Goal: Information Seeking & Learning: Learn about a topic

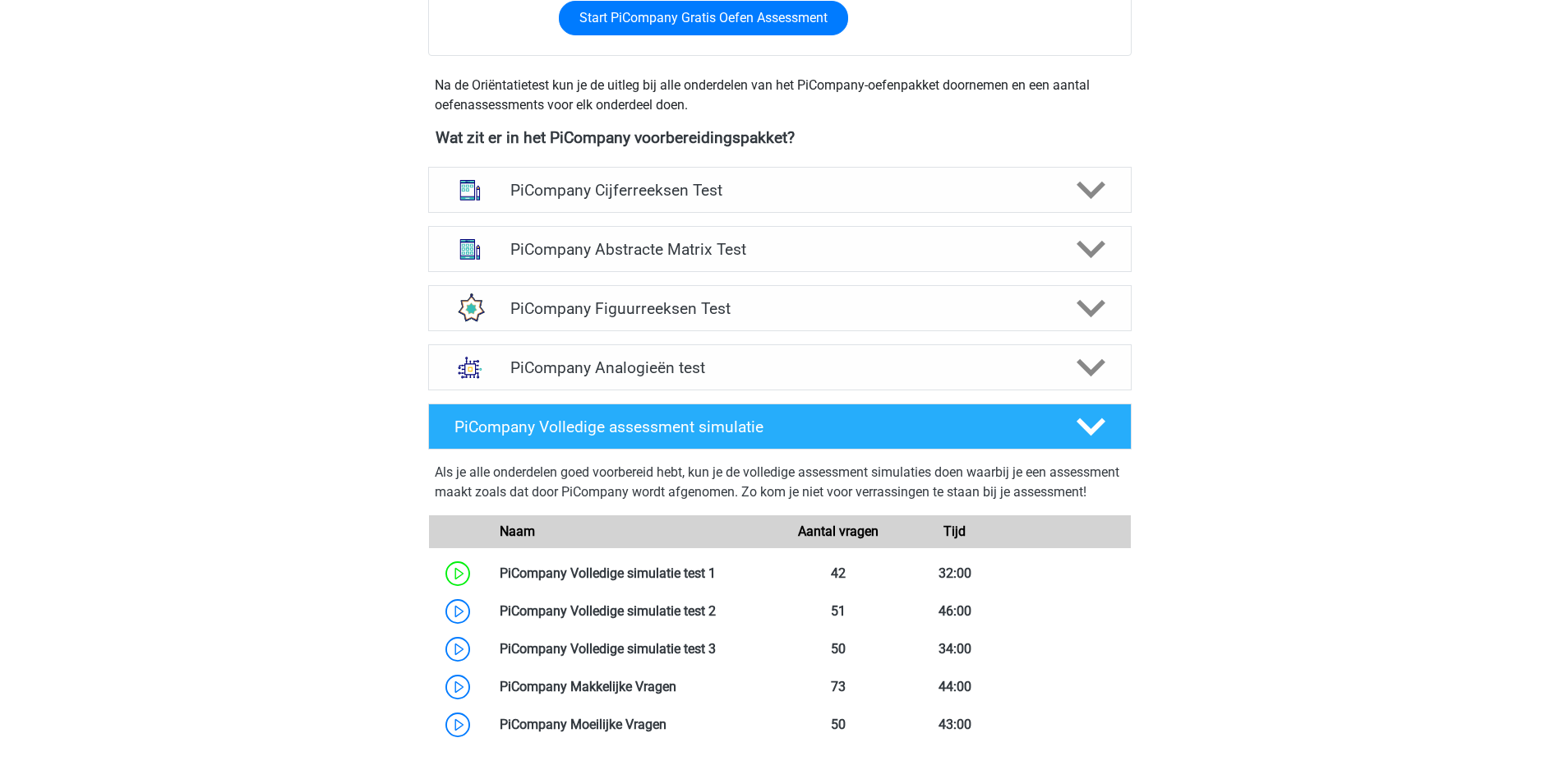
scroll to position [740, 0]
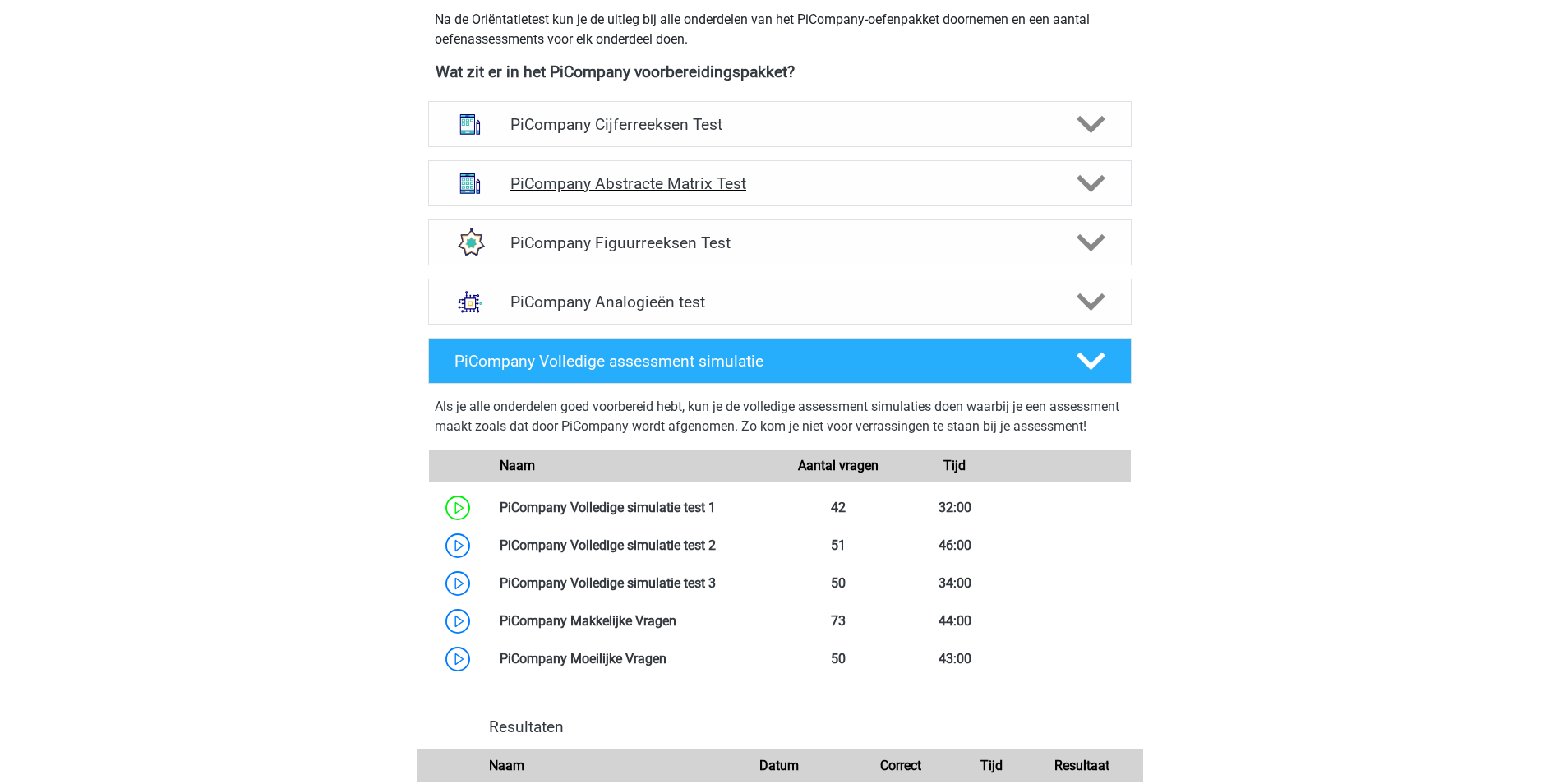
click at [728, 193] on h4 "PiCompany Abstracte Matrix Test" at bounding box center [780, 183] width 538 height 19
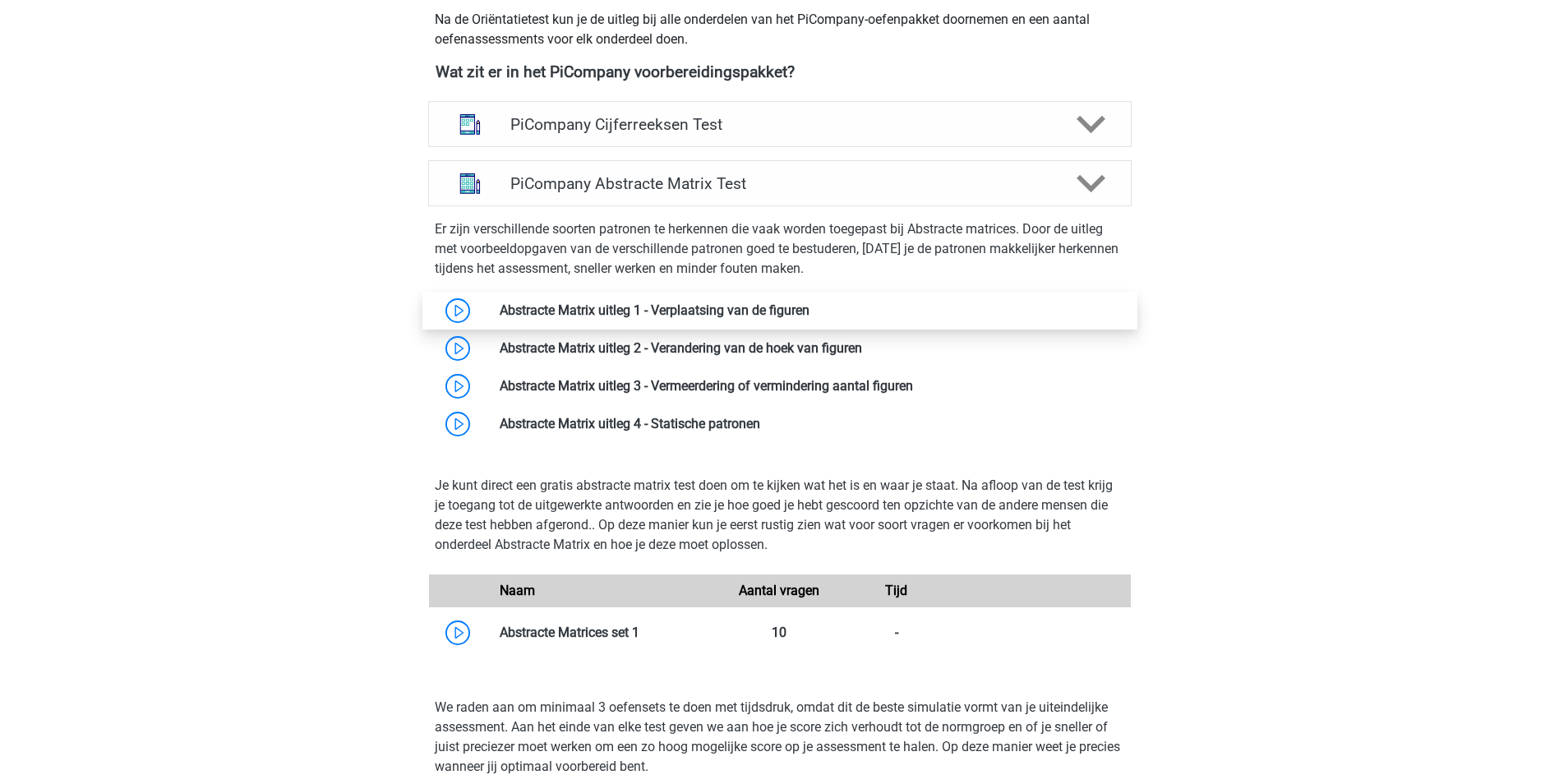
click at [810, 318] on link at bounding box center [810, 310] width 0 height 16
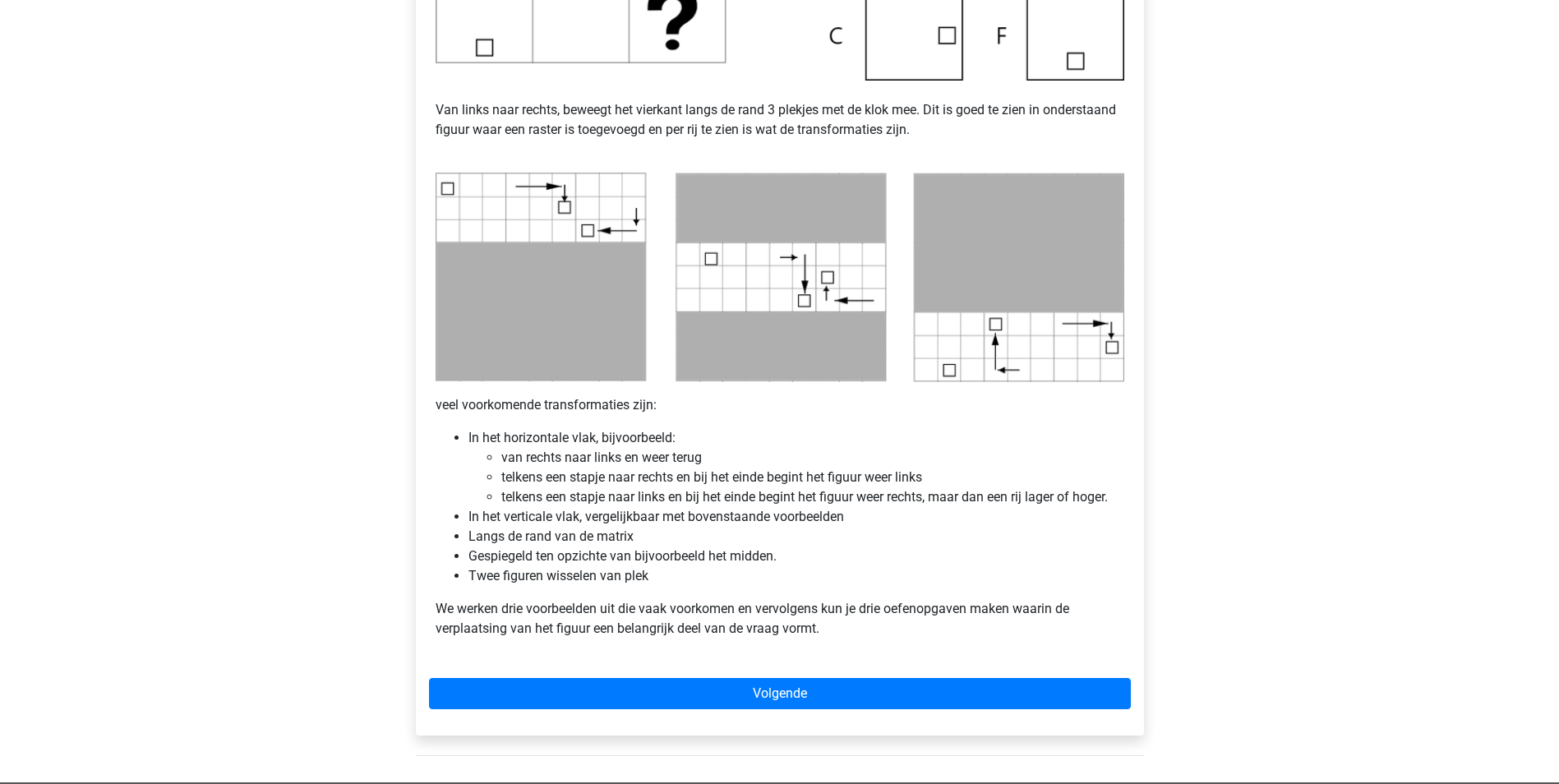
scroll to position [821, 0]
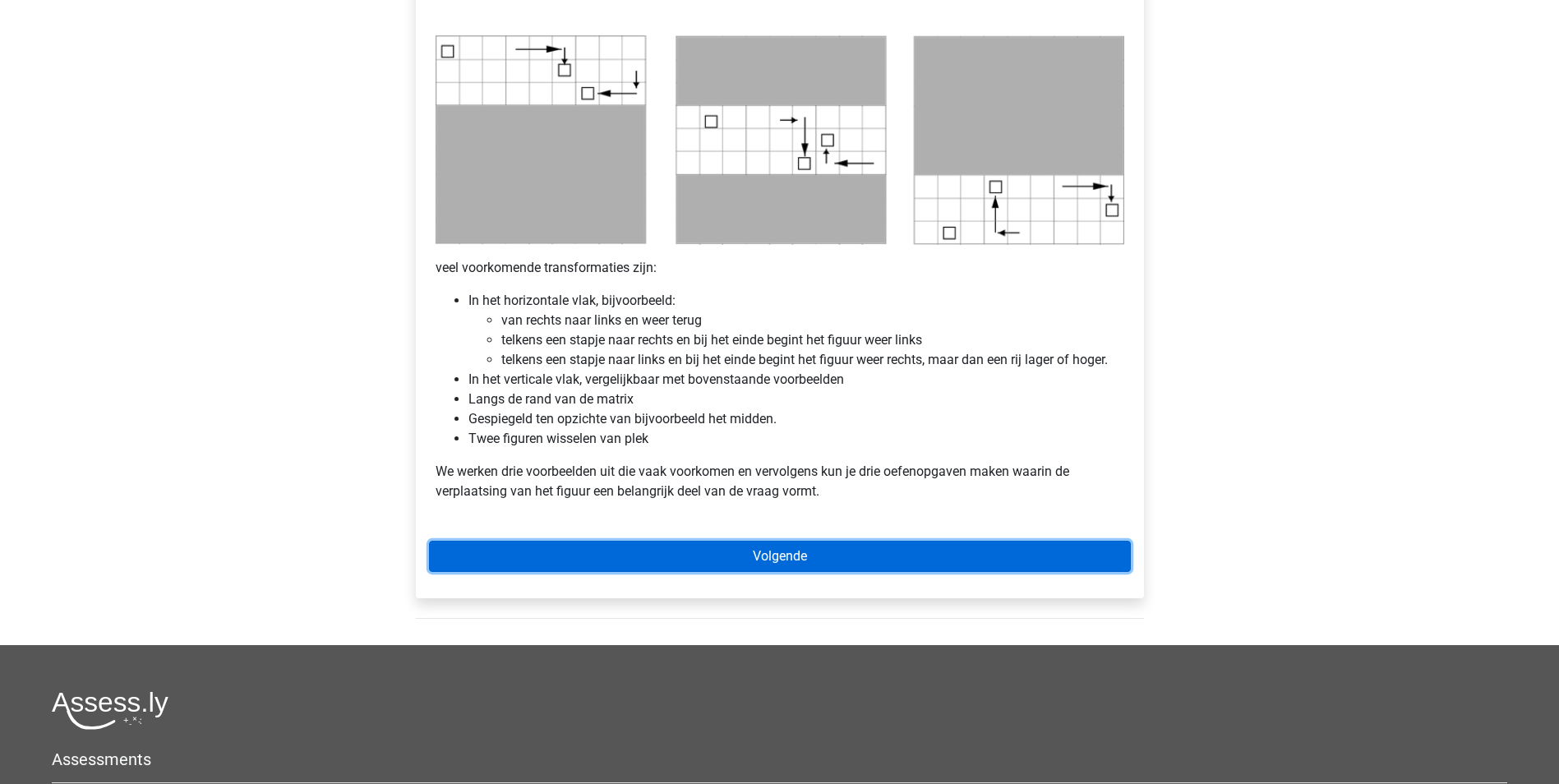
click at [829, 549] on link "Volgende" at bounding box center [780, 556] width 702 height 31
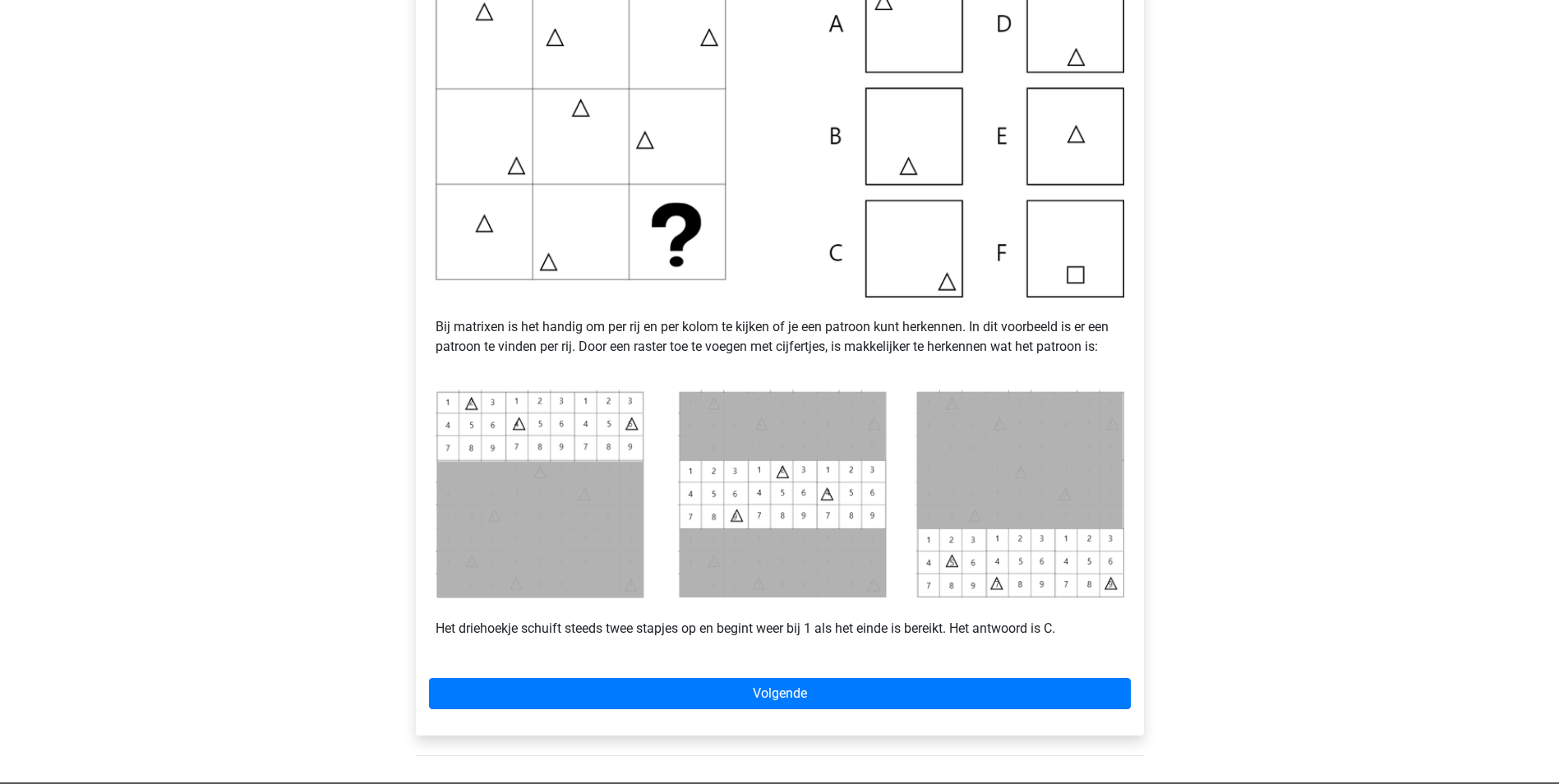
scroll to position [657, 0]
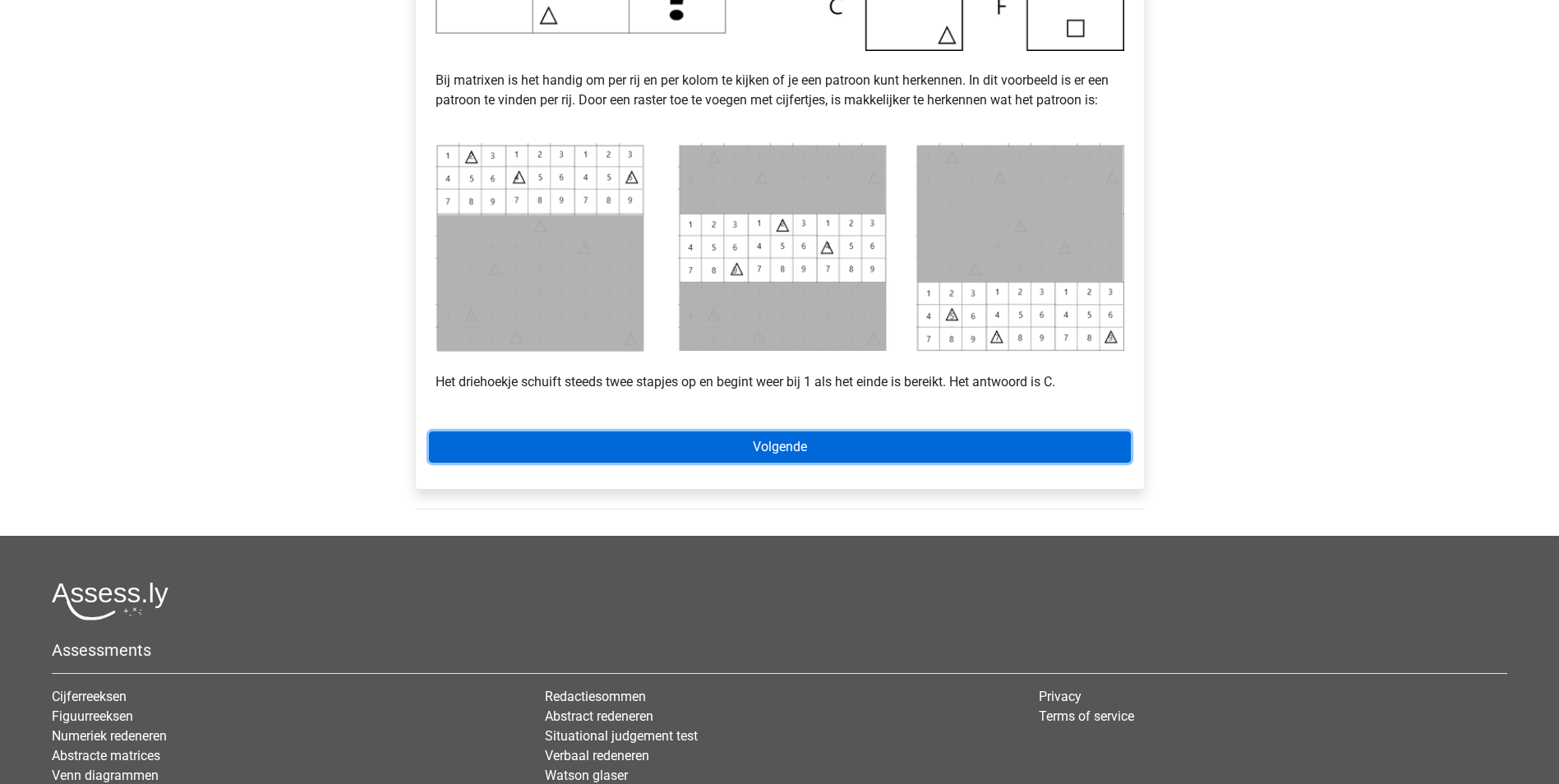
click at [843, 447] on link "Volgende" at bounding box center [780, 447] width 702 height 31
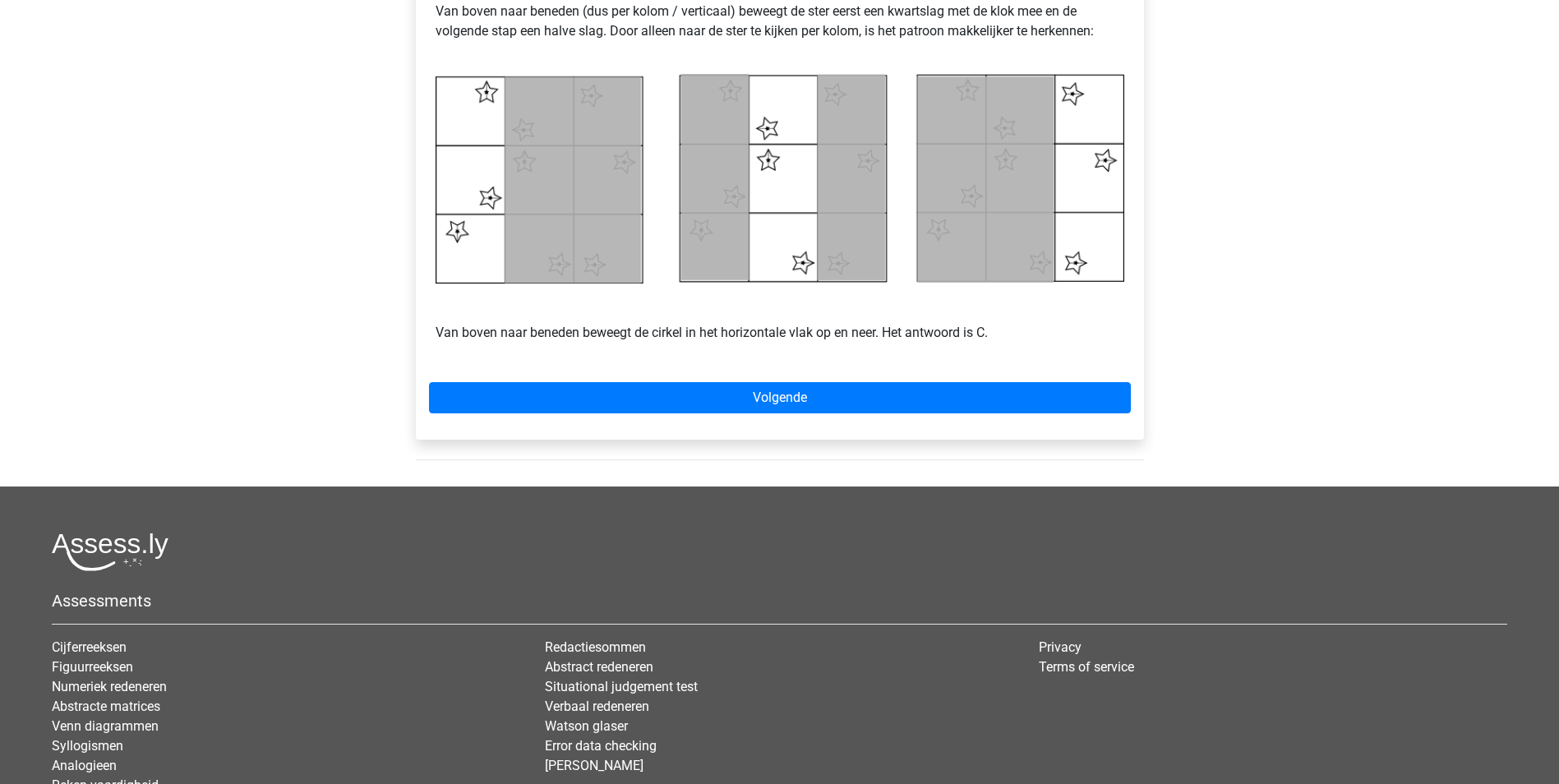
scroll to position [740, 0]
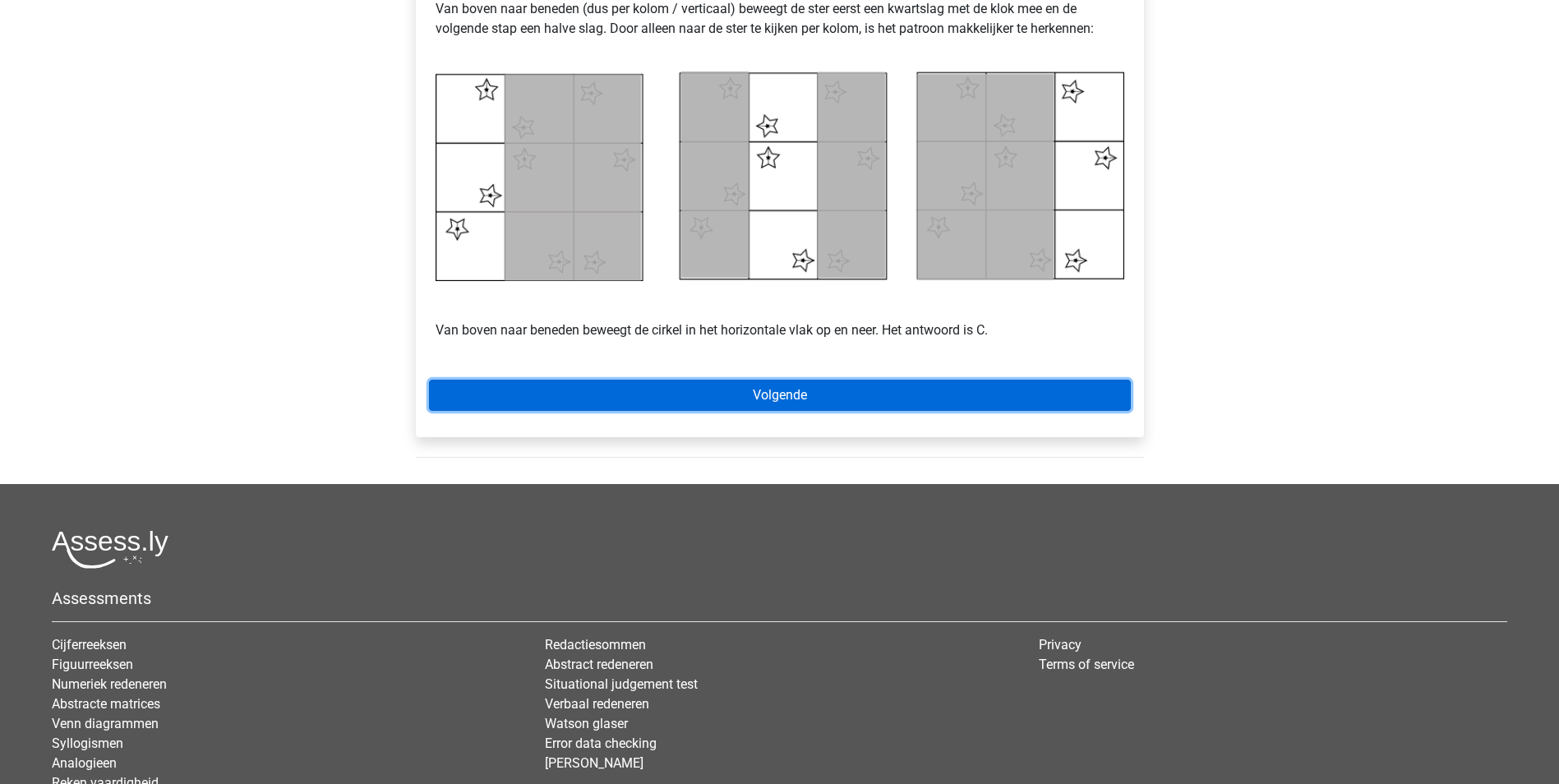
click at [841, 393] on link "Volgende" at bounding box center [780, 395] width 702 height 31
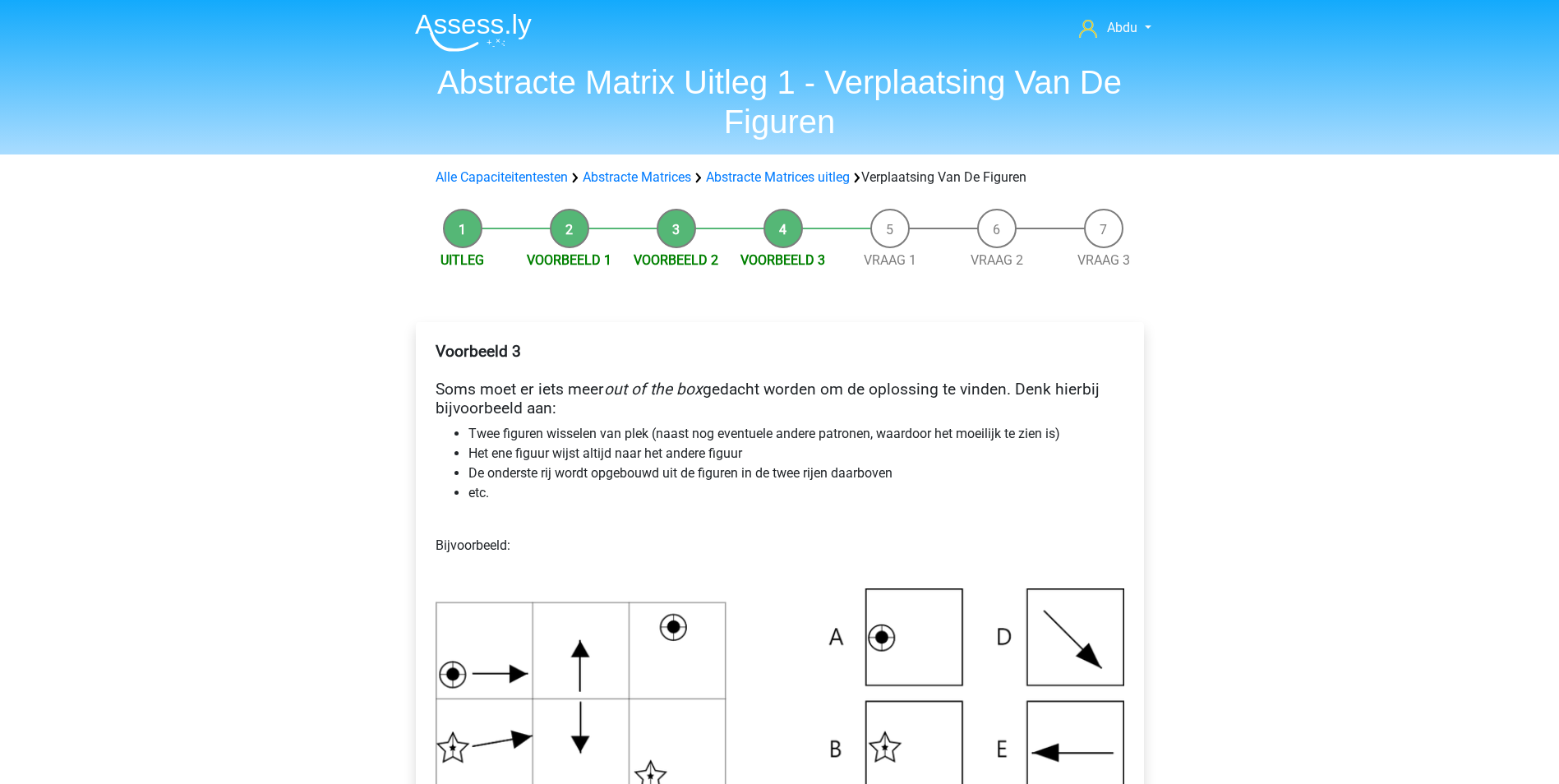
click at [475, 226] on li "Uitleg" at bounding box center [462, 239] width 107 height 62
click at [1132, 24] on span "Abdu" at bounding box center [1122, 27] width 30 height 16
click at [1104, 92] on link "Nederlands" at bounding box center [1100, 105] width 114 height 26
click at [467, 180] on link "Alle Capaciteitentesten" at bounding box center [502, 177] width 133 height 16
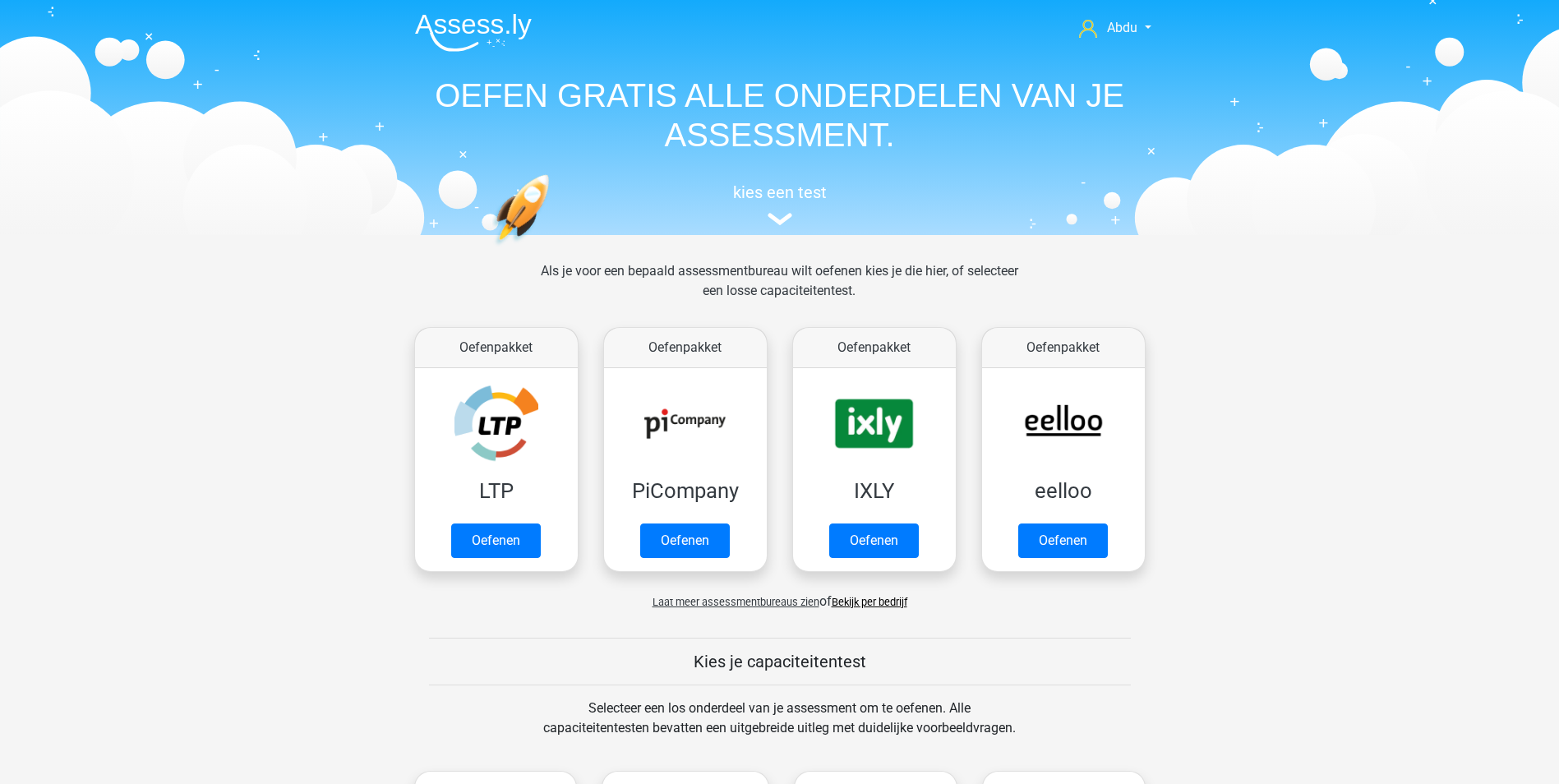
scroll to position [699, 0]
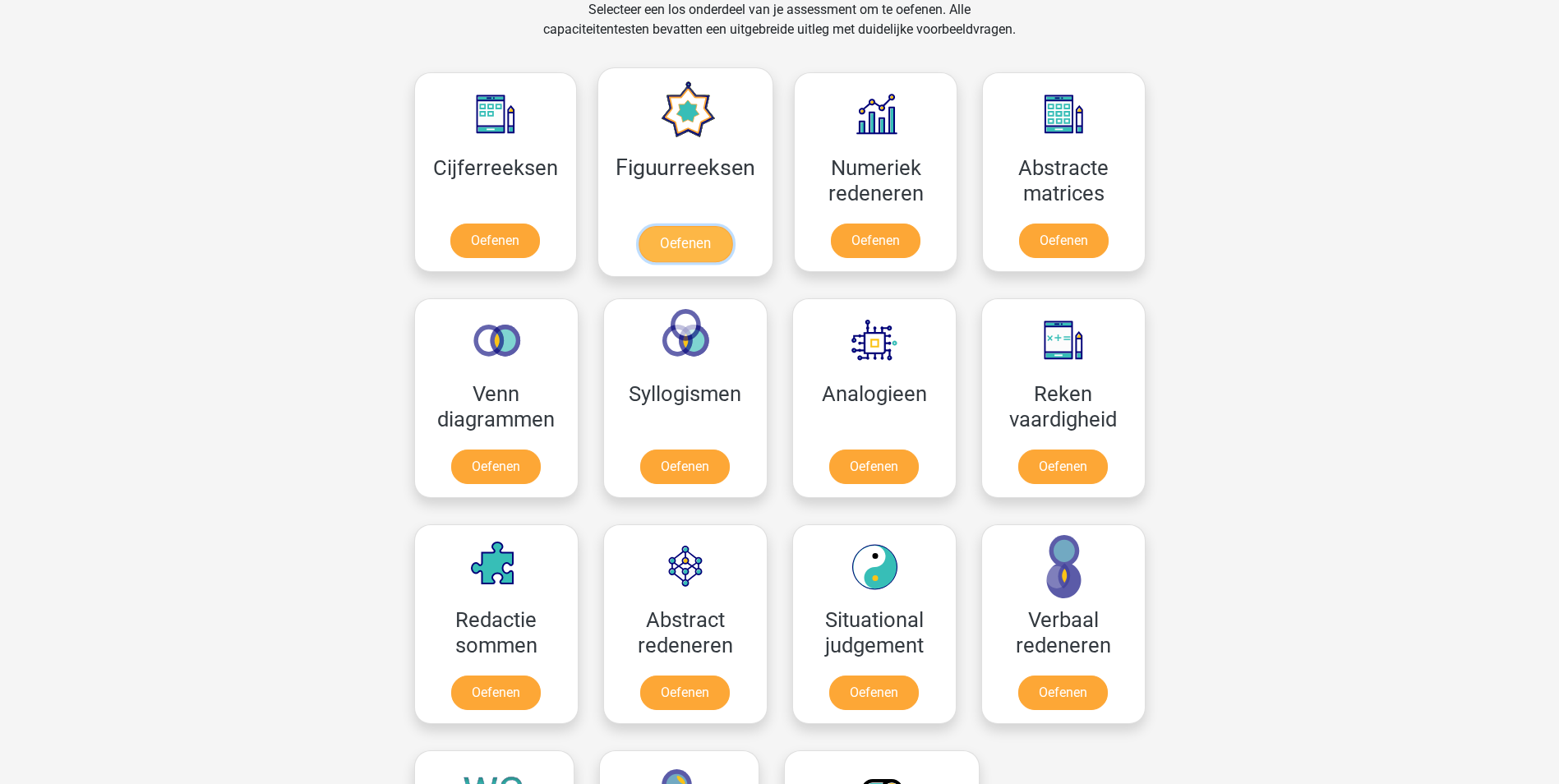
click at [710, 245] on link "Oefenen" at bounding box center [685, 243] width 93 height 36
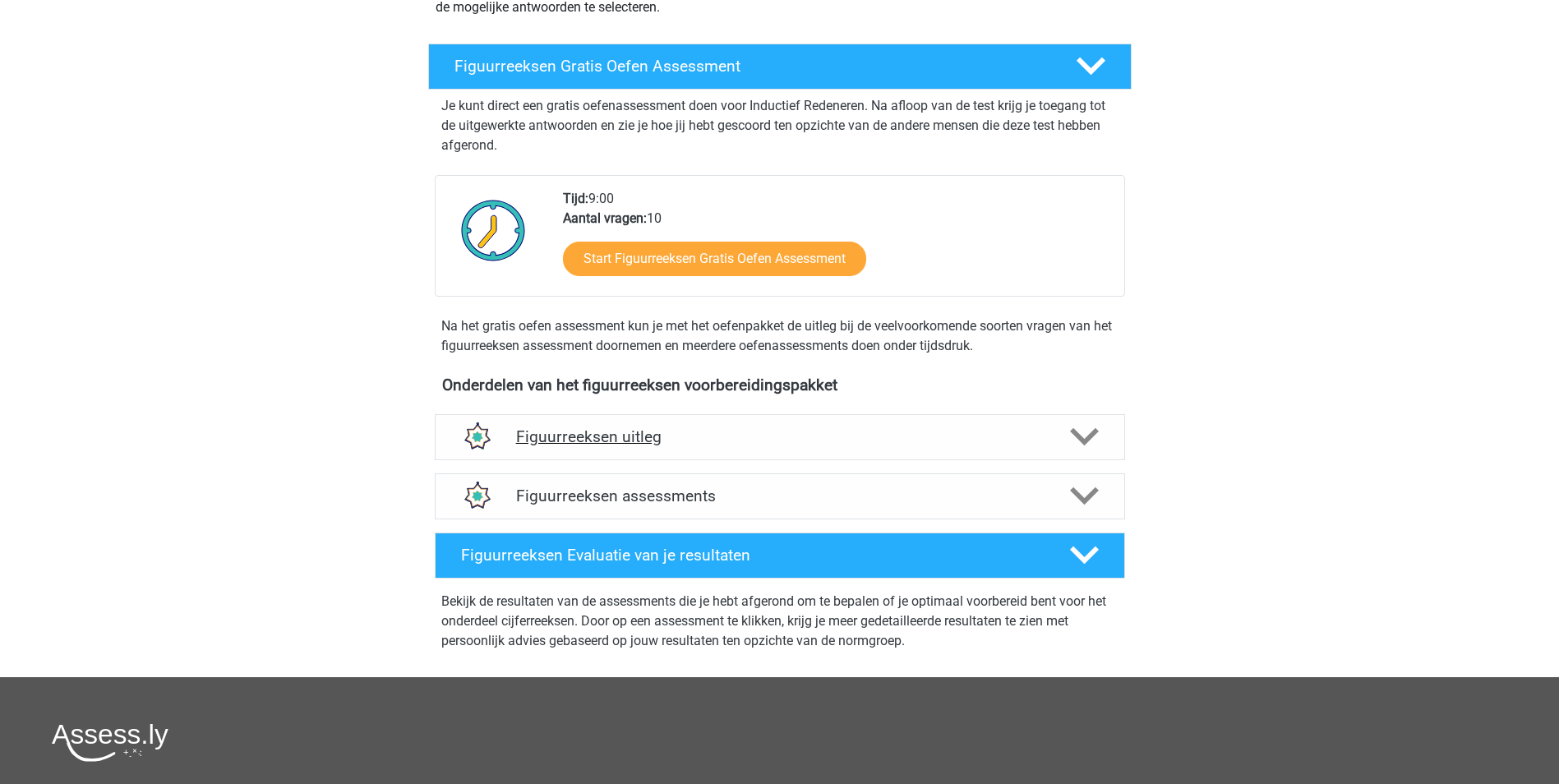
scroll to position [245, 0]
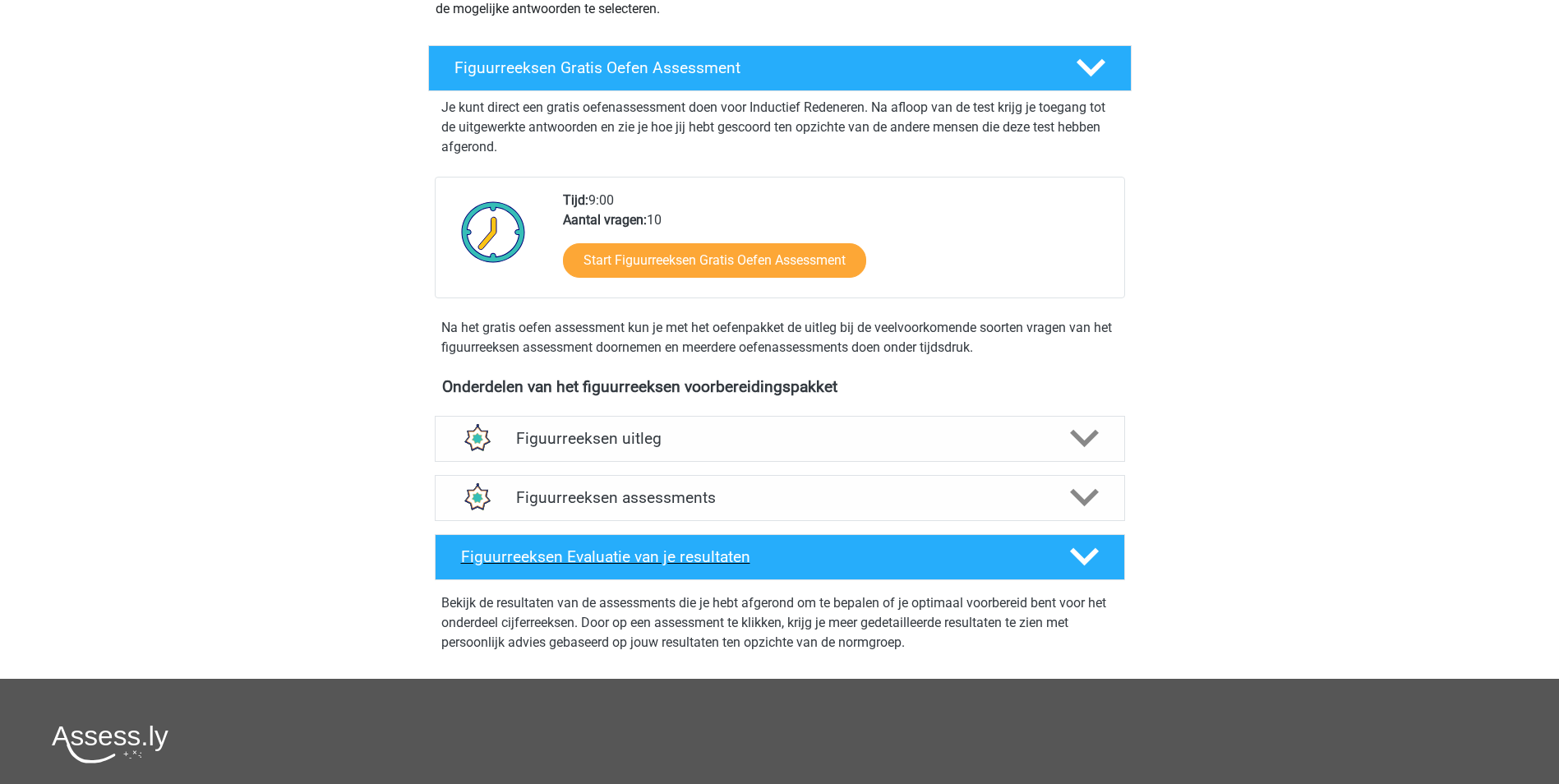
click at [593, 558] on h4 "Figuurreeksen Evaluatie van je resultaten" at bounding box center [753, 556] width 583 height 19
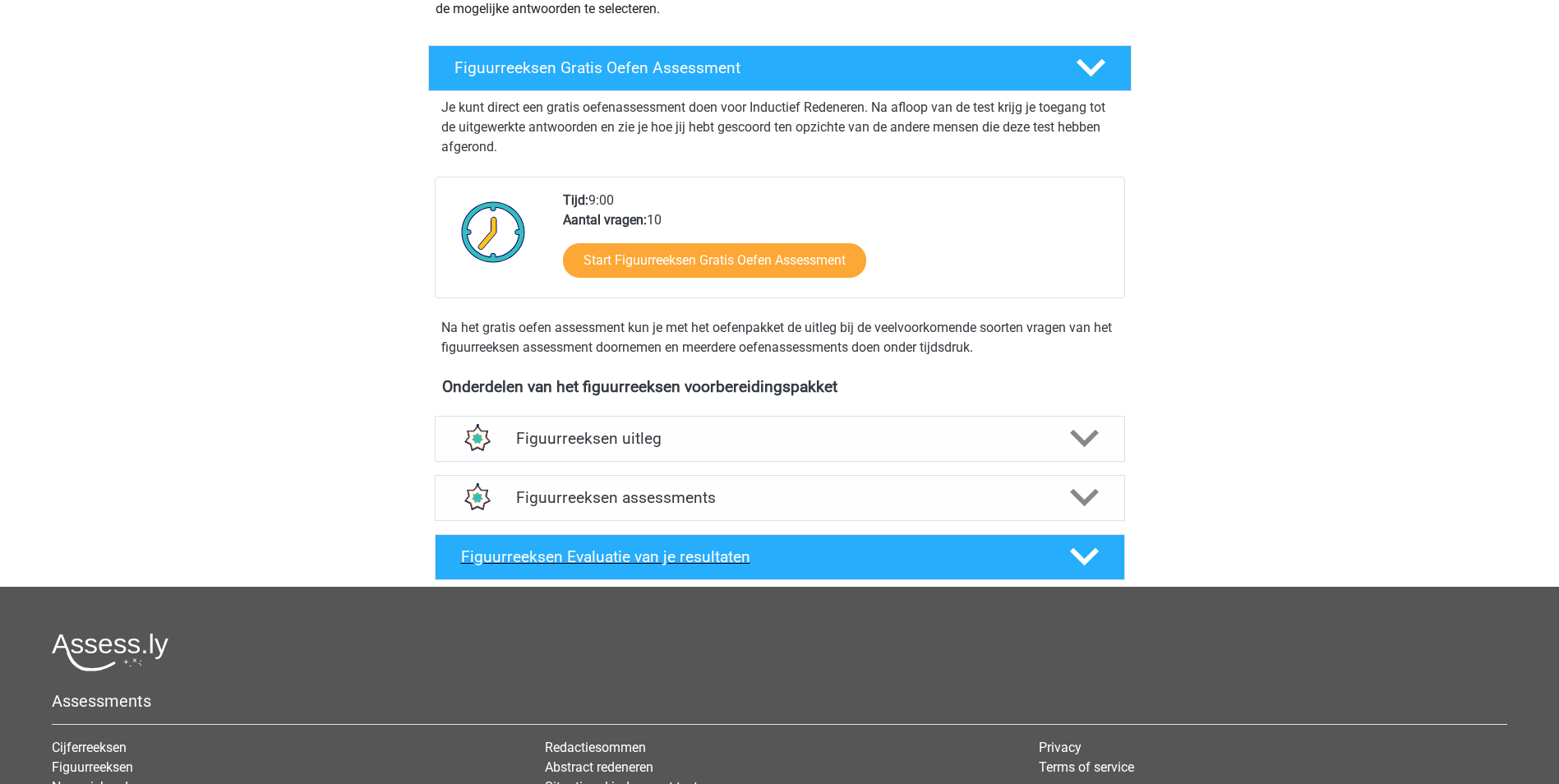
click at [591, 558] on h4 "Figuurreeksen Evaluatie van je resultaten" at bounding box center [753, 556] width 583 height 19
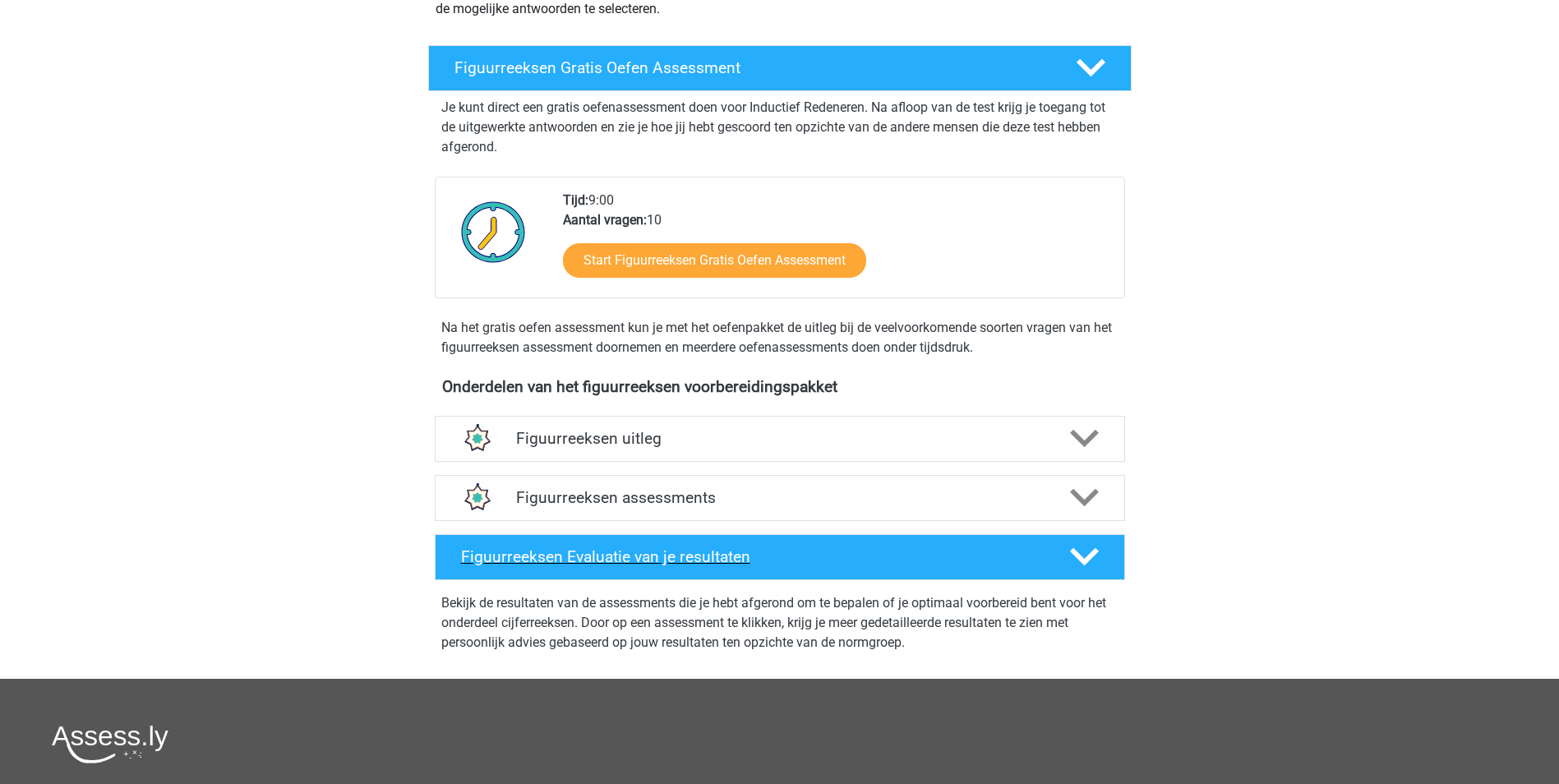
click at [1099, 555] on icon at bounding box center [1084, 556] width 28 height 28
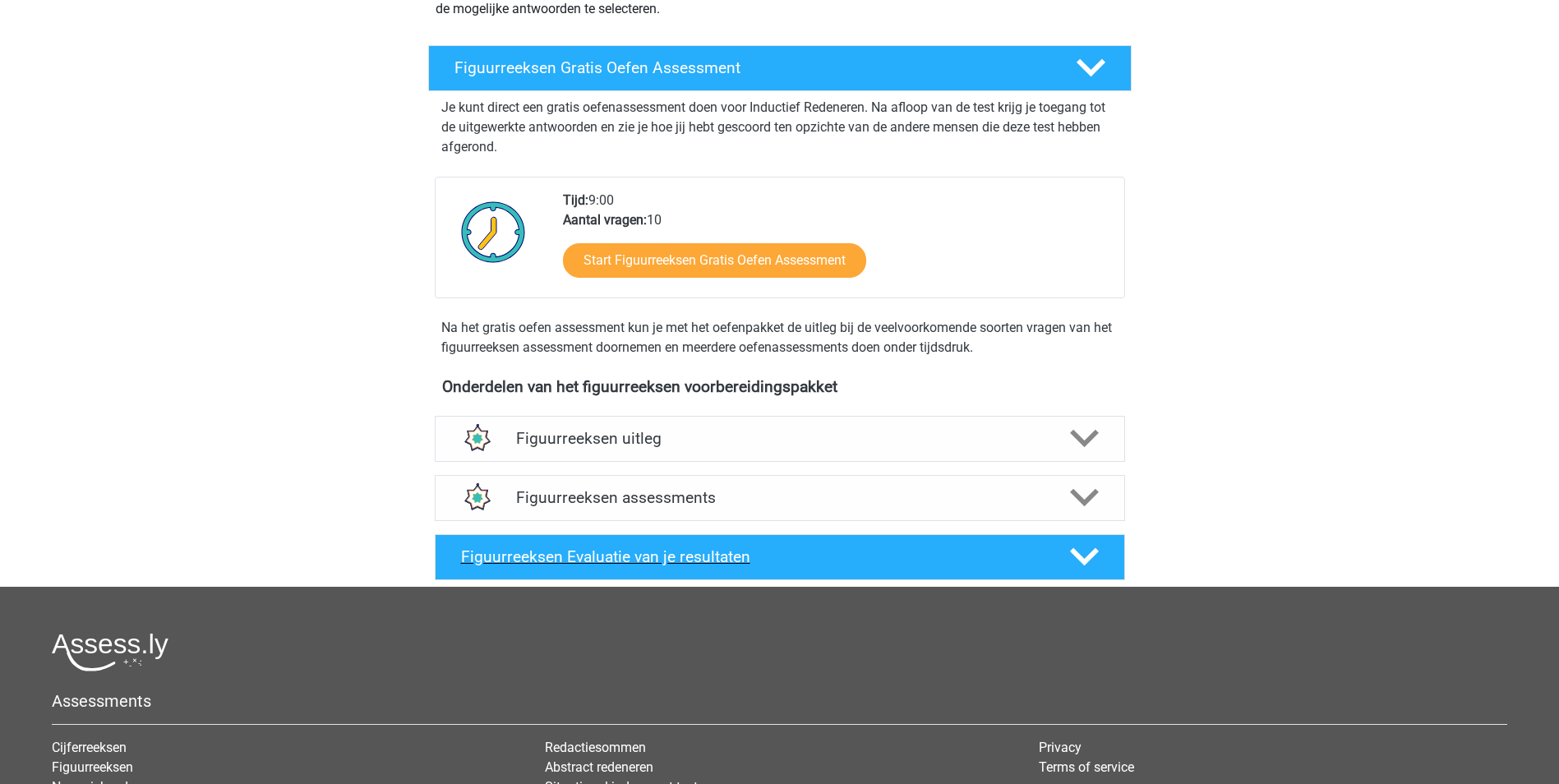
click at [1099, 555] on icon at bounding box center [1084, 556] width 28 height 28
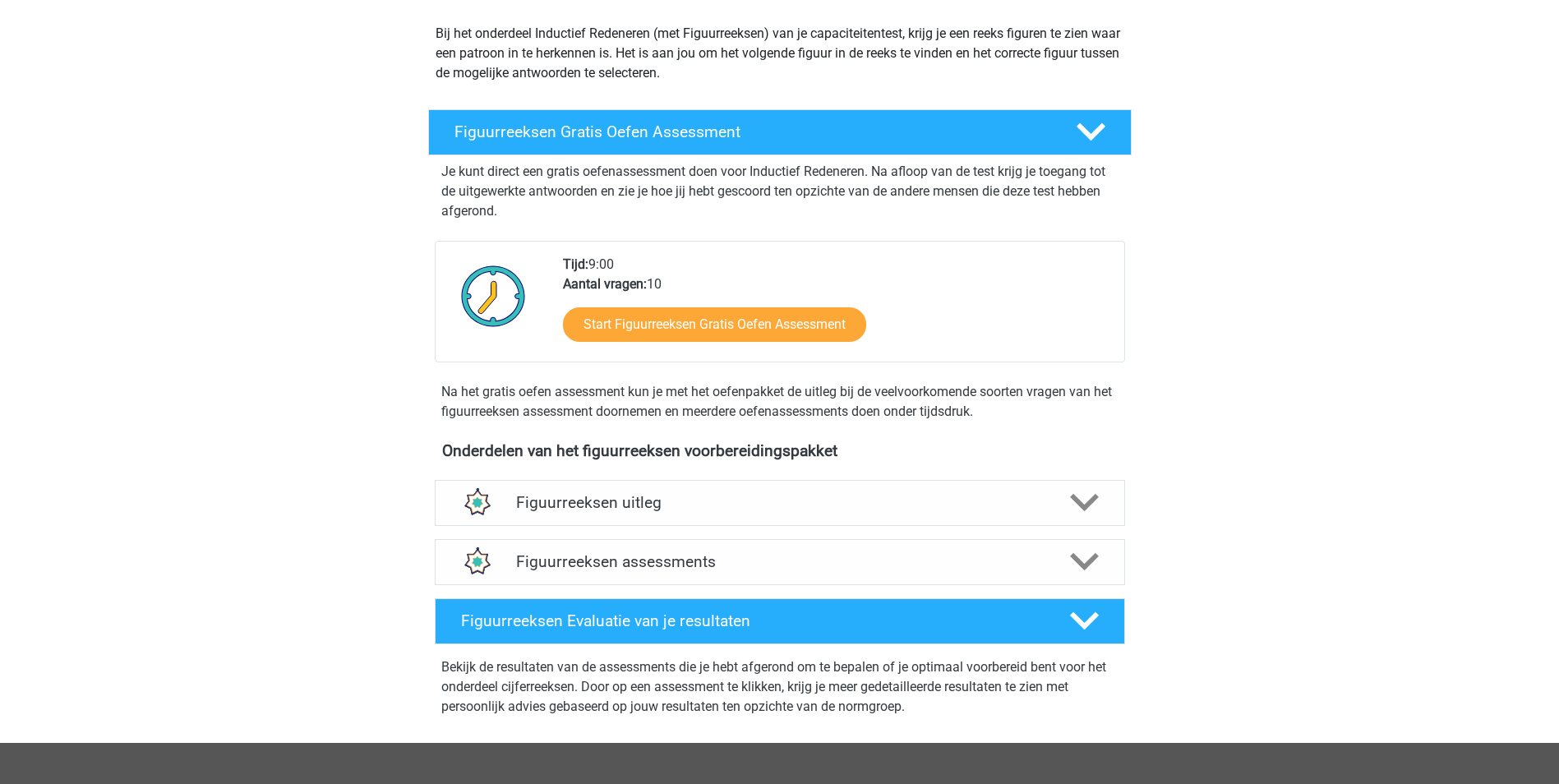
scroll to position [164, 0]
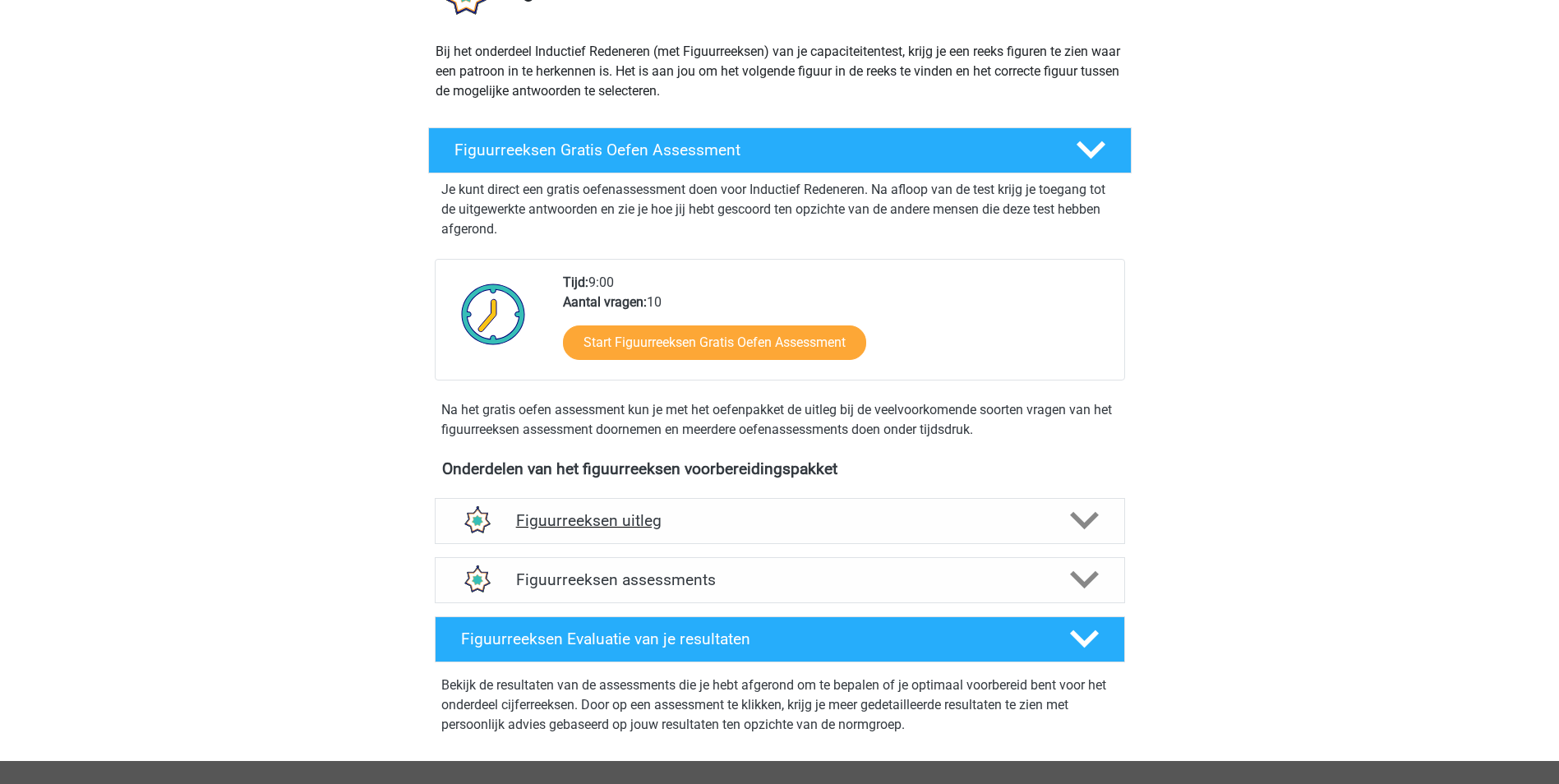
click at [1096, 517] on icon at bounding box center [1084, 520] width 28 height 28
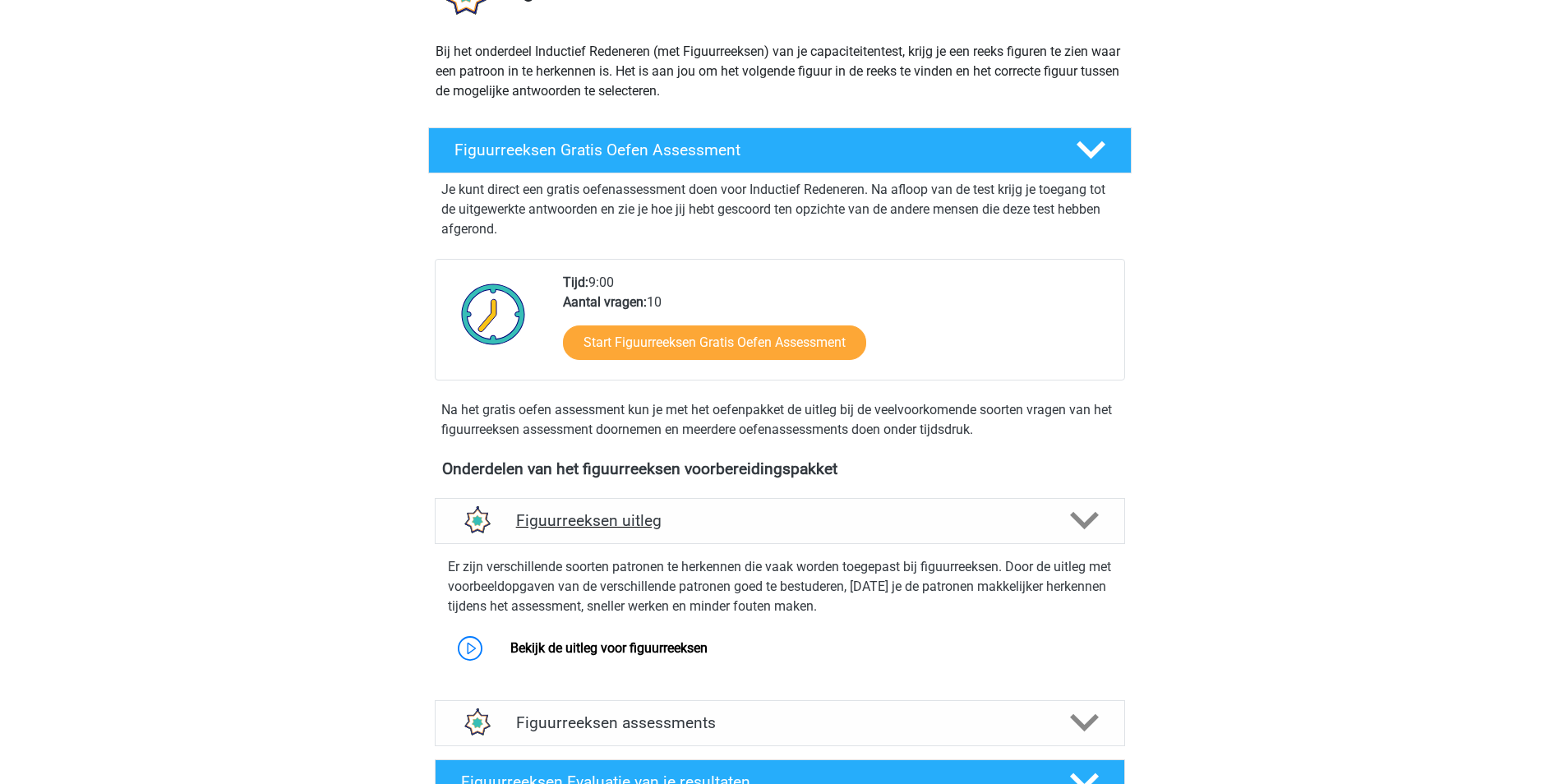
click at [1094, 517] on polygon at bounding box center [1084, 521] width 28 height 18
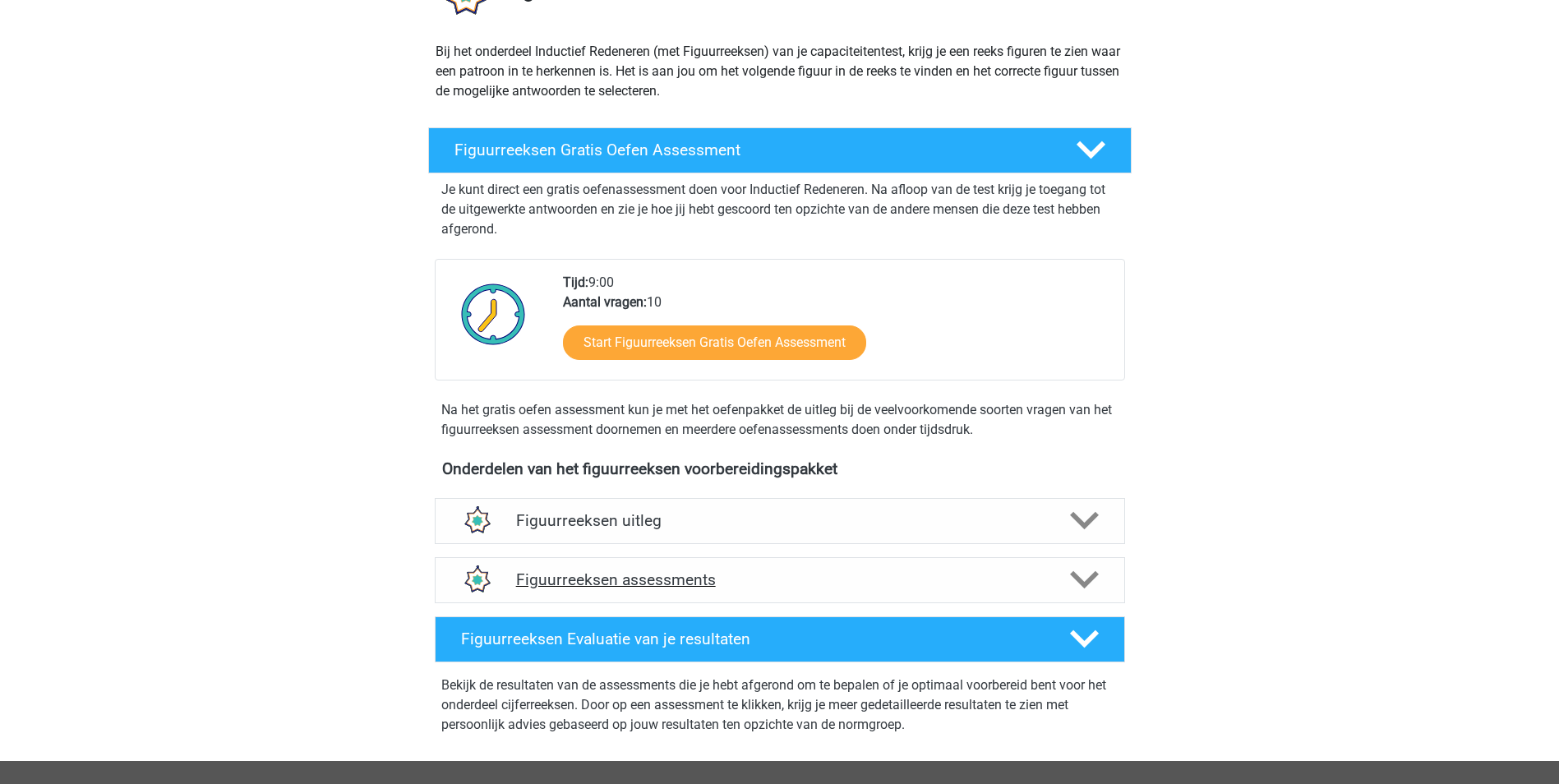
click at [1100, 571] on div at bounding box center [1083, 579] width 55 height 28
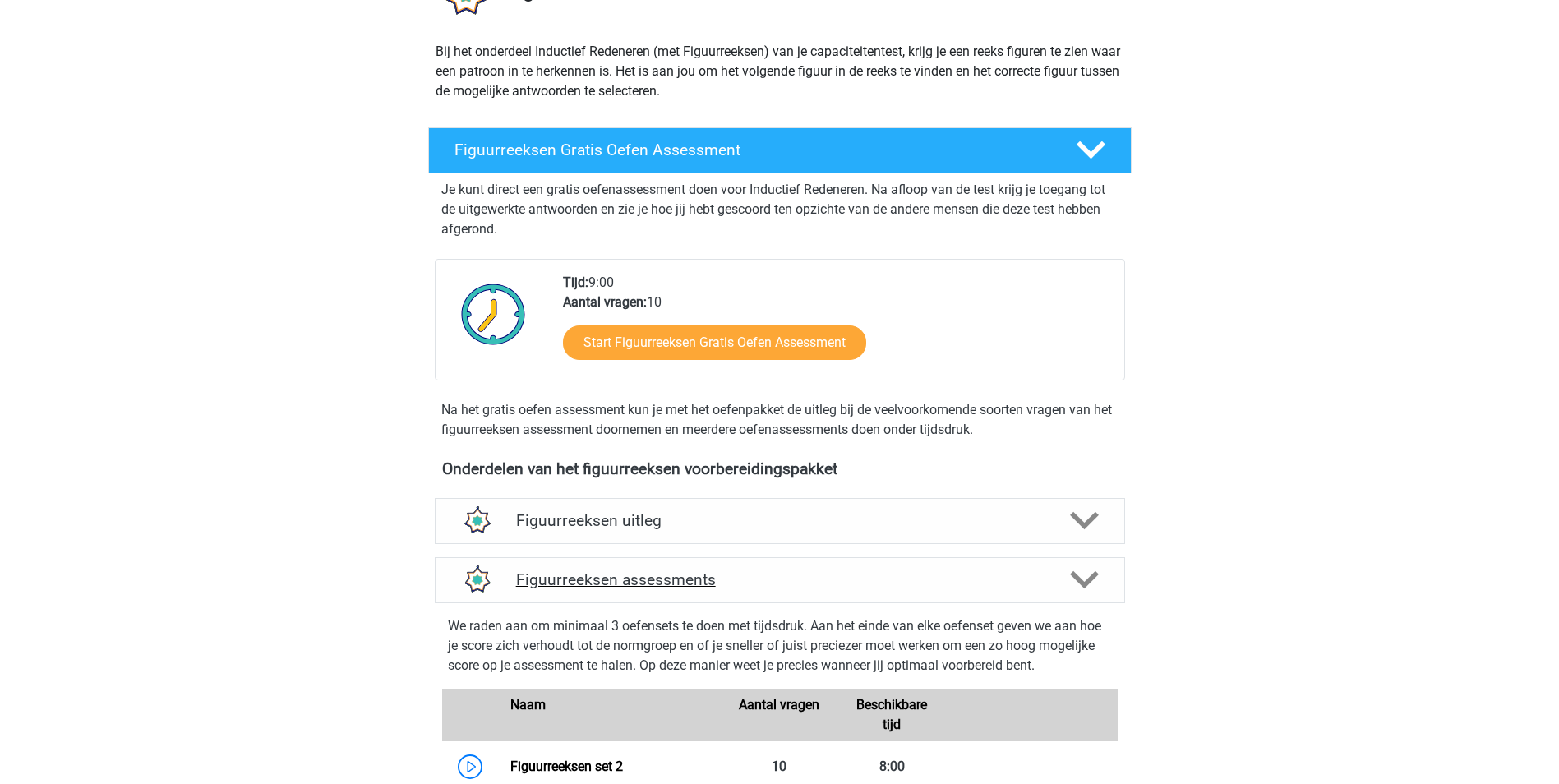
click at [1097, 578] on icon at bounding box center [1084, 579] width 28 height 28
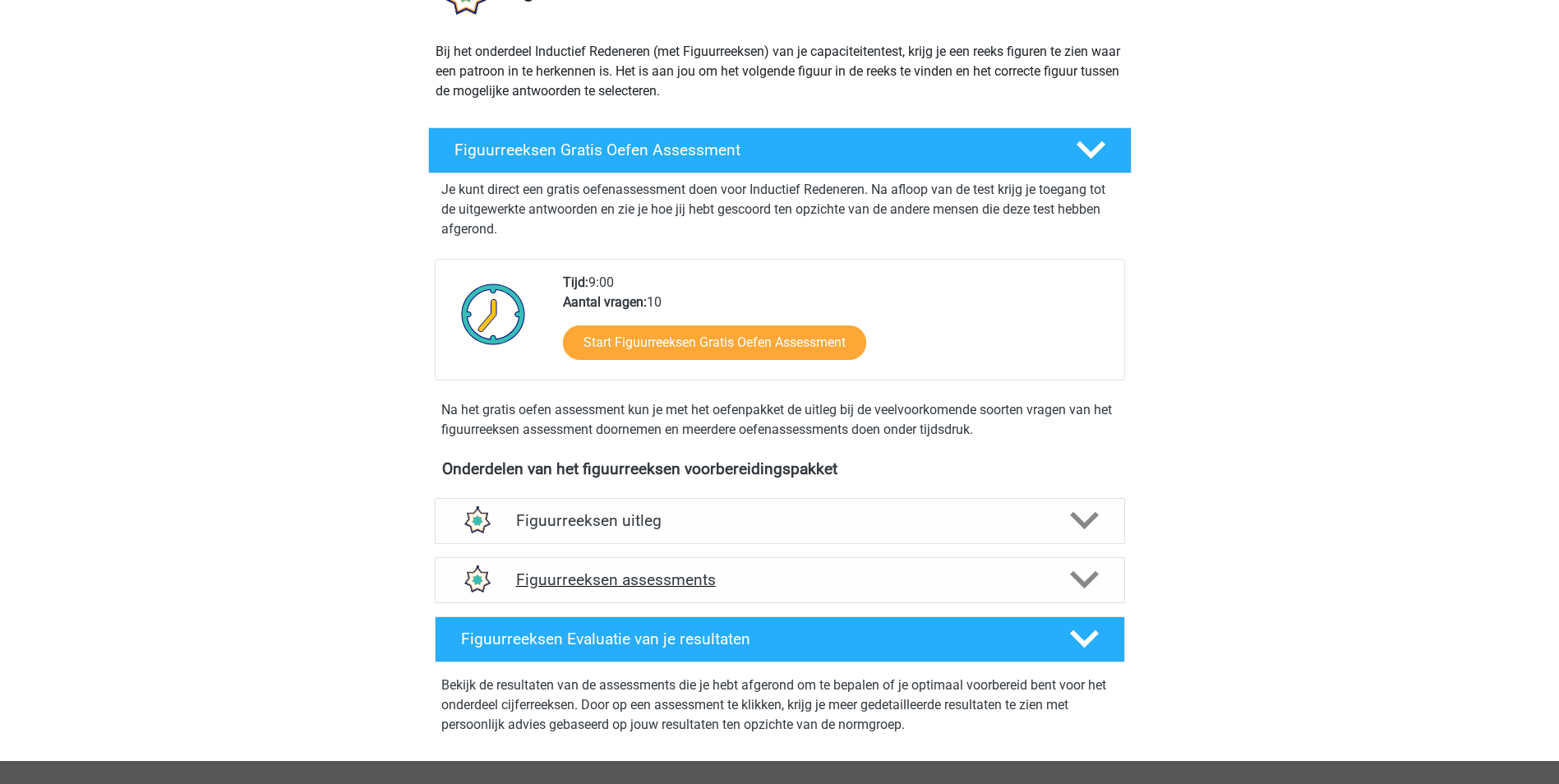
click at [1096, 575] on polygon at bounding box center [1084, 580] width 28 height 18
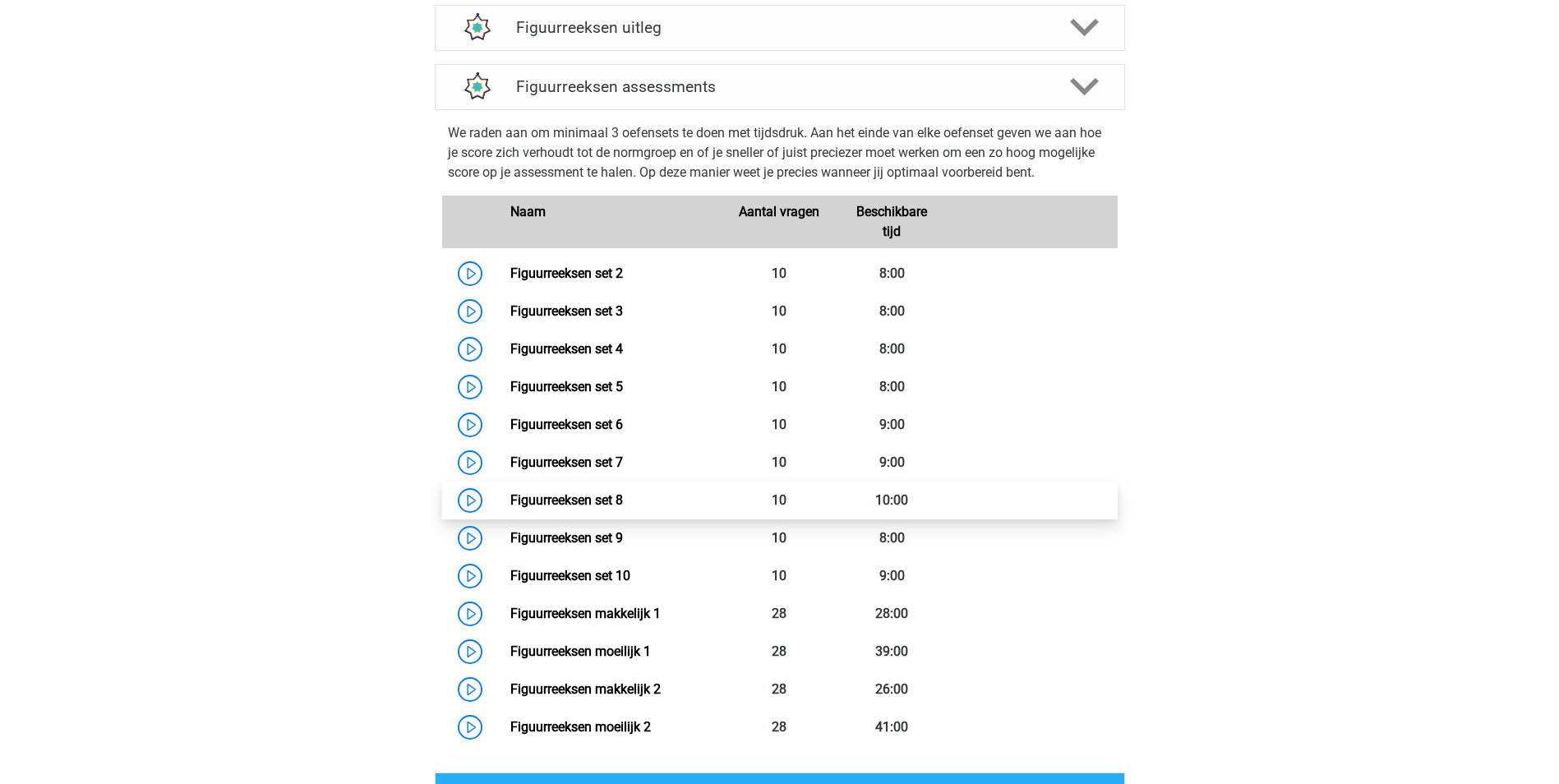
scroll to position [739, 0]
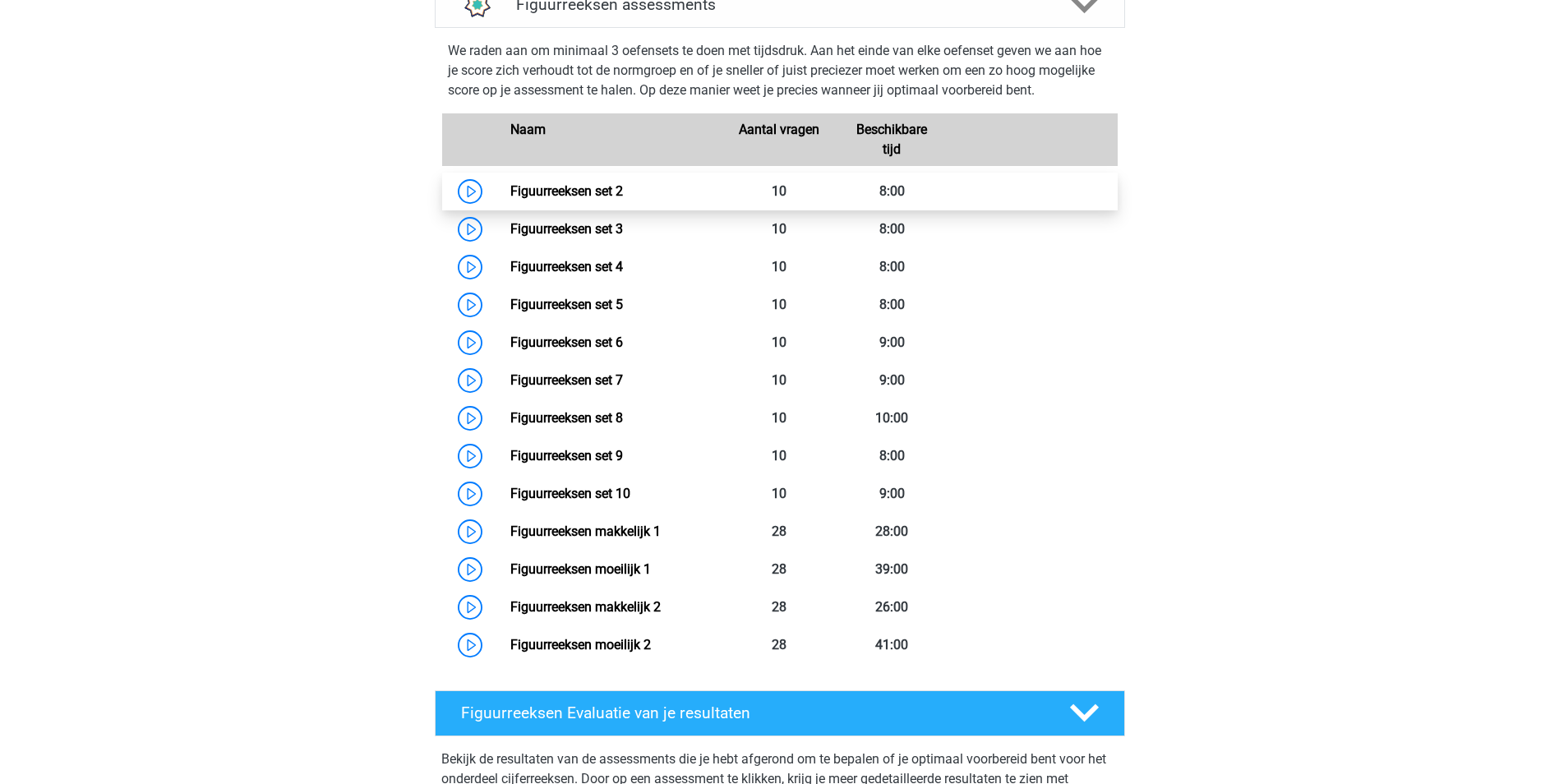
click at [553, 191] on link "Figuurreeksen set 2" at bounding box center [566, 191] width 113 height 16
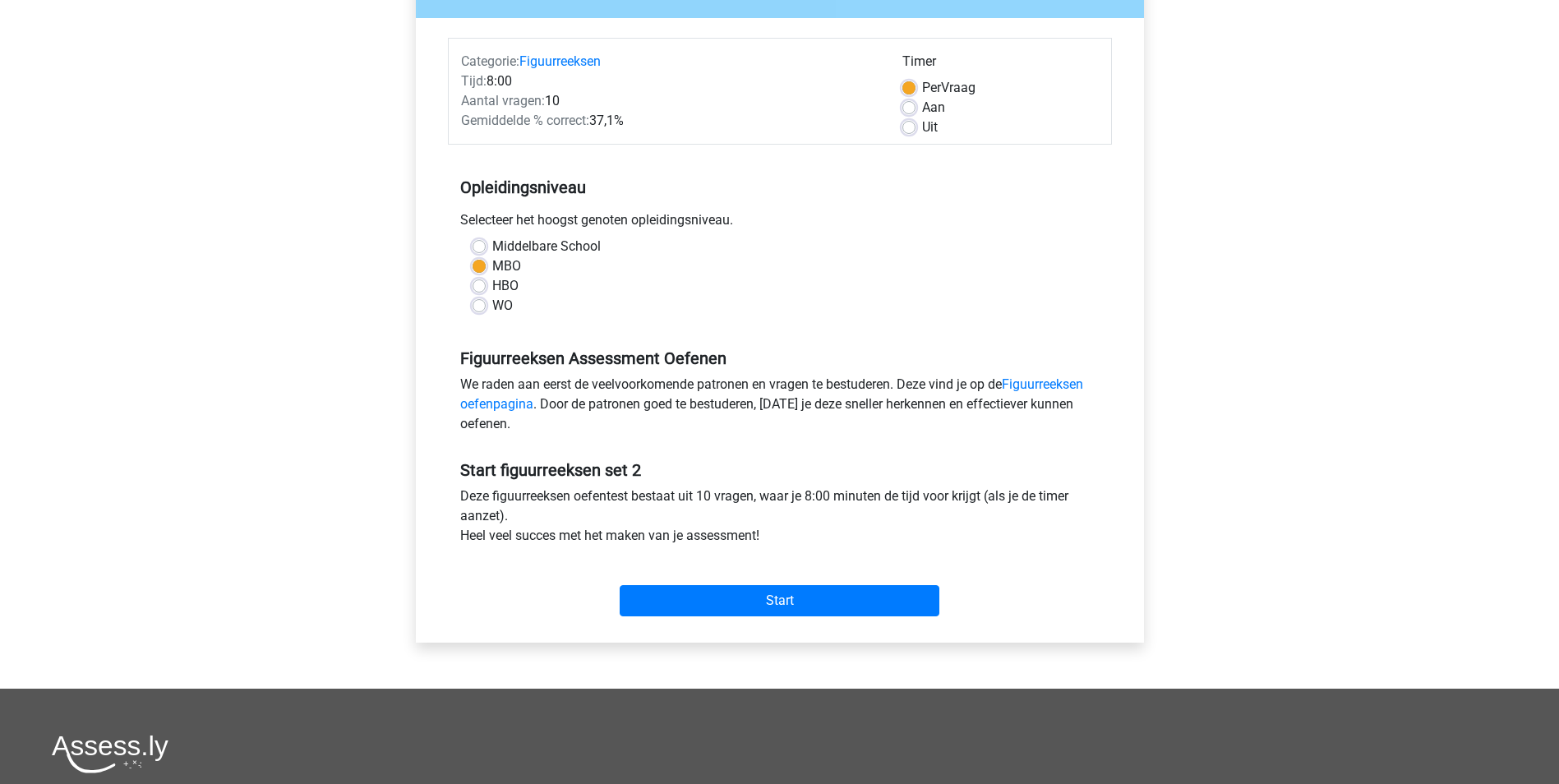
scroll to position [164, 0]
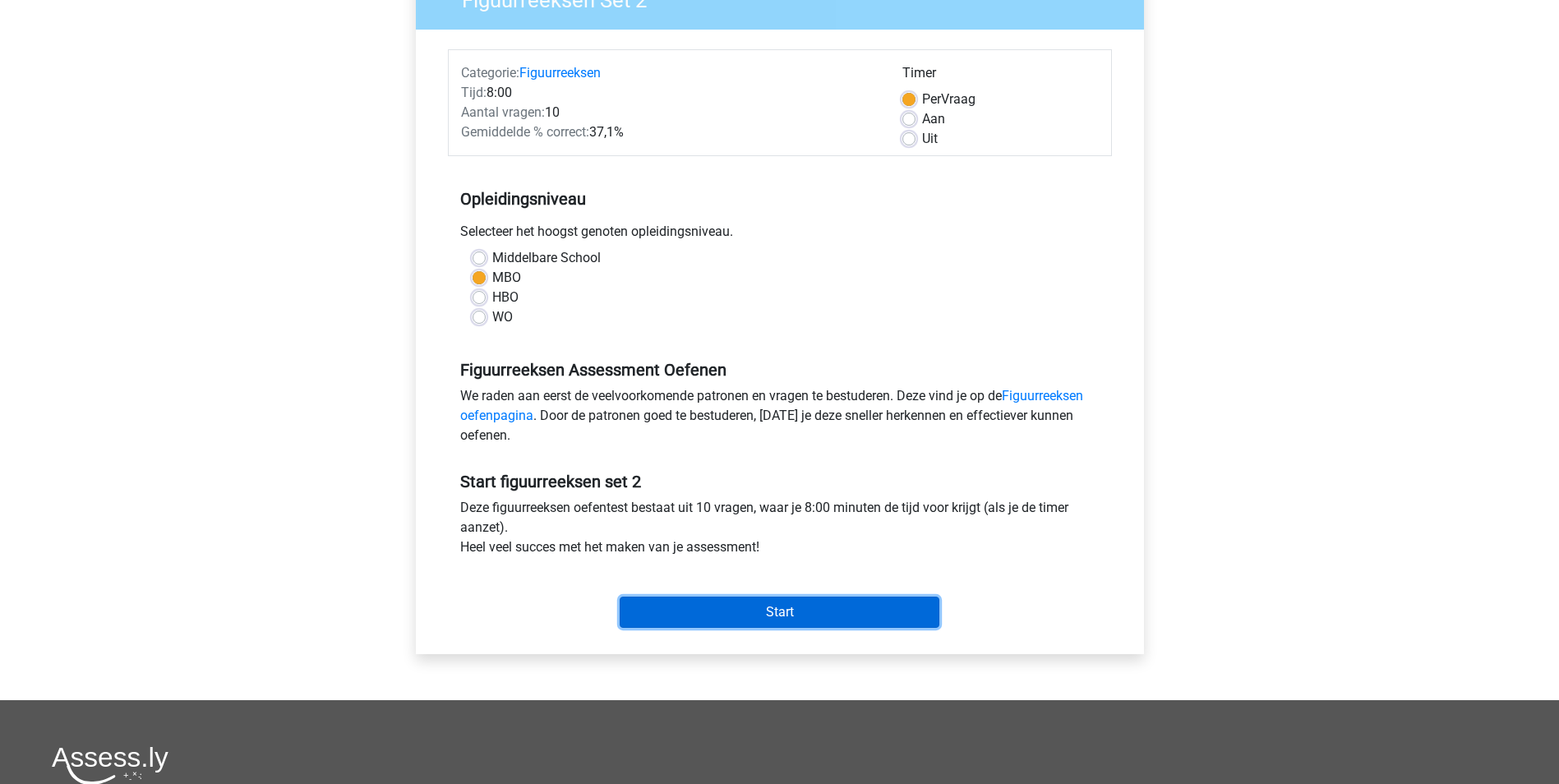
click at [816, 612] on input "Start" at bounding box center [780, 612] width 320 height 31
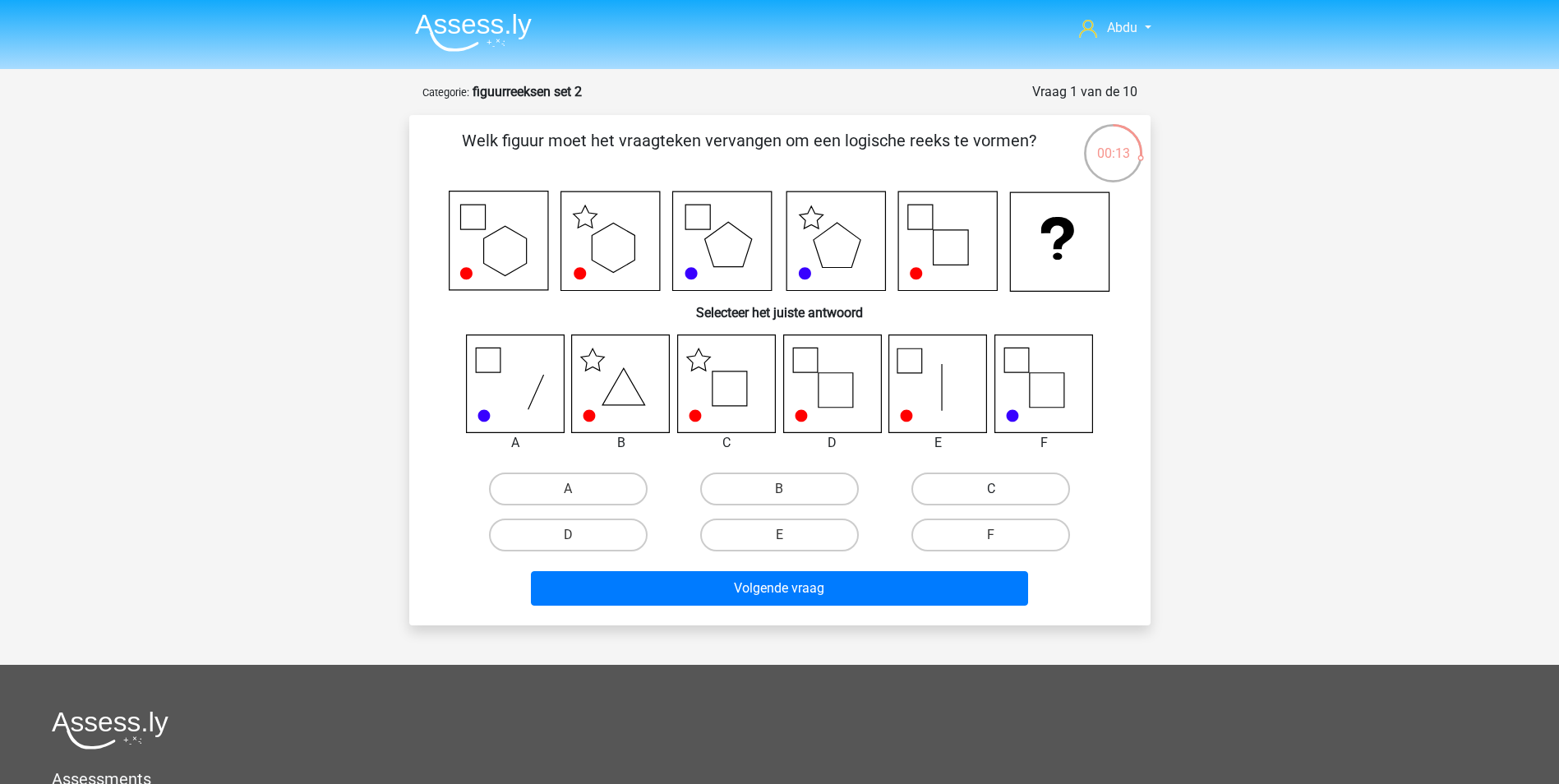
click at [1022, 484] on label "C" at bounding box center [992, 488] width 159 height 32
click at [1002, 489] on input "C" at bounding box center [996, 494] width 11 height 11
radio input "true"
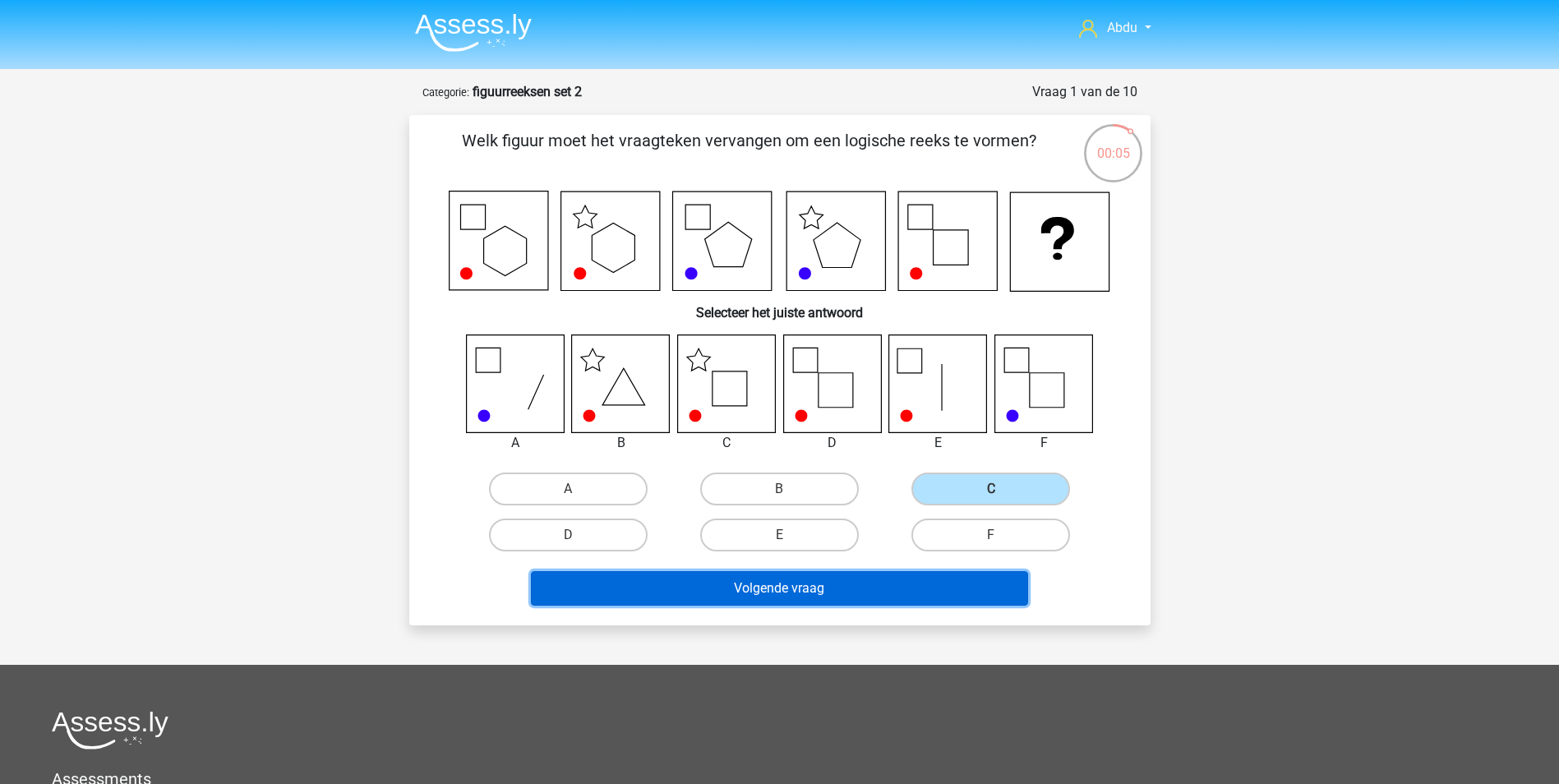
click at [906, 579] on button "Volgende vraag" at bounding box center [780, 588] width 498 height 34
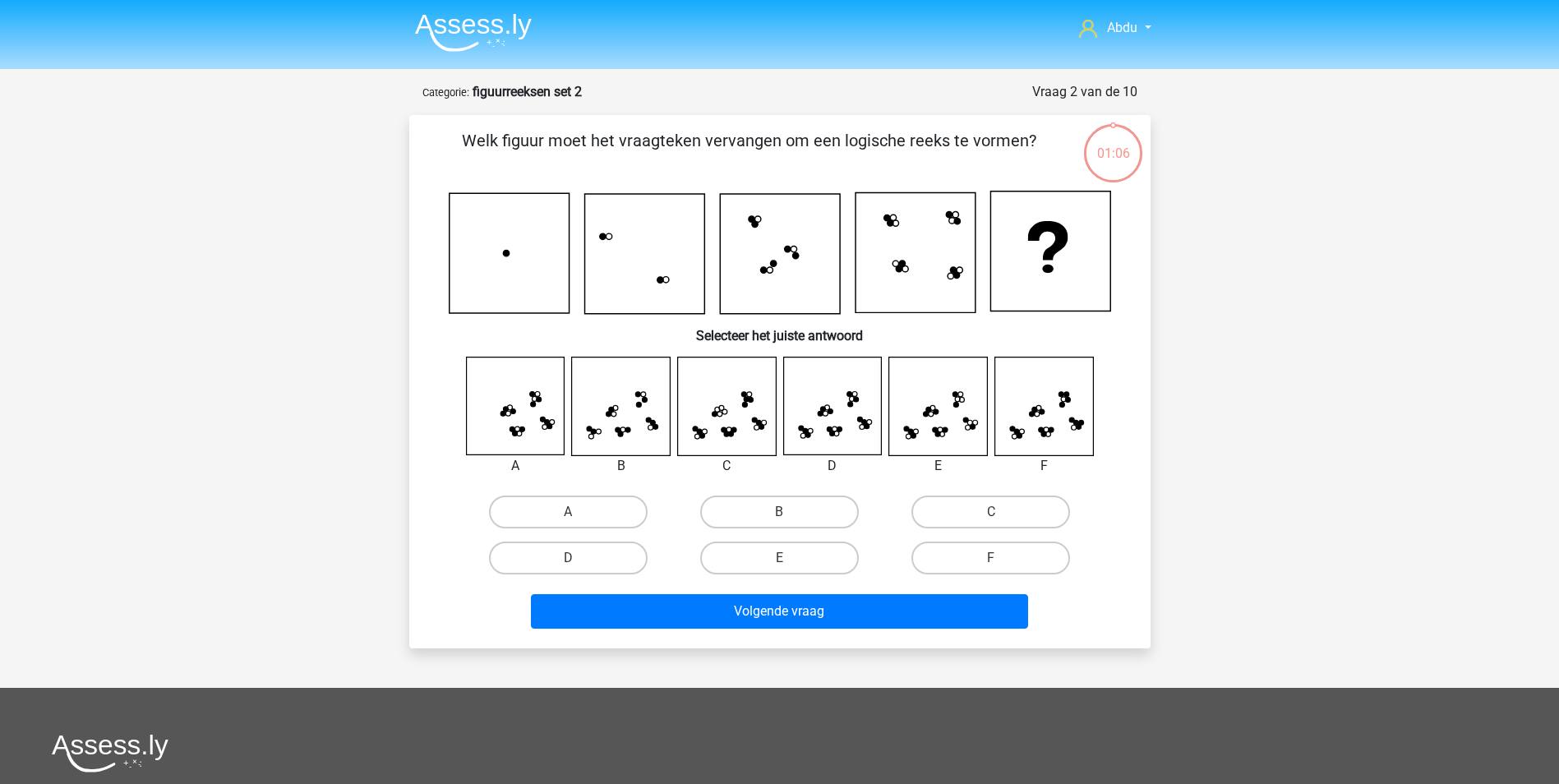
scroll to position [82, 0]
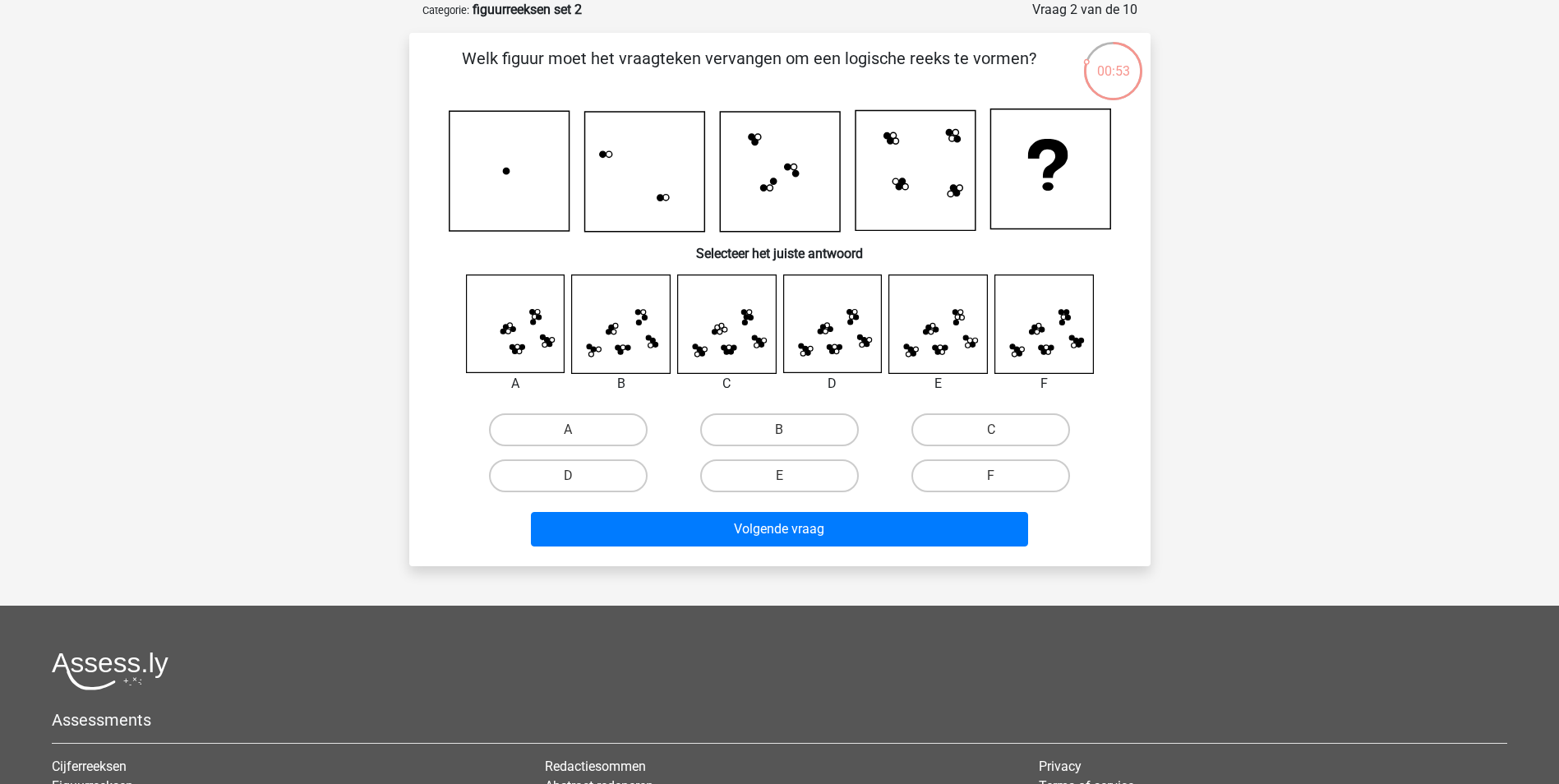
click at [532, 335] on icon at bounding box center [515, 324] width 98 height 98
click at [542, 428] on label "A" at bounding box center [568, 429] width 159 height 32
click at [568, 430] on input "A" at bounding box center [573, 435] width 11 height 11
radio input "true"
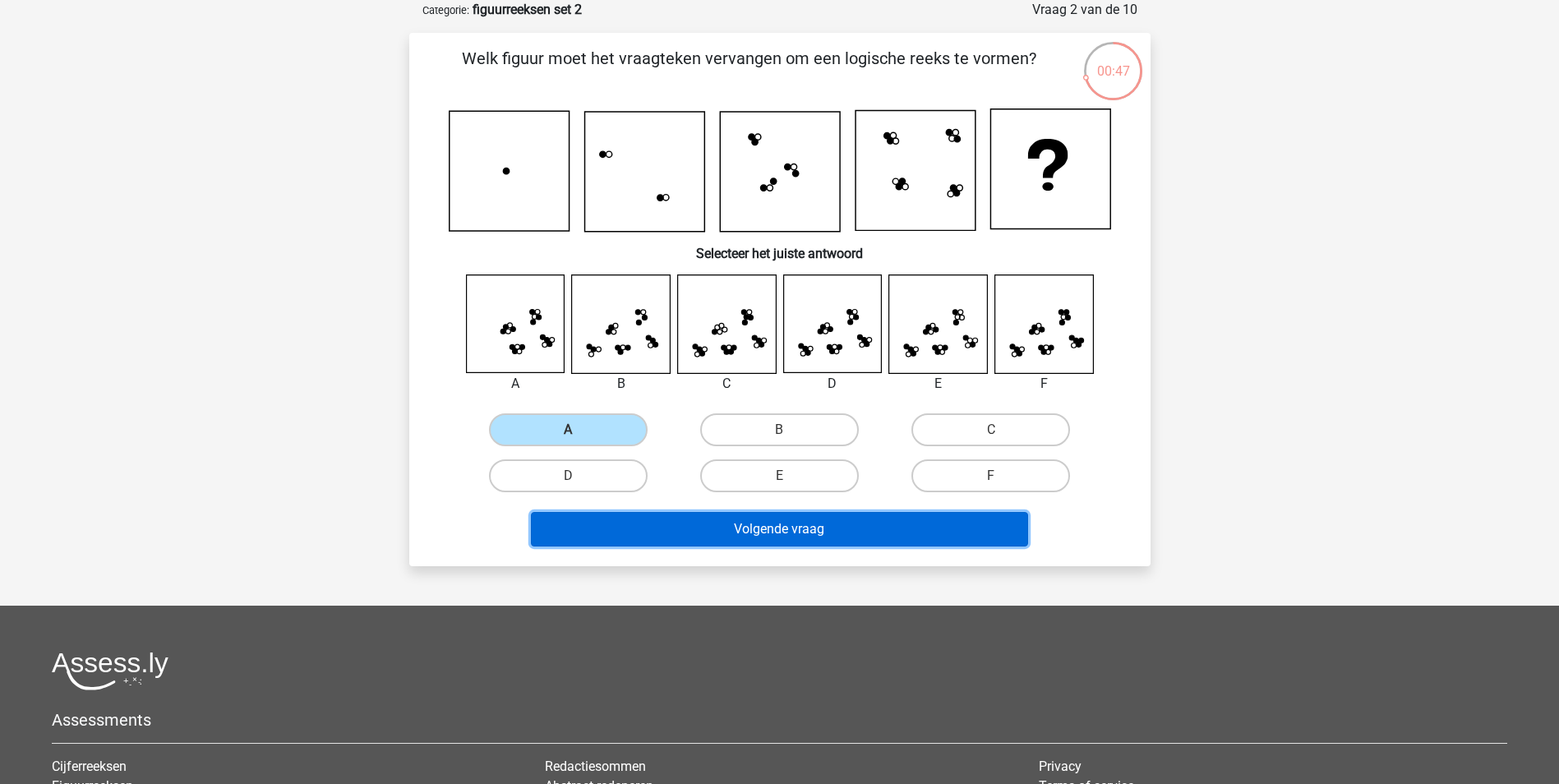
click at [847, 540] on button "Volgende vraag" at bounding box center [780, 529] width 498 height 34
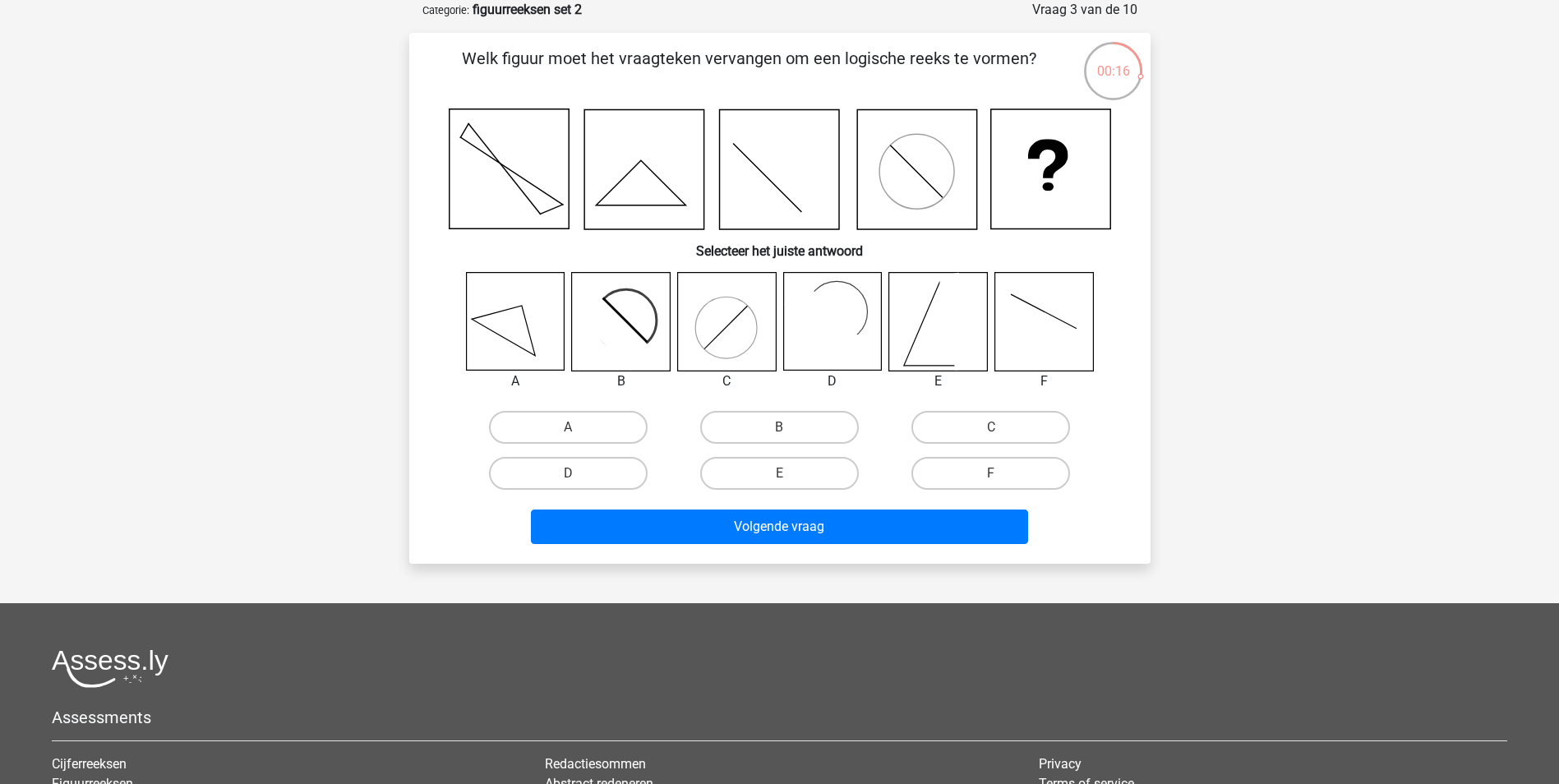
click at [628, 321] on icon at bounding box center [621, 322] width 98 height 98
click at [767, 426] on label "B" at bounding box center [780, 427] width 159 height 32
click at [780, 427] on input "B" at bounding box center [784, 432] width 11 height 11
radio input "true"
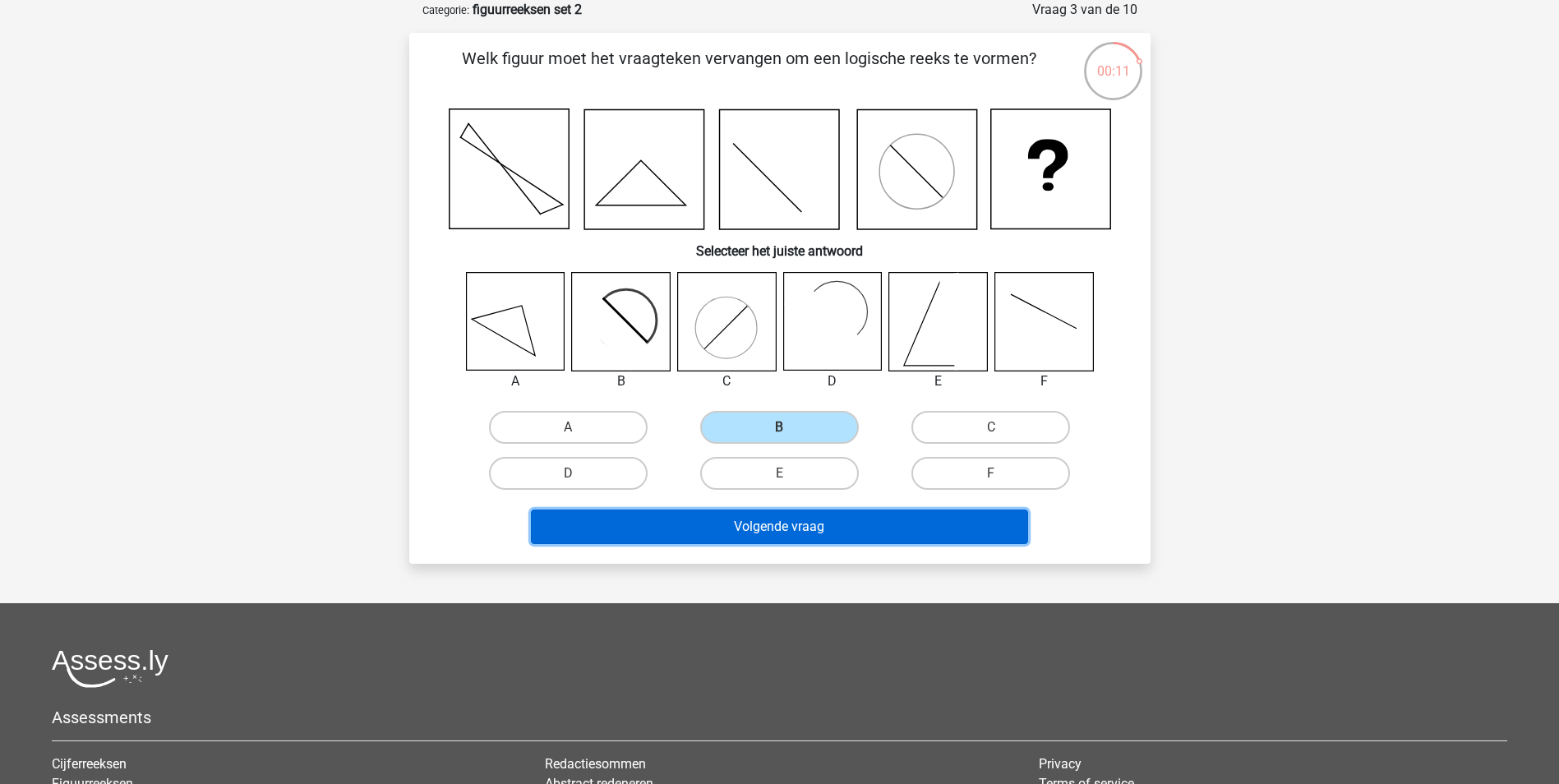
click at [875, 532] on button "Volgende vraag" at bounding box center [780, 526] width 498 height 34
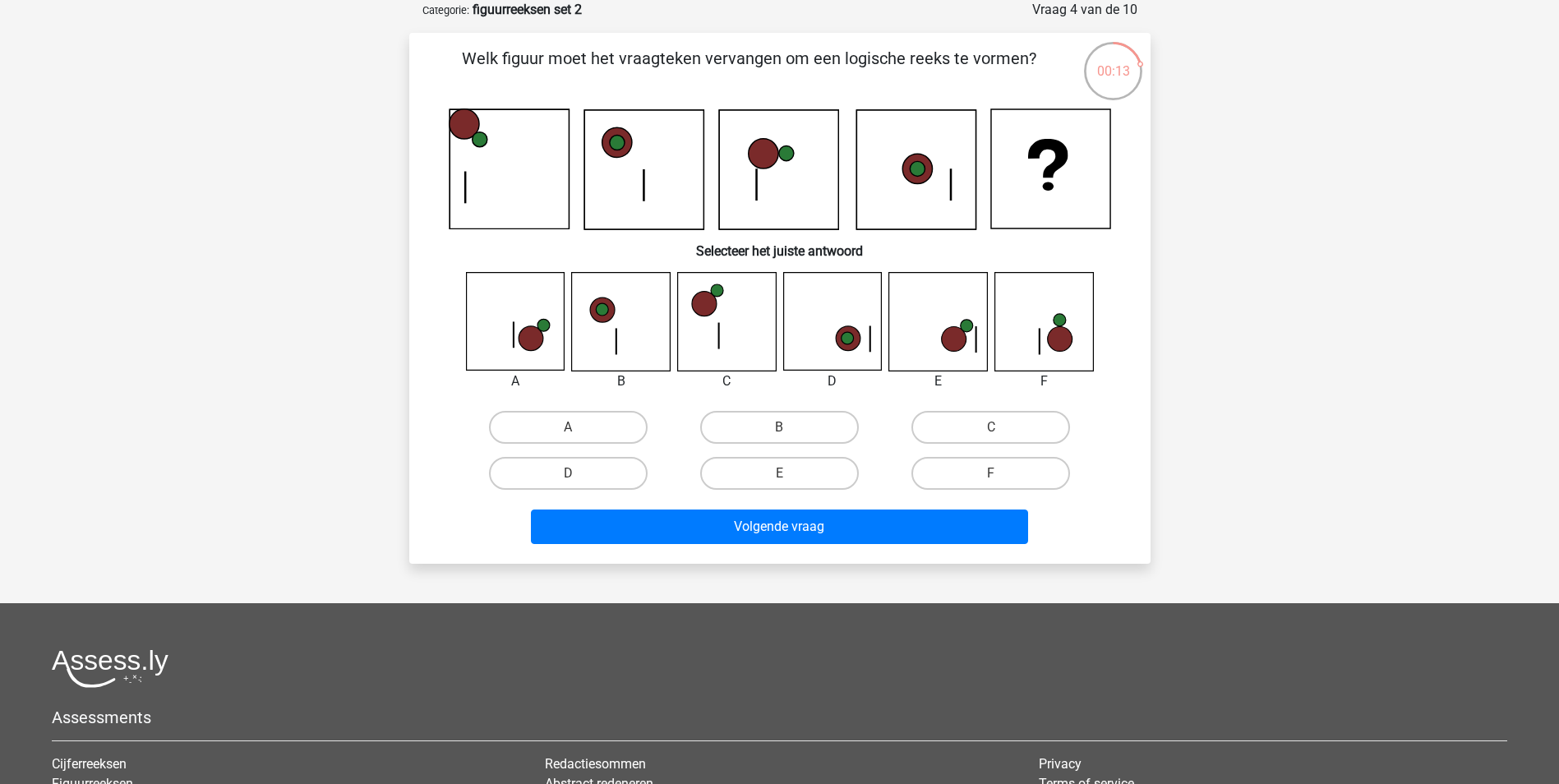
click at [538, 333] on icon at bounding box center [530, 339] width 25 height 25
click at [500, 327] on icon at bounding box center [515, 322] width 98 height 98
click at [580, 426] on label "A" at bounding box center [568, 427] width 159 height 32
click at [578, 427] on input "A" at bounding box center [573, 432] width 11 height 11
radio input "true"
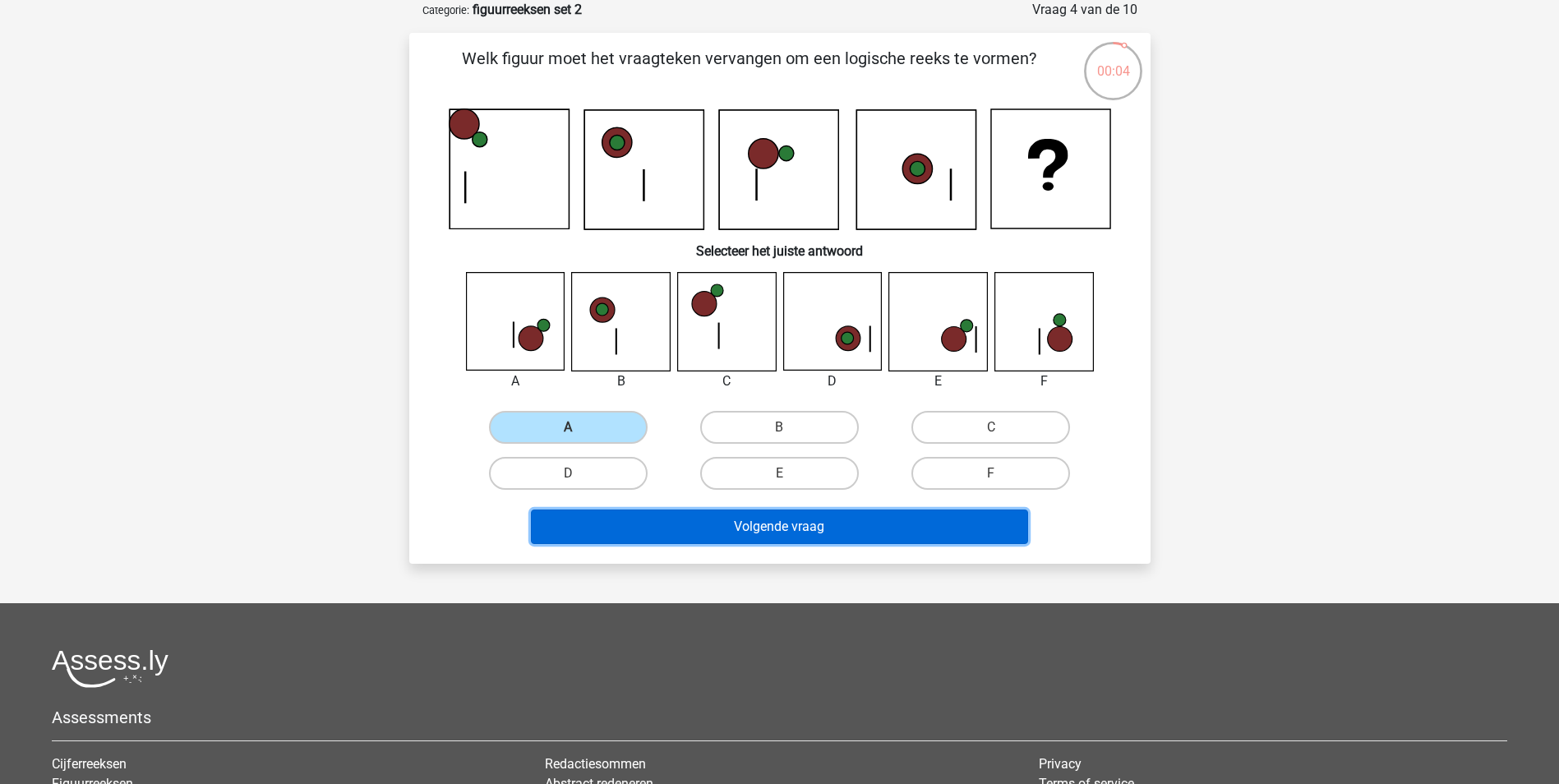
click at [751, 521] on button "Volgende vraag" at bounding box center [780, 526] width 498 height 34
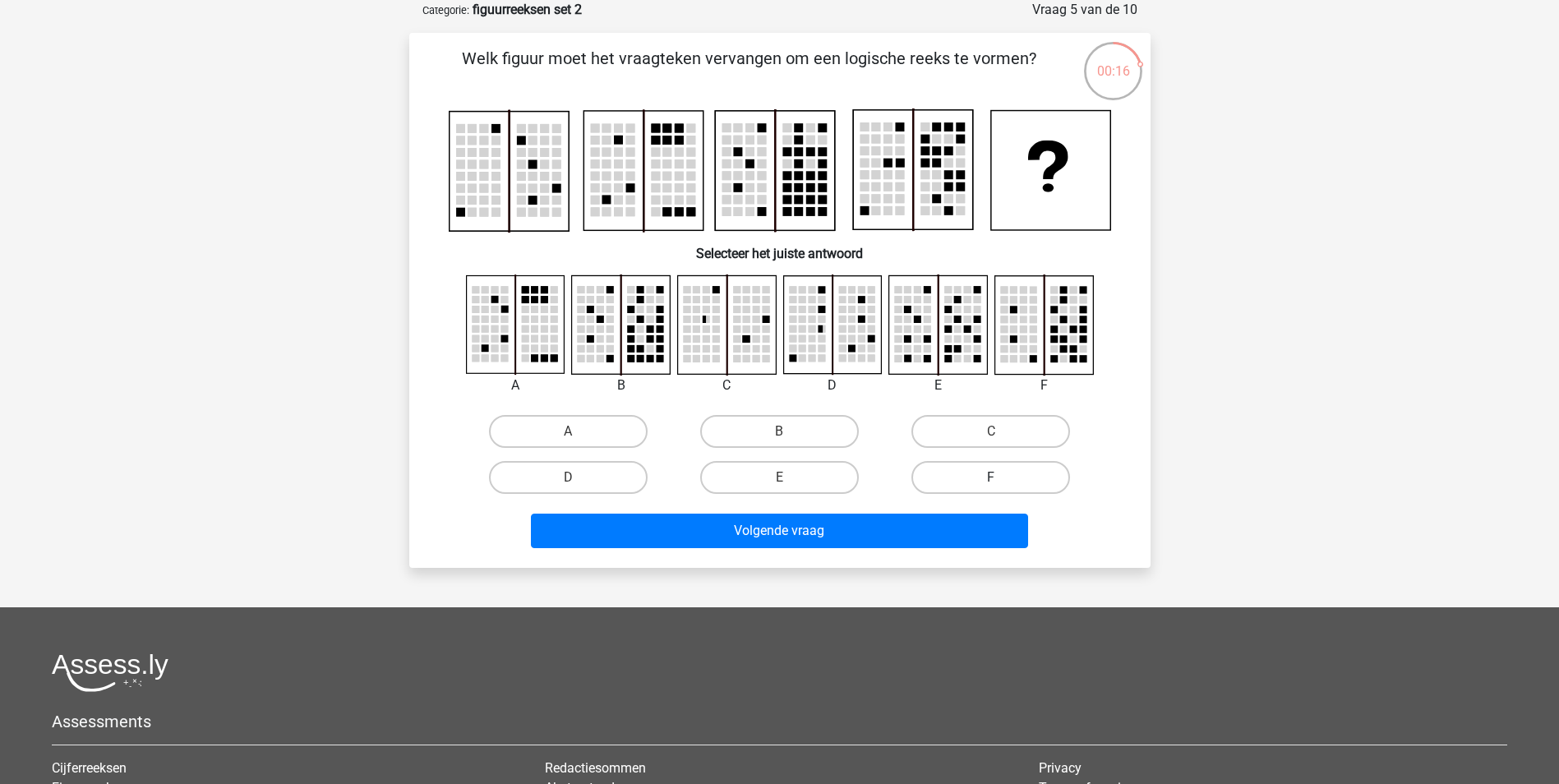
click at [1016, 476] on label "F" at bounding box center [992, 477] width 159 height 32
click at [1002, 477] on input "F" at bounding box center [996, 482] width 11 height 11
radio input "true"
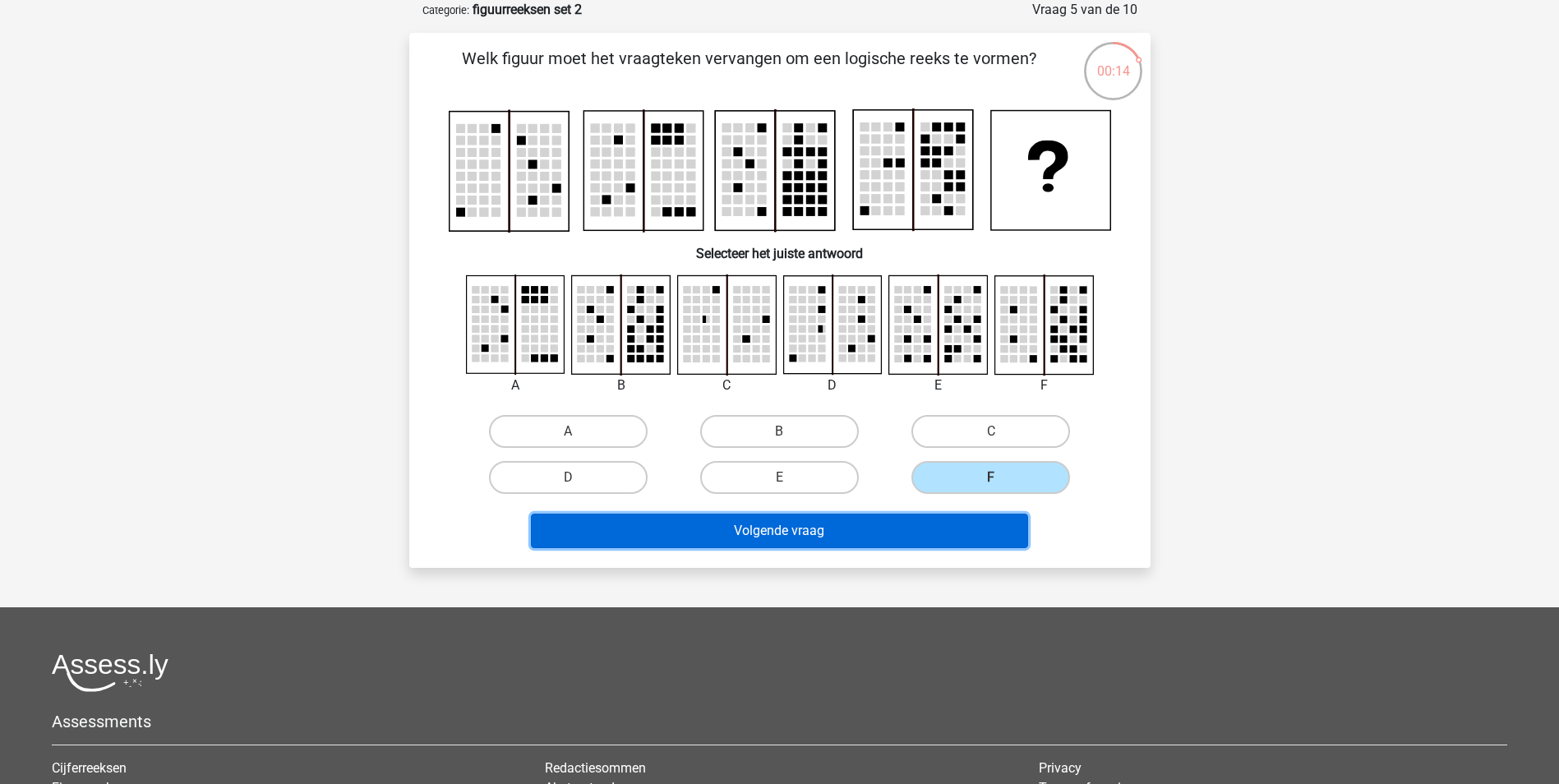
click at [928, 519] on button "Volgende vraag" at bounding box center [780, 530] width 498 height 34
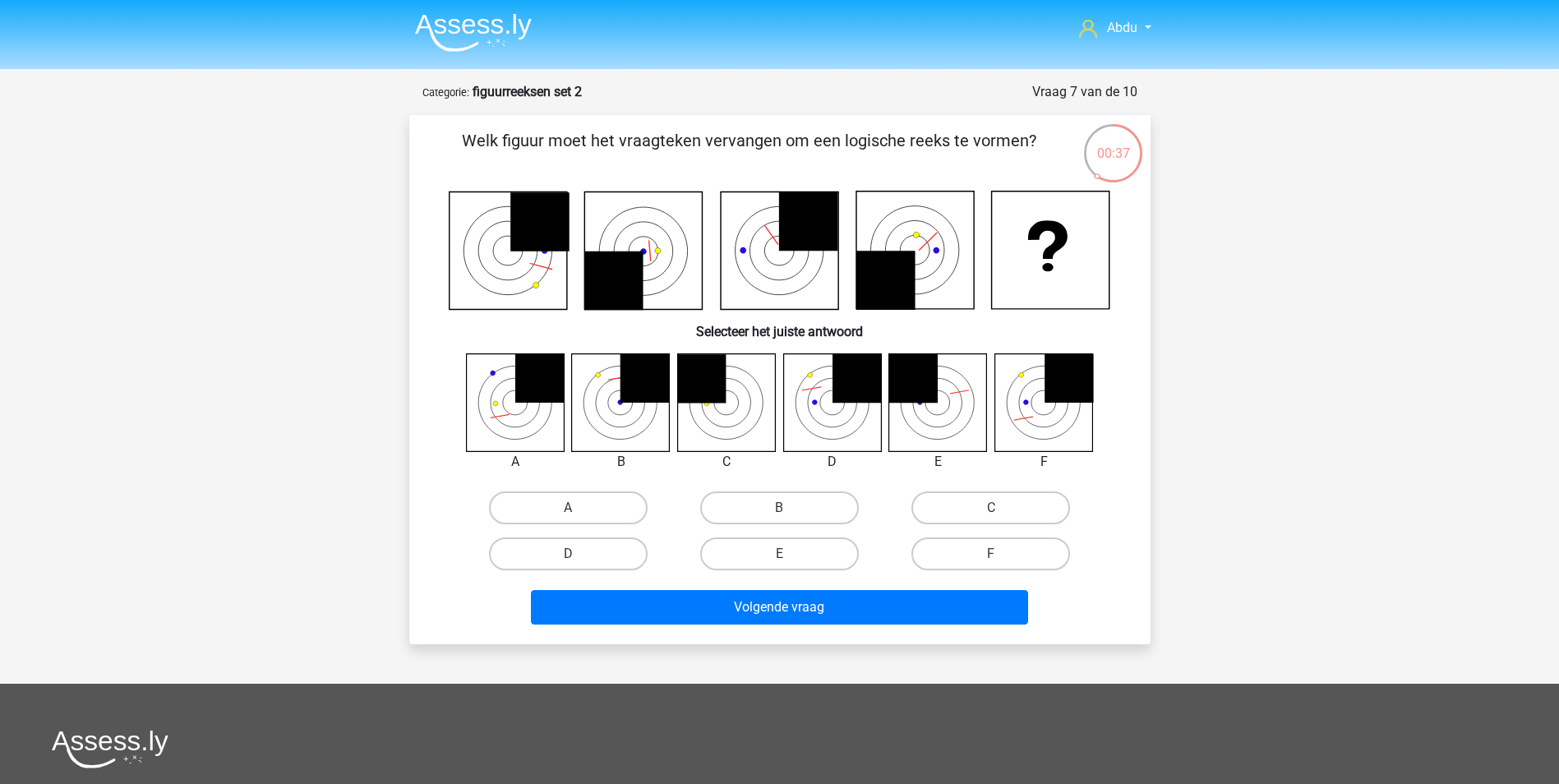
drag, startPoint x: 1116, startPoint y: 245, endPoint x: 1089, endPoint y: 327, distance: 86.3
click at [1114, 245] on div at bounding box center [780, 250] width 689 height 120
click at [1041, 411] on icon at bounding box center [1044, 402] width 98 height 98
click at [1011, 551] on label "F" at bounding box center [992, 553] width 159 height 32
click at [1002, 553] on input "F" at bounding box center [996, 558] width 11 height 11
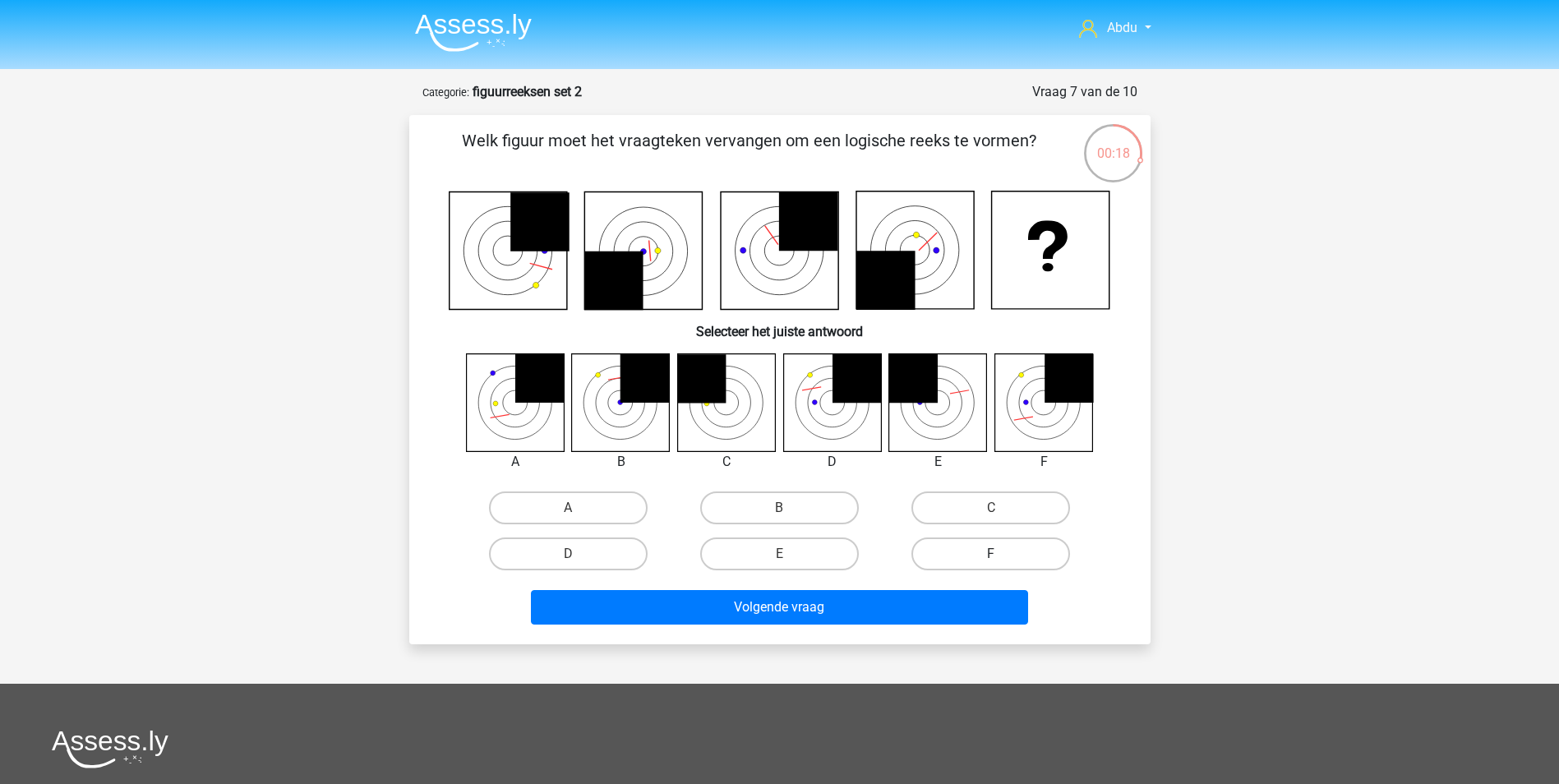
radio input "true"
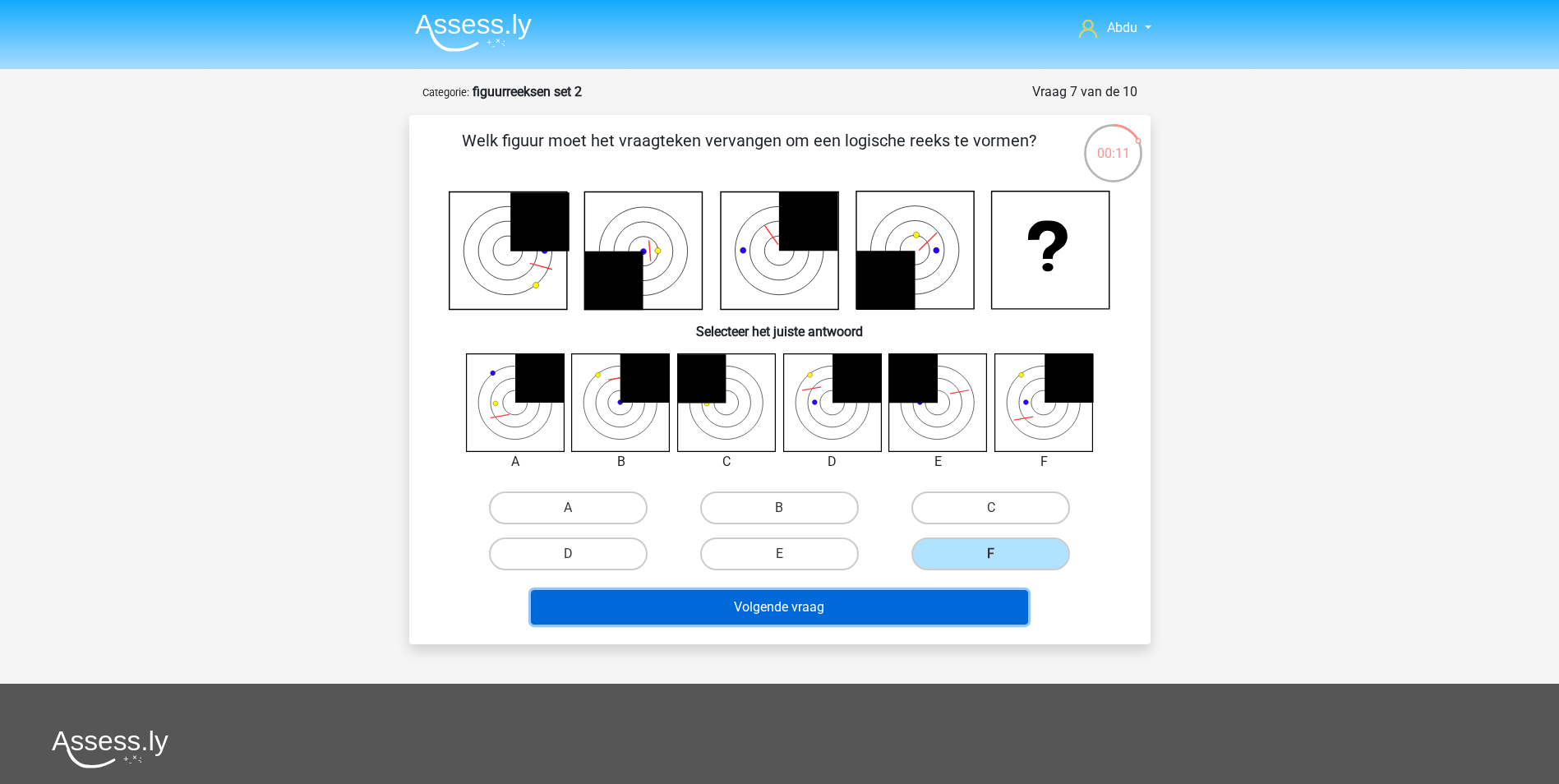
click at [907, 602] on button "Volgende vraag" at bounding box center [780, 606] width 498 height 34
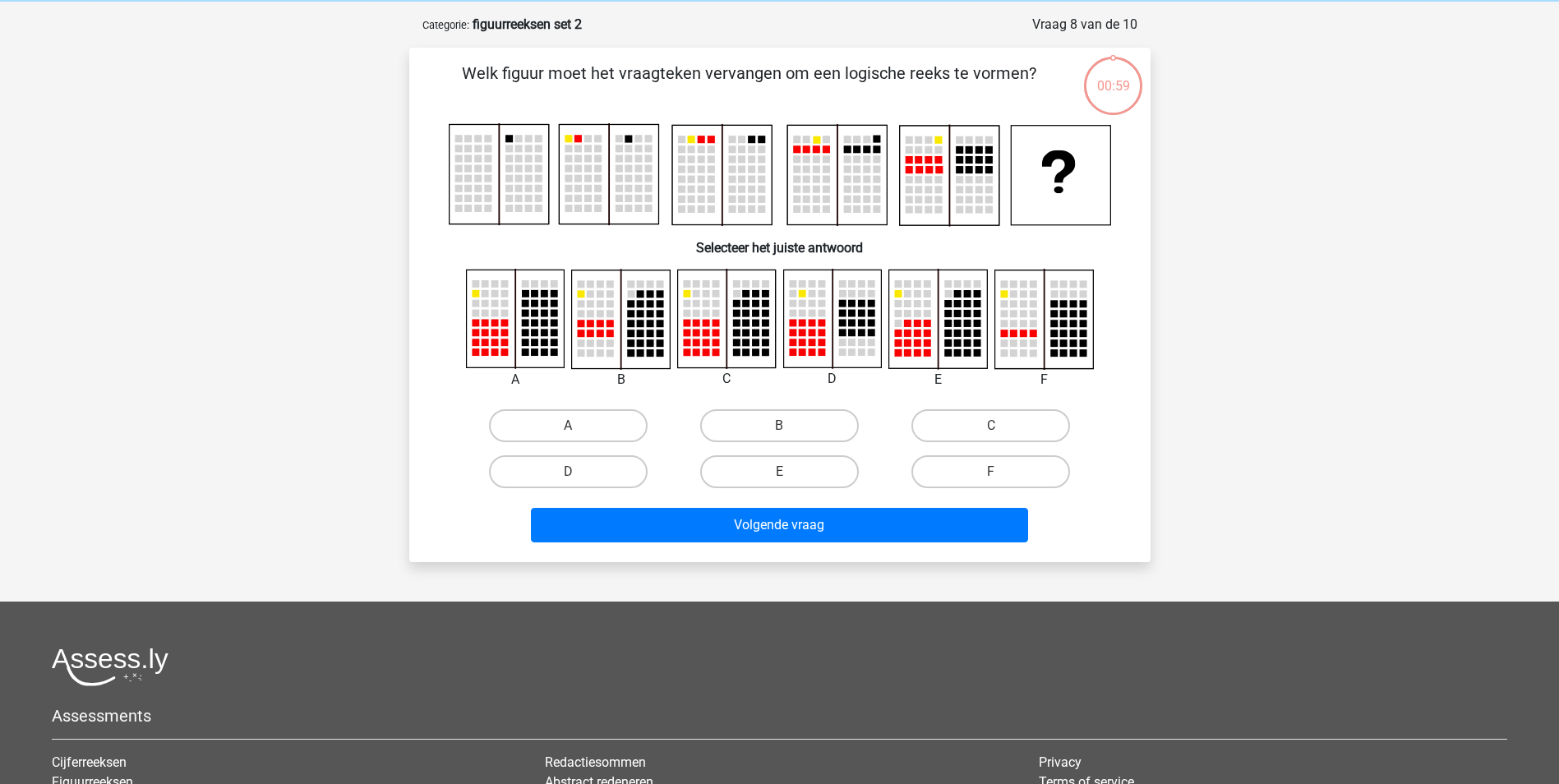
scroll to position [82, 0]
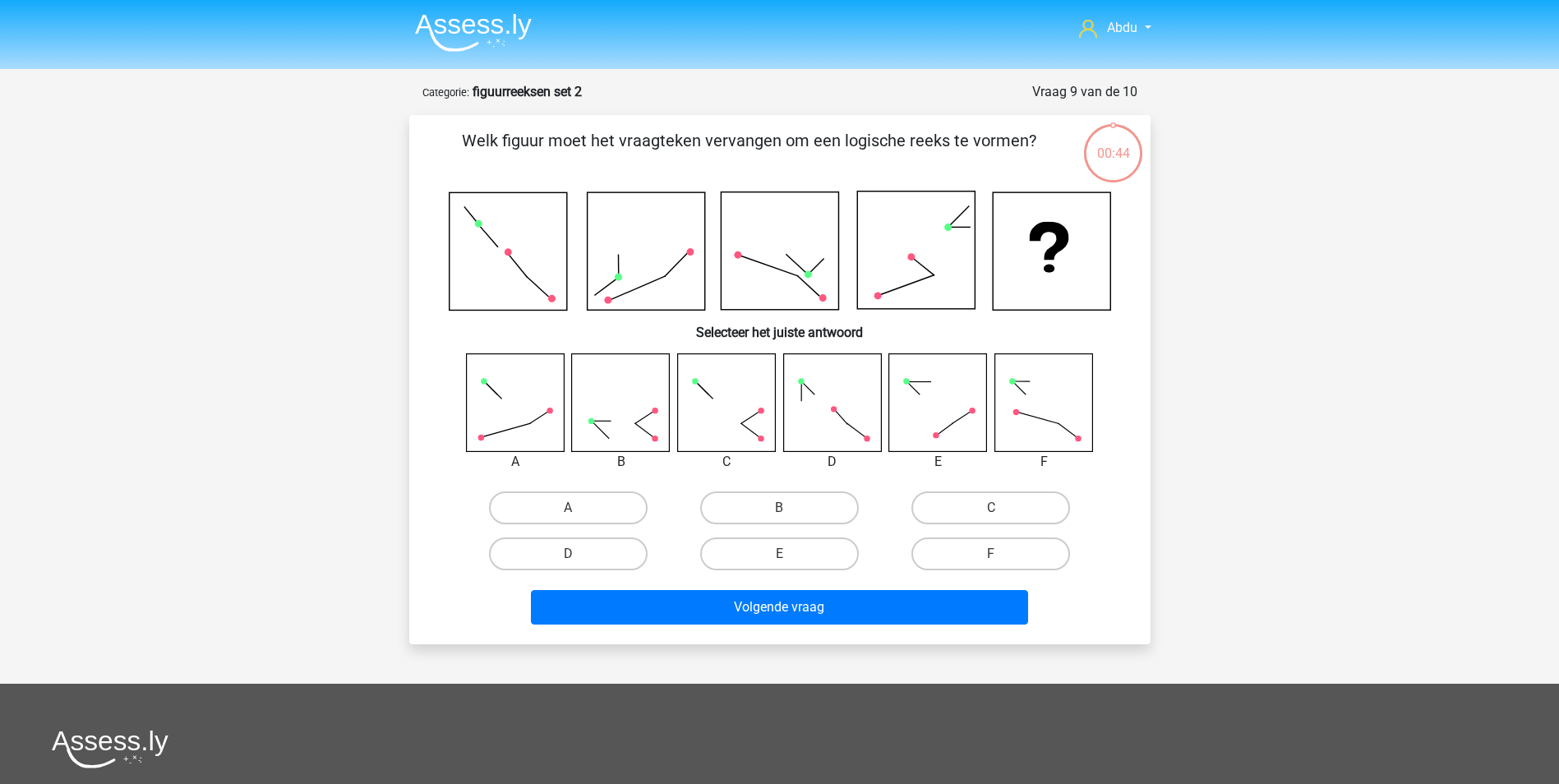
scroll to position [82, 0]
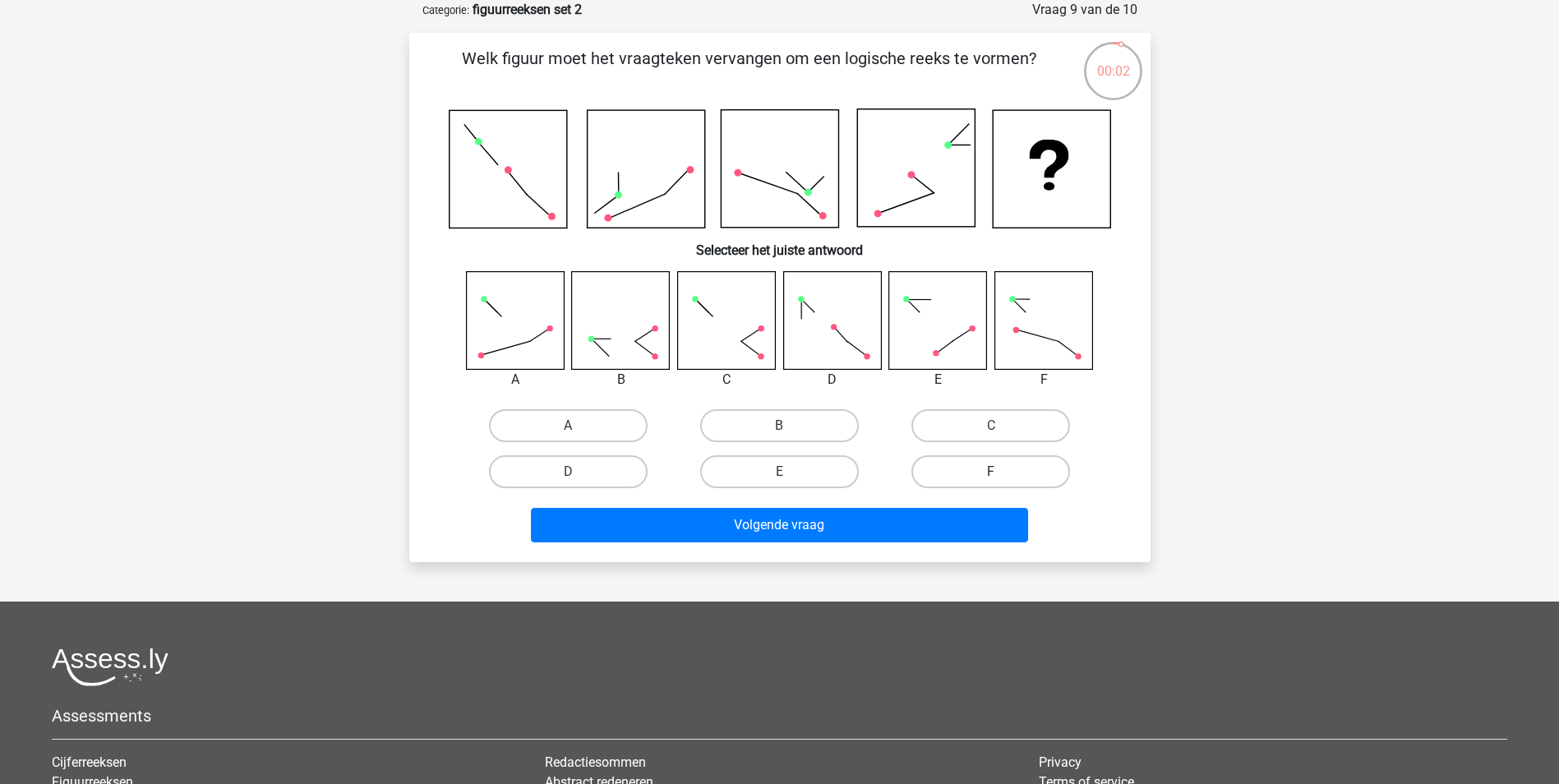
click at [993, 483] on label "F" at bounding box center [992, 471] width 159 height 32
click at [993, 482] on input "F" at bounding box center [996, 477] width 11 height 11
radio input "true"
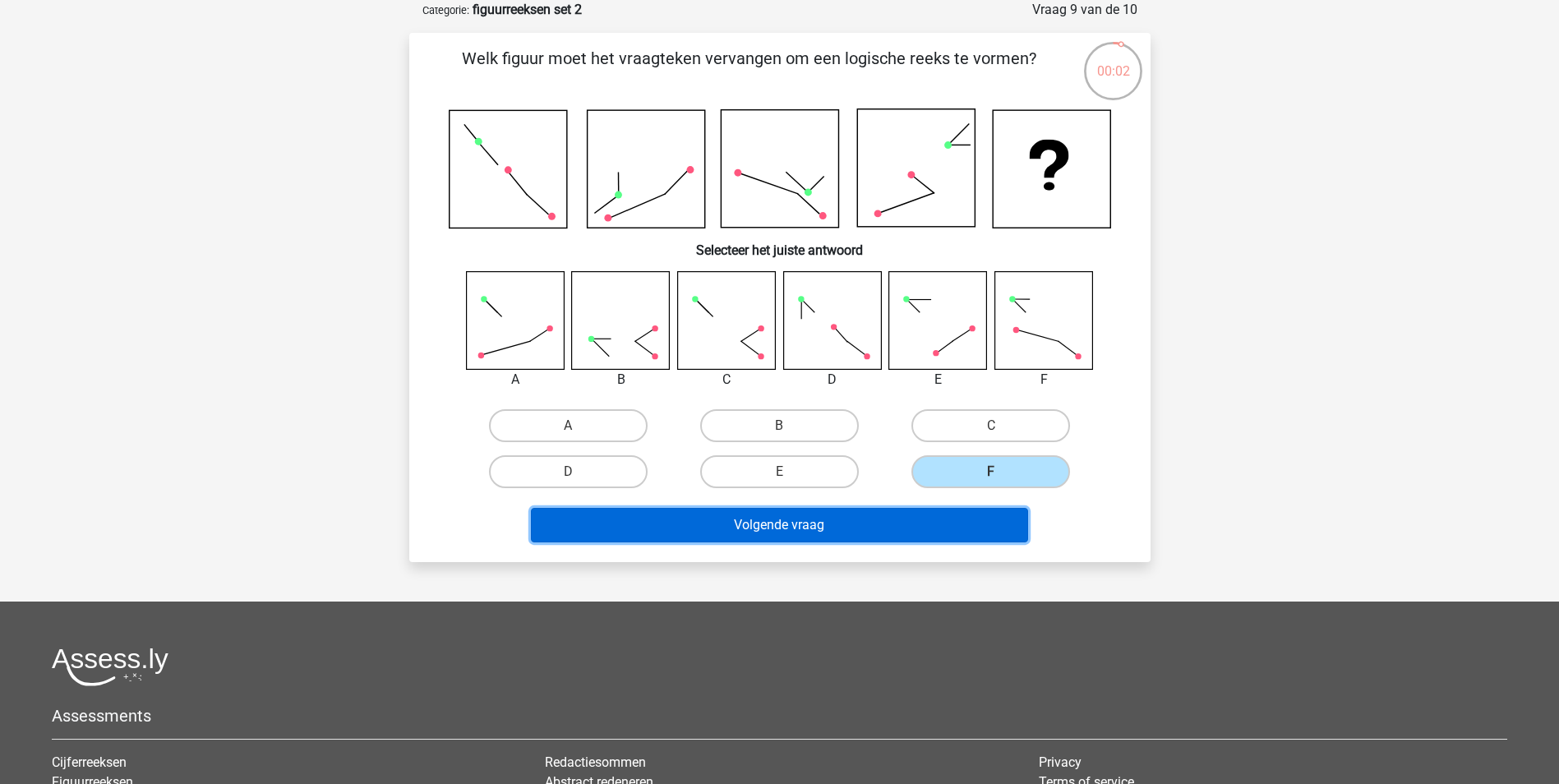
click at [955, 533] on button "Volgende vraag" at bounding box center [780, 524] width 498 height 34
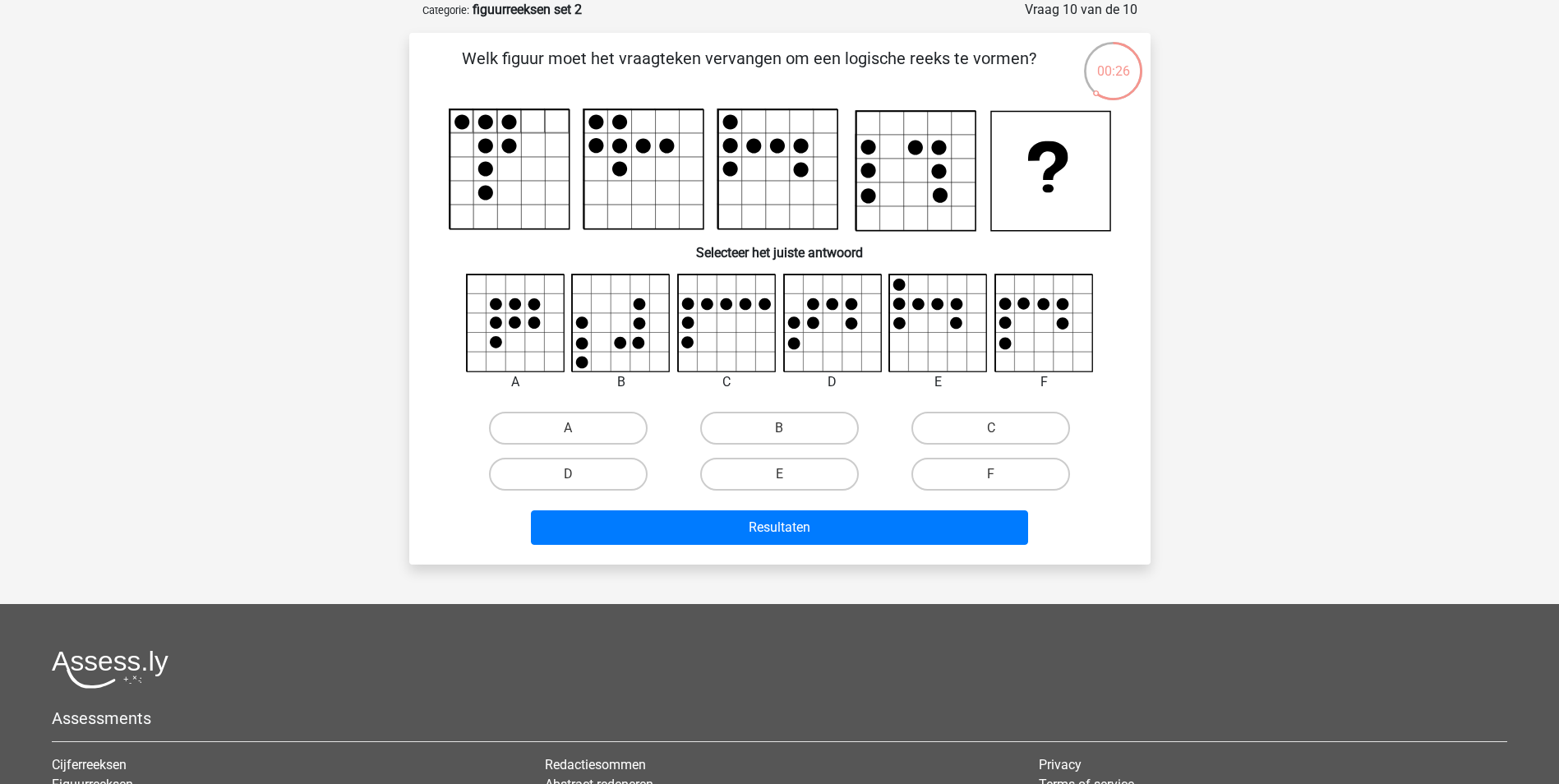
click at [950, 199] on icon at bounding box center [915, 171] width 119 height 119
click at [1085, 197] on icon at bounding box center [1049, 171] width 119 height 119
click at [1029, 335] on icon at bounding box center [1045, 324] width 98 height 98
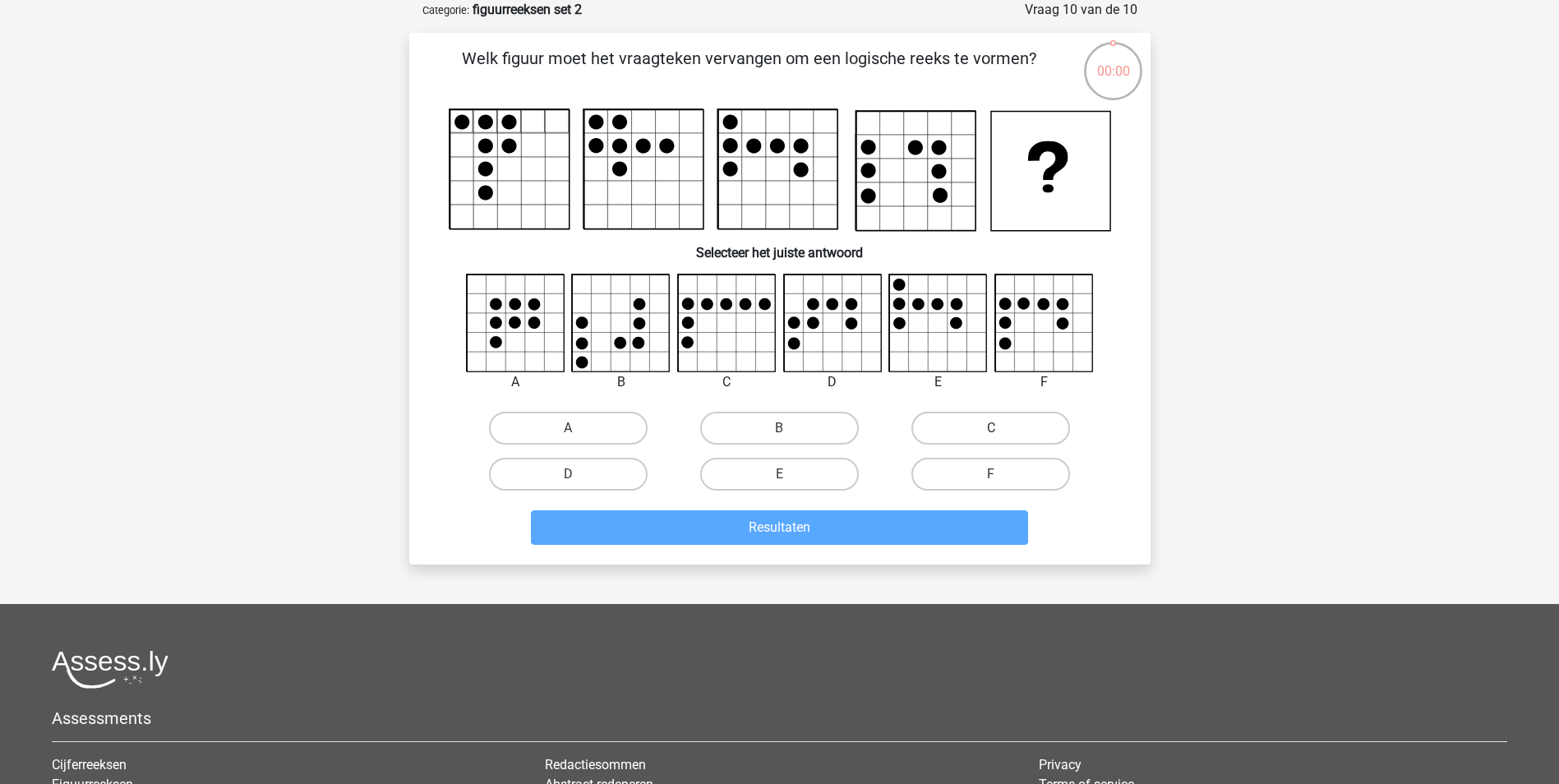
click at [980, 430] on label "C" at bounding box center [992, 427] width 159 height 32
click at [992, 430] on input "C" at bounding box center [996, 433] width 11 height 11
radio input "true"
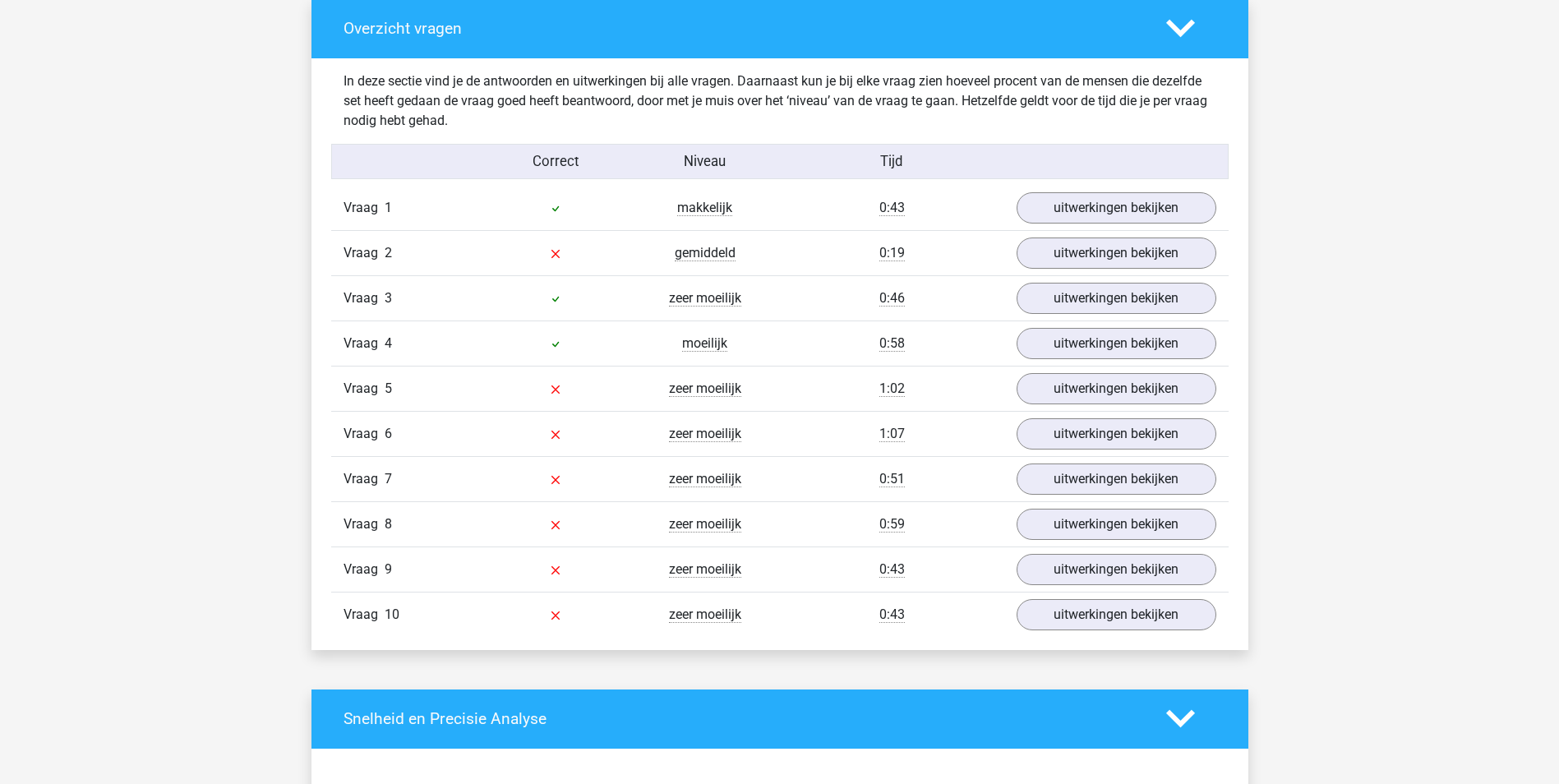
scroll to position [904, 0]
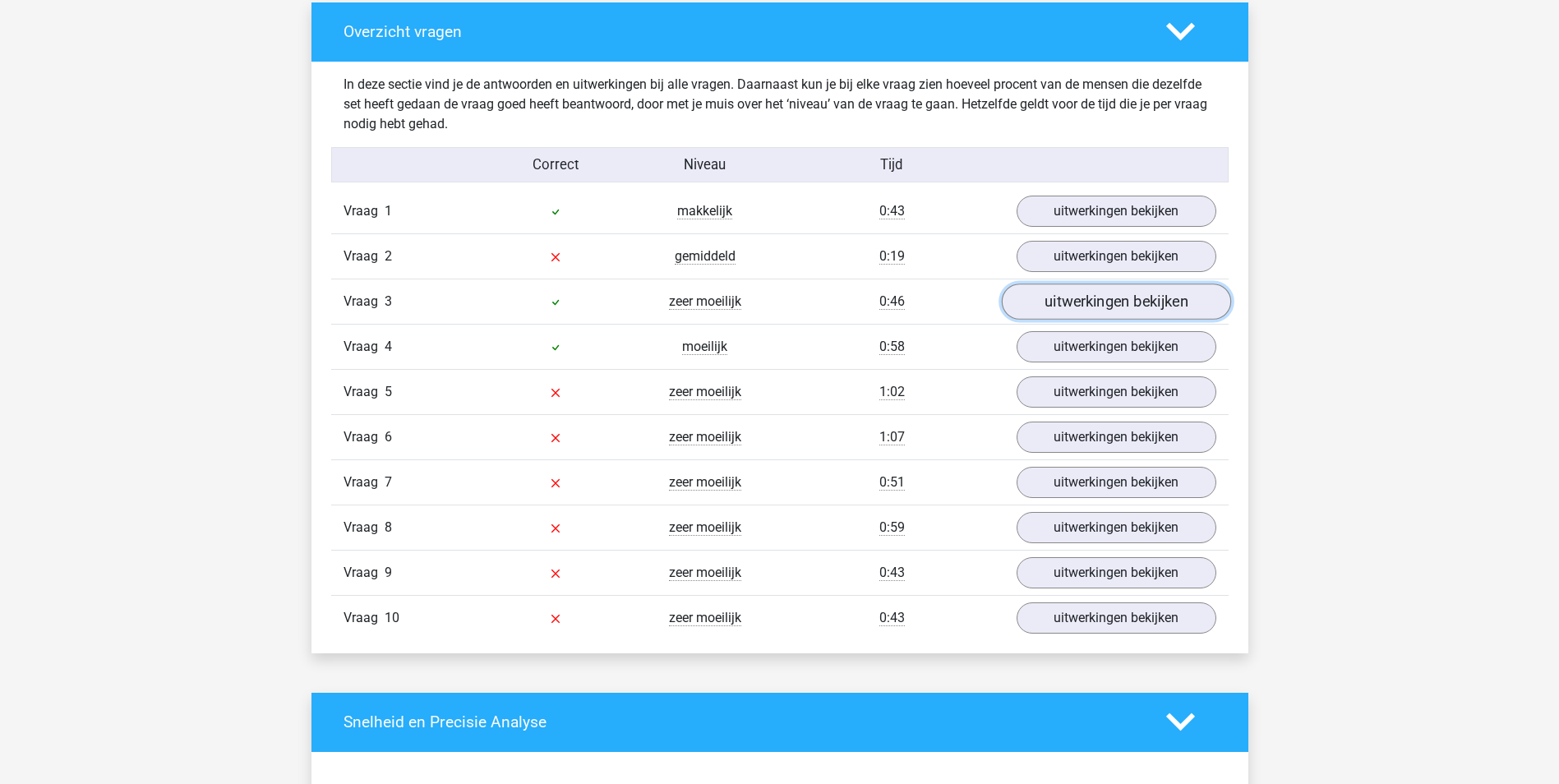
click at [1120, 300] on link "uitwerkingen bekijken" at bounding box center [1116, 301] width 230 height 36
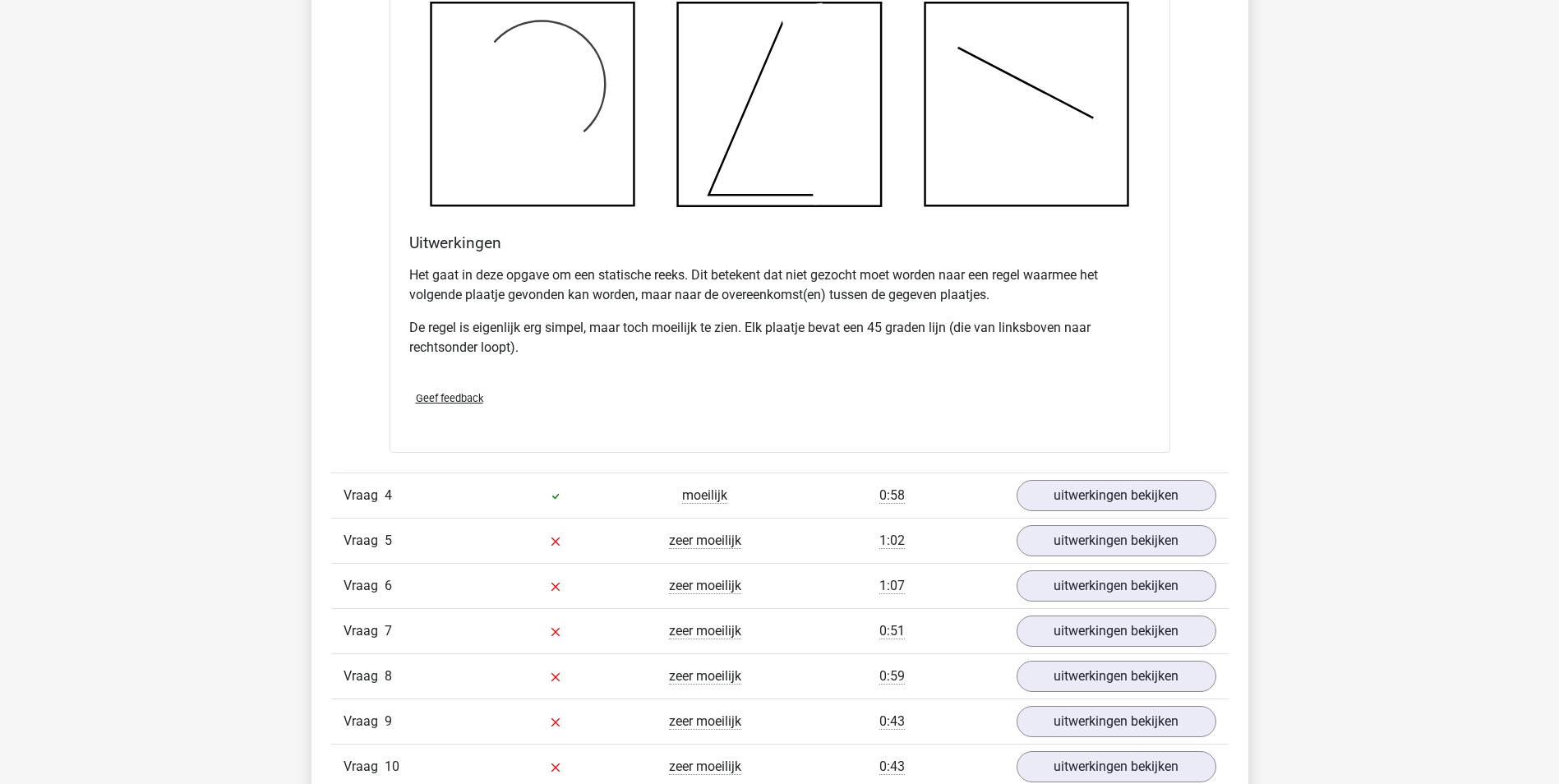
scroll to position [1644, 0]
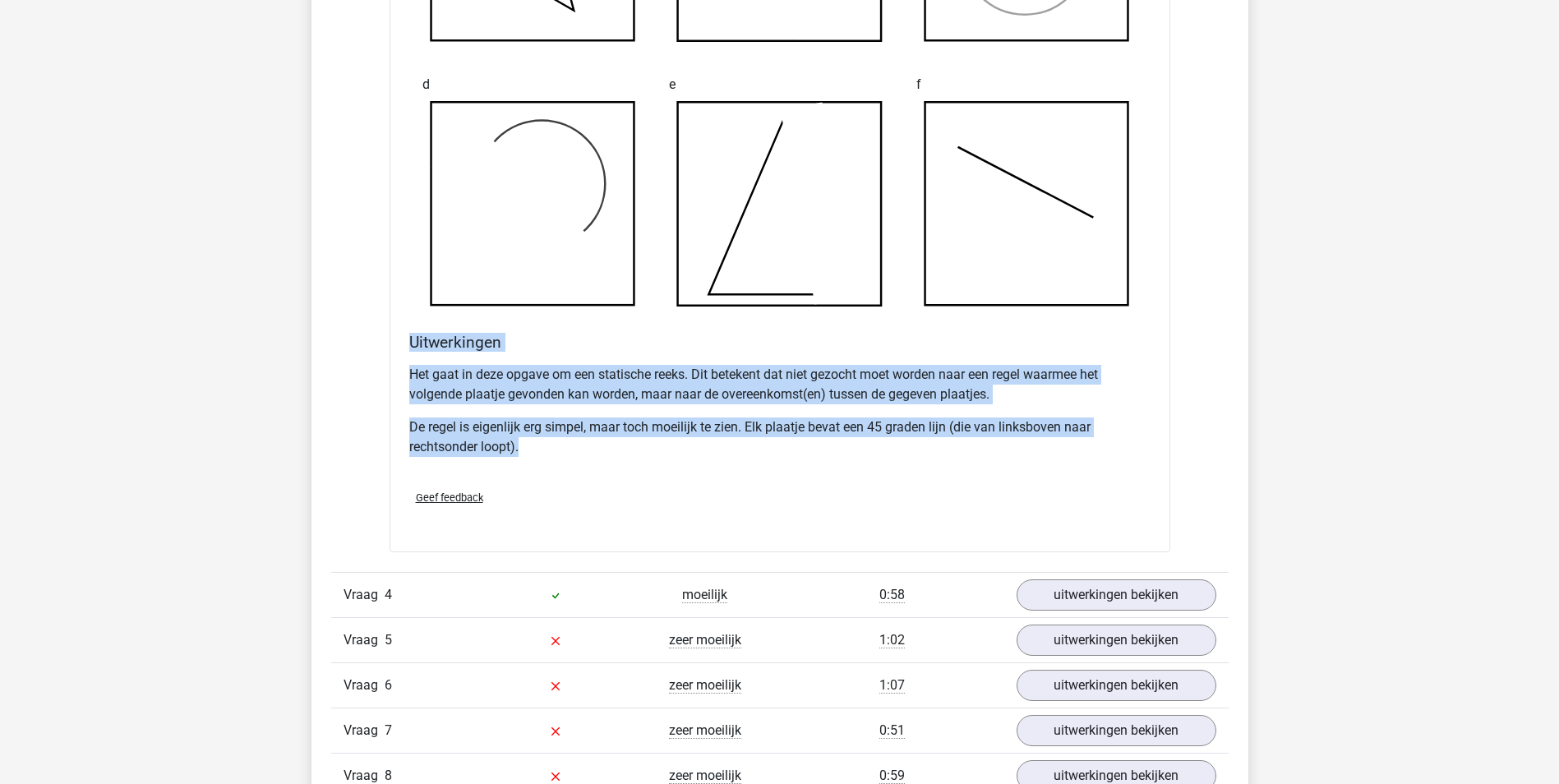
drag, startPoint x: 532, startPoint y: 452, endPoint x: 397, endPoint y: 344, distance: 172.9
click at [397, 344] on div "Welk figuur moet het vraagteken vervangen om een logische reeks te vormen? a b …" at bounding box center [780, 78] width 780 height 949
drag, startPoint x: 397, startPoint y: 344, endPoint x: 451, endPoint y: 386, distance: 68.4
copy div "Uitwerkingen Het gaat in deze opgave om een statische reeks. Dit betekent dat n…"
click at [820, 448] on p "De regel is eigenlijk erg simpel, maar toch moeilijk te zien. Elk plaatje bevat…" at bounding box center [780, 437] width 741 height 39
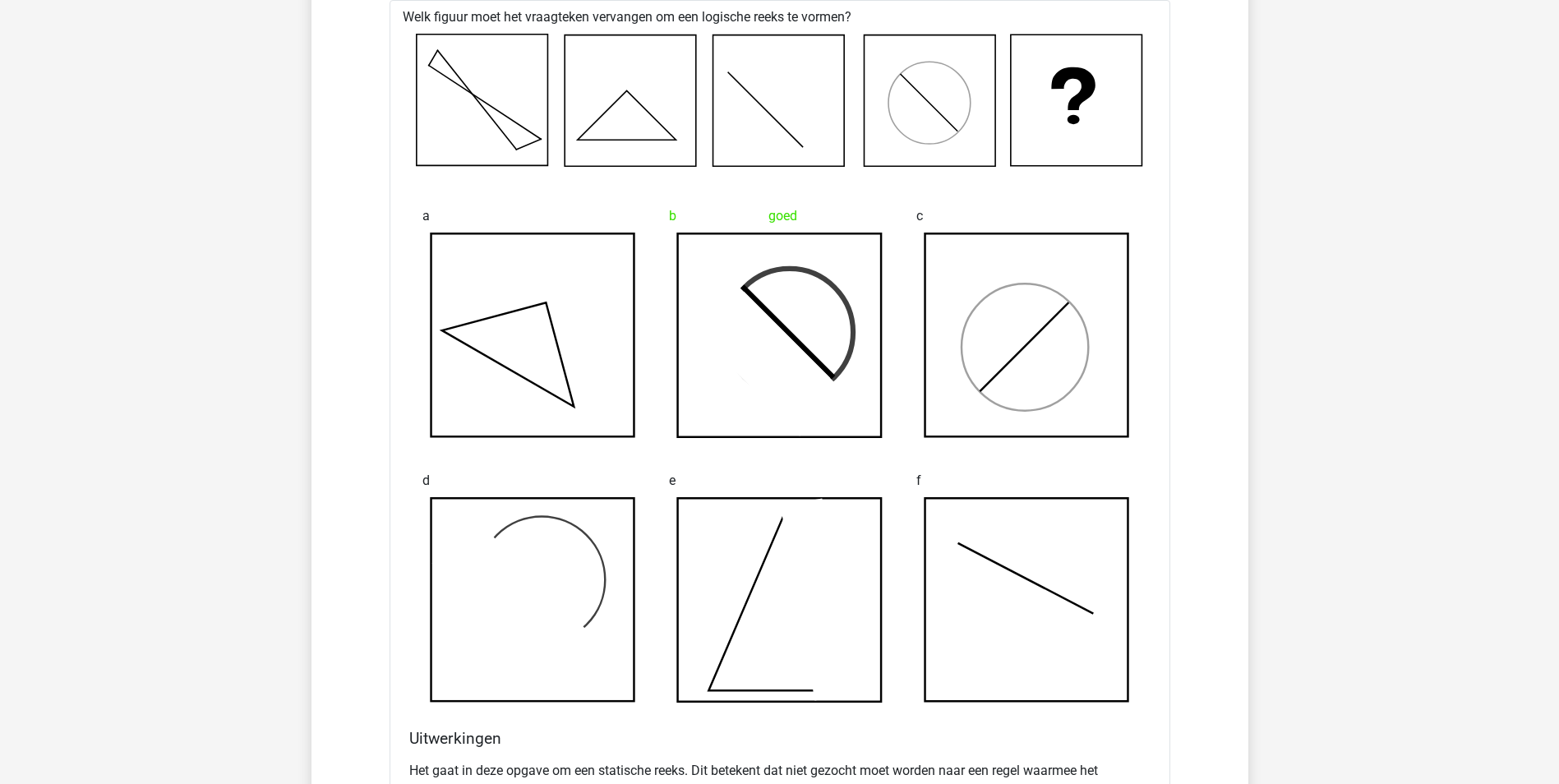
scroll to position [1232, 0]
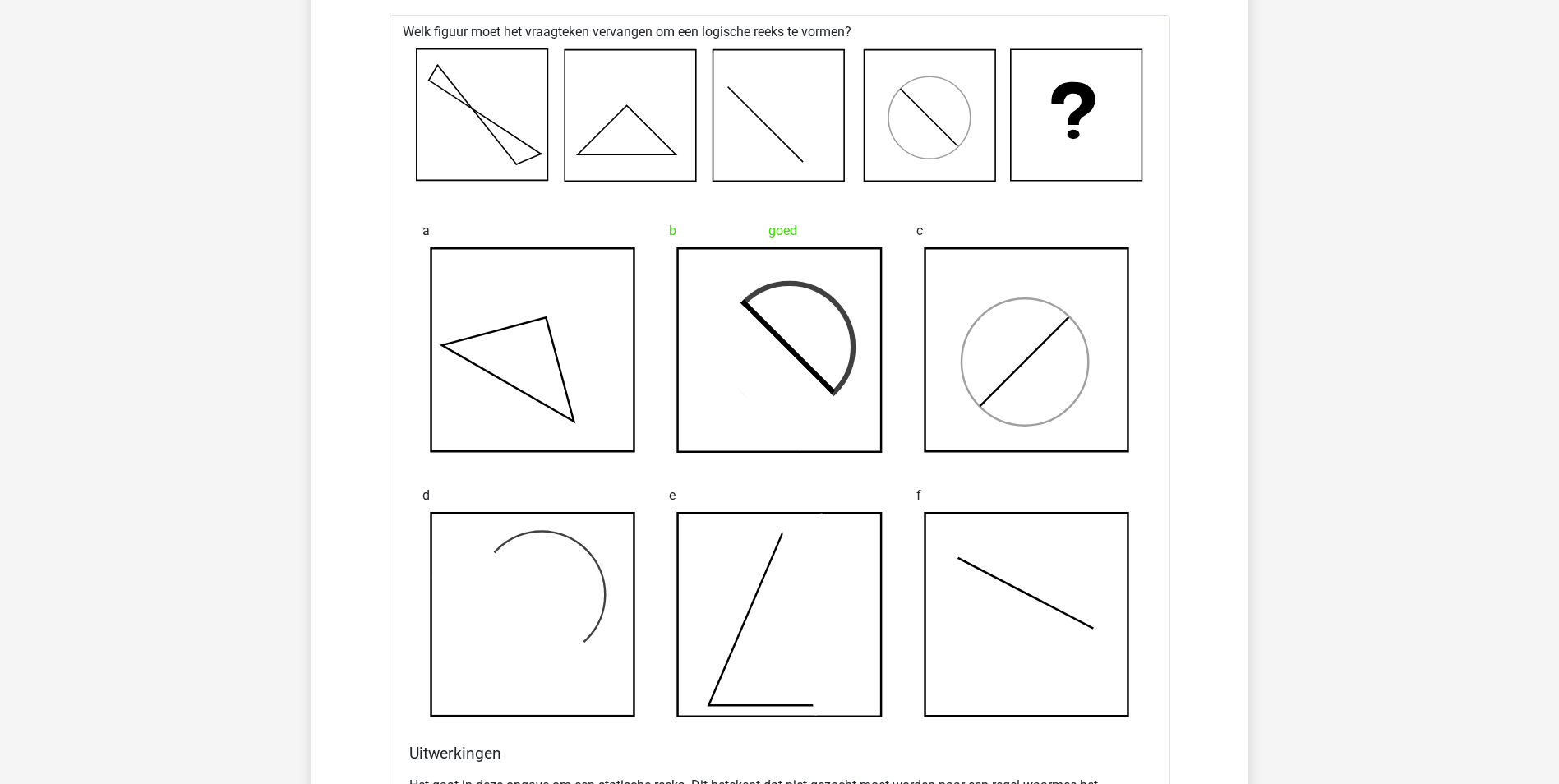
drag, startPoint x: 514, startPoint y: 135, endPoint x: 543, endPoint y: 146, distance: 31.0
click at [530, 144] on icon at bounding box center [780, 115] width 728 height 133
click at [654, 136] on icon at bounding box center [630, 115] width 132 height 131
drag, startPoint x: 746, startPoint y: 133, endPoint x: 903, endPoint y: 135, distance: 157.0
click at [749, 133] on icon at bounding box center [780, 115] width 132 height 131
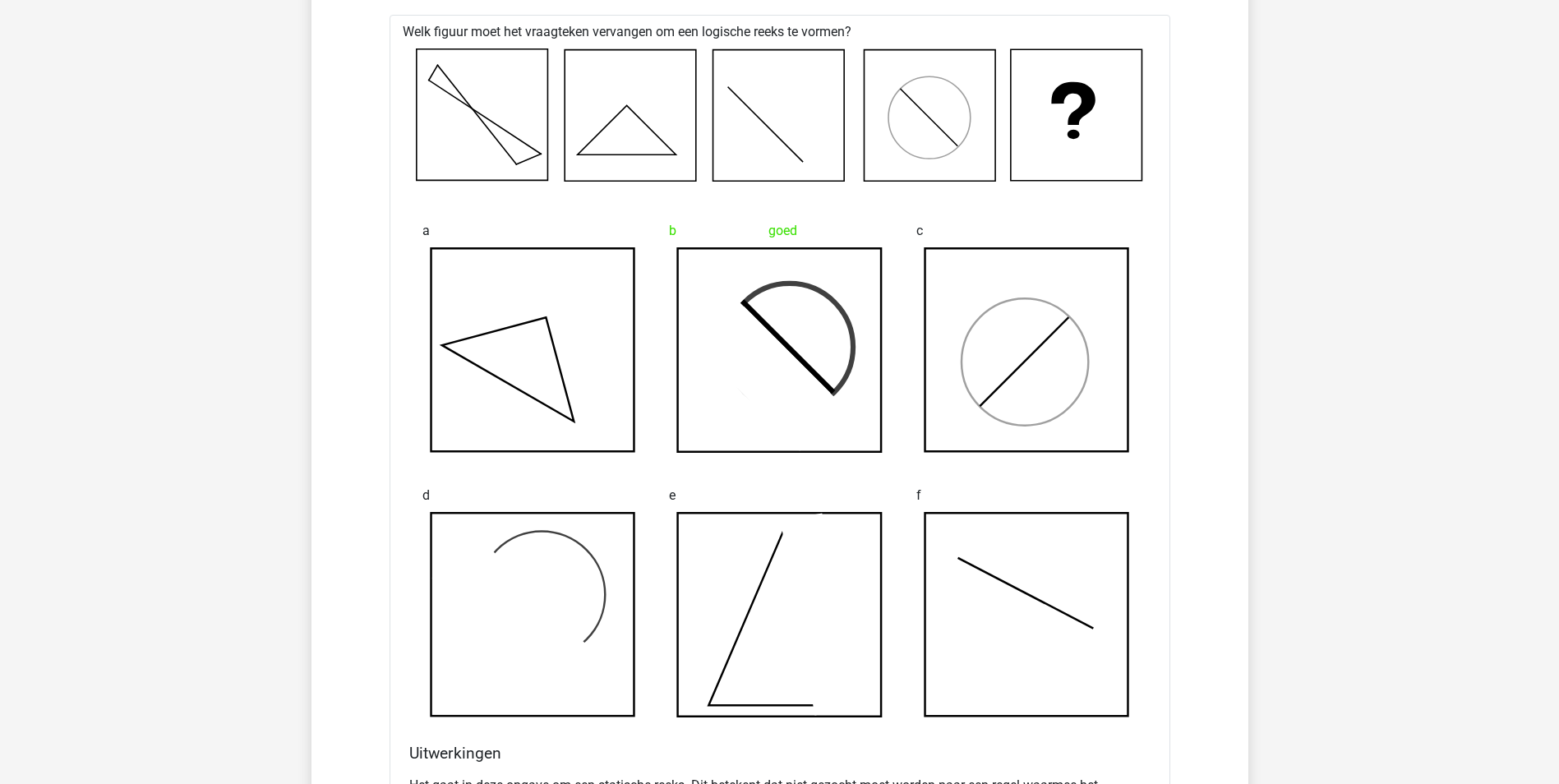
click at [912, 133] on icon at bounding box center [931, 115] width 132 height 131
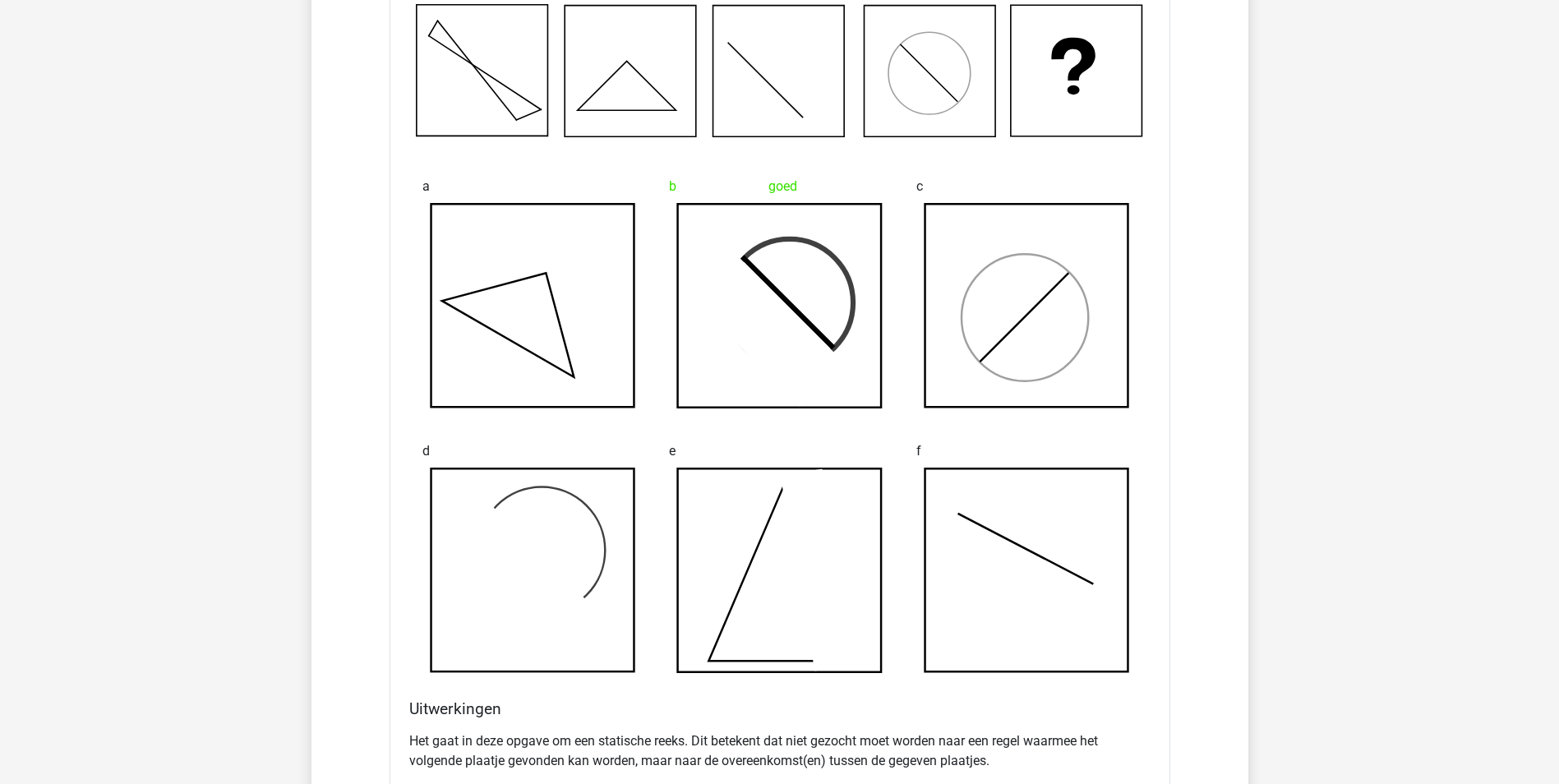
scroll to position [1315, 0]
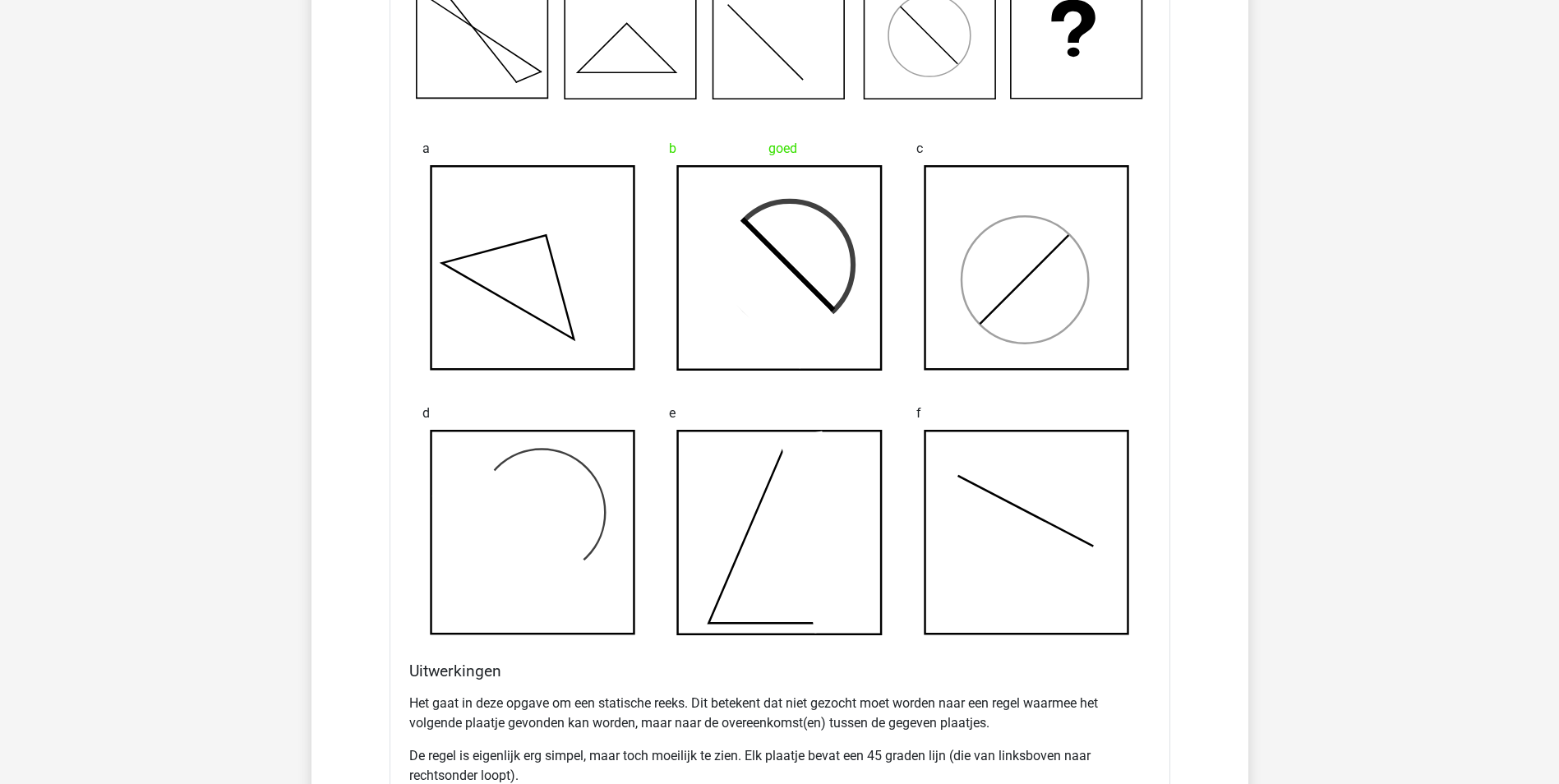
click at [625, 316] on icon at bounding box center [533, 268] width 204 height 204
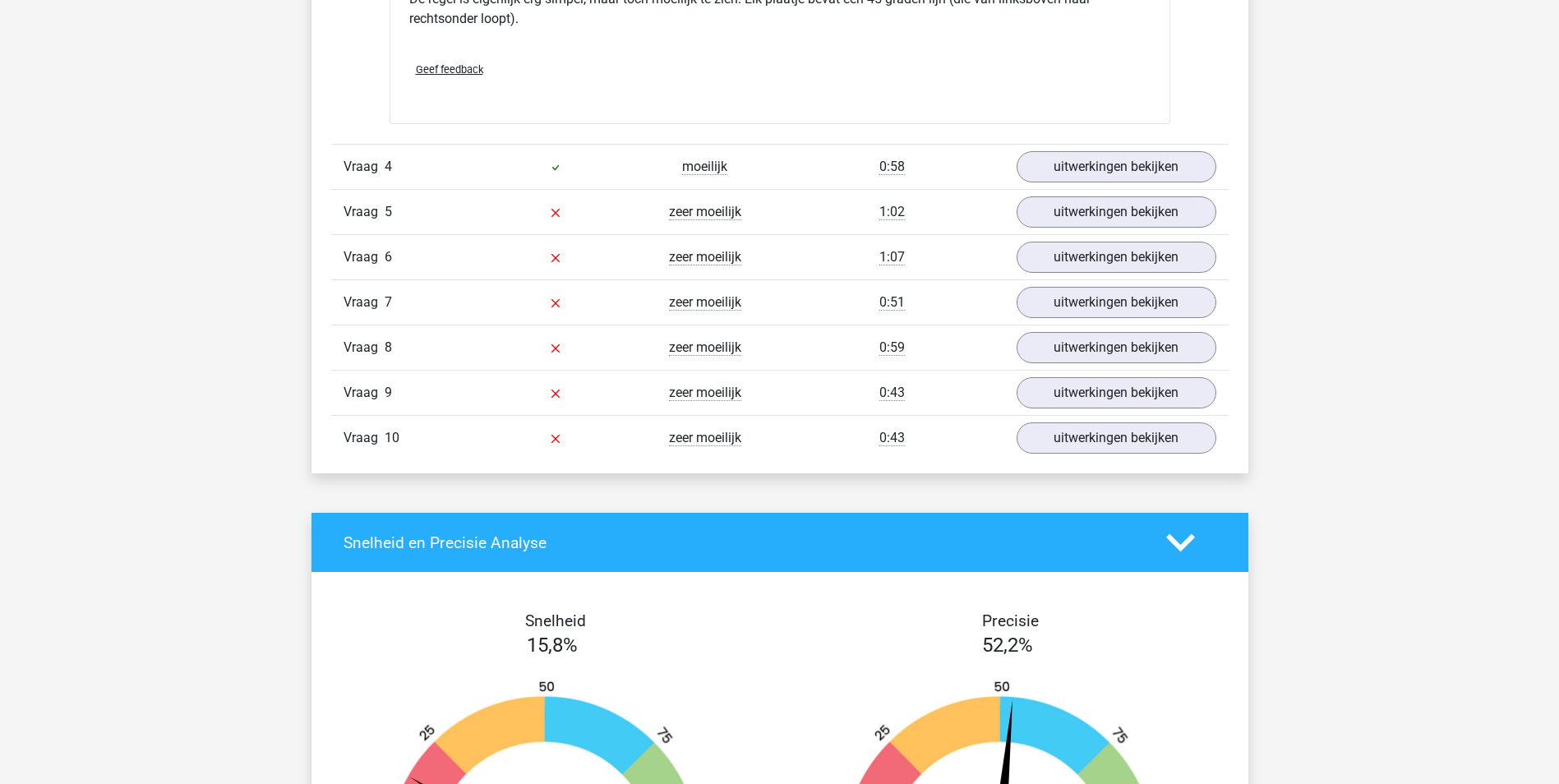
scroll to position [1971, 0]
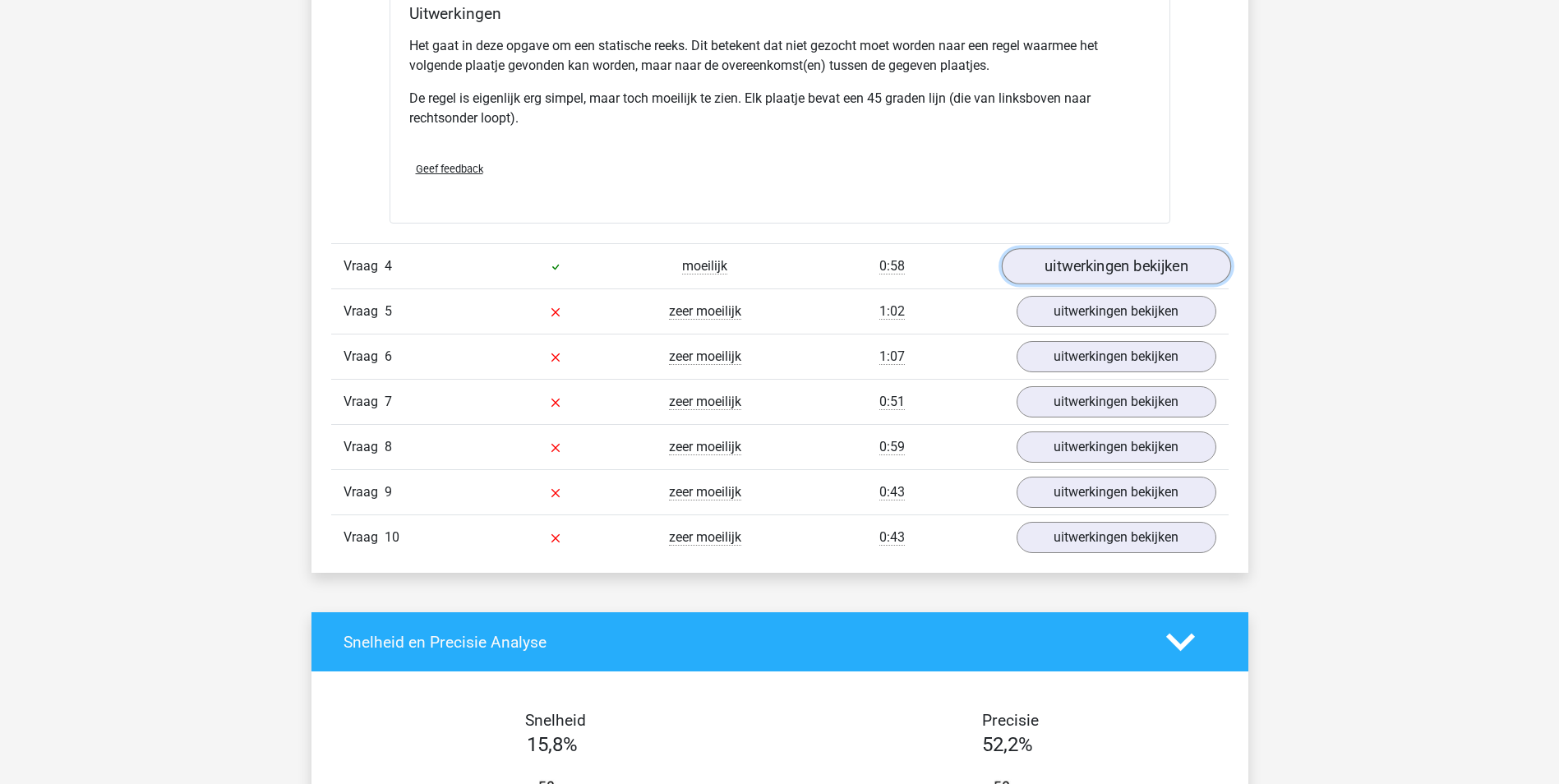
click at [1144, 268] on link "uitwerkingen bekijken" at bounding box center [1116, 267] width 230 height 36
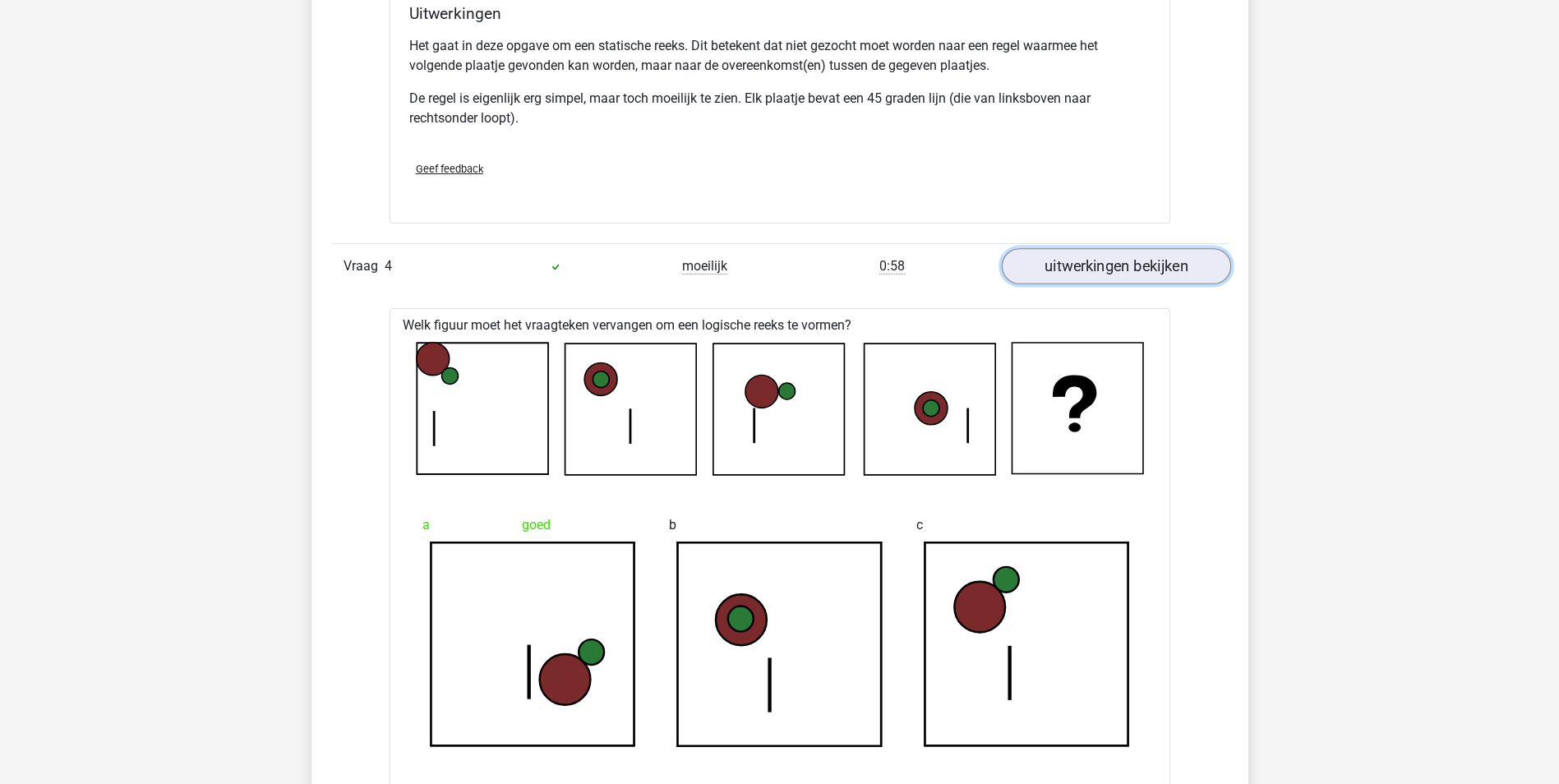
click at [1137, 268] on link "uitwerkingen bekijken" at bounding box center [1116, 267] width 230 height 36
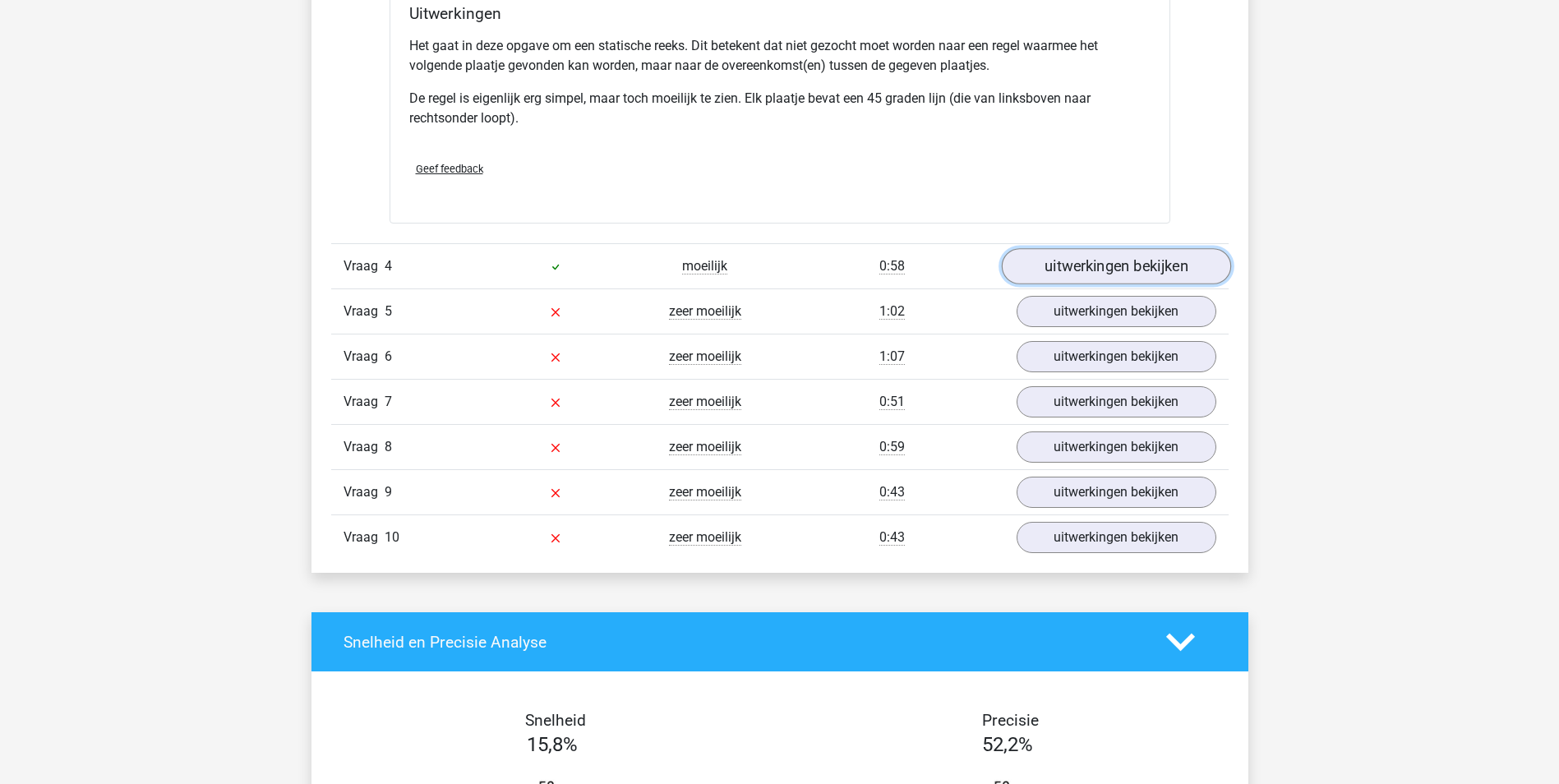
click at [1137, 268] on link "uitwerkingen bekijken" at bounding box center [1116, 267] width 230 height 36
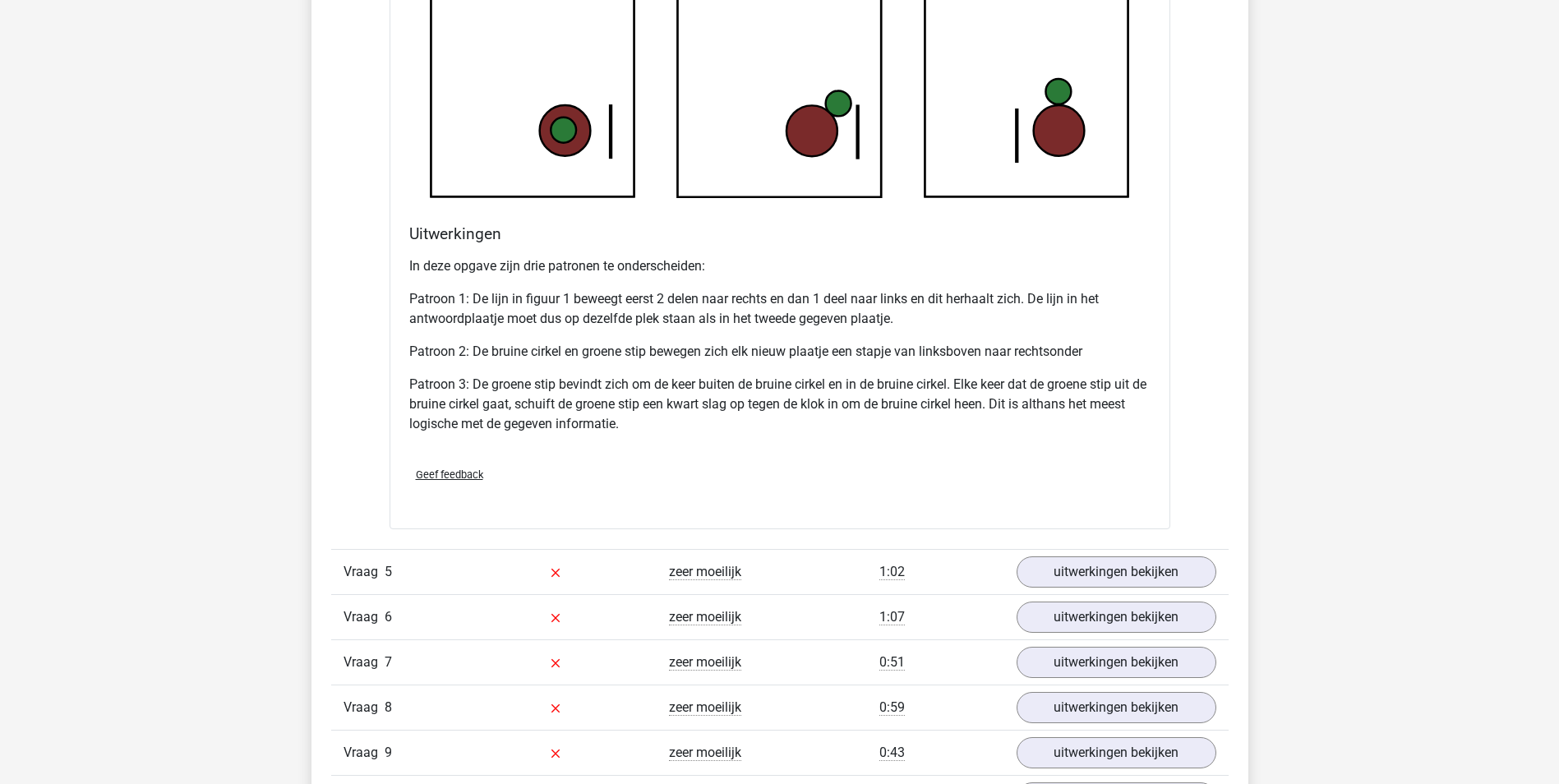
scroll to position [2794, 0]
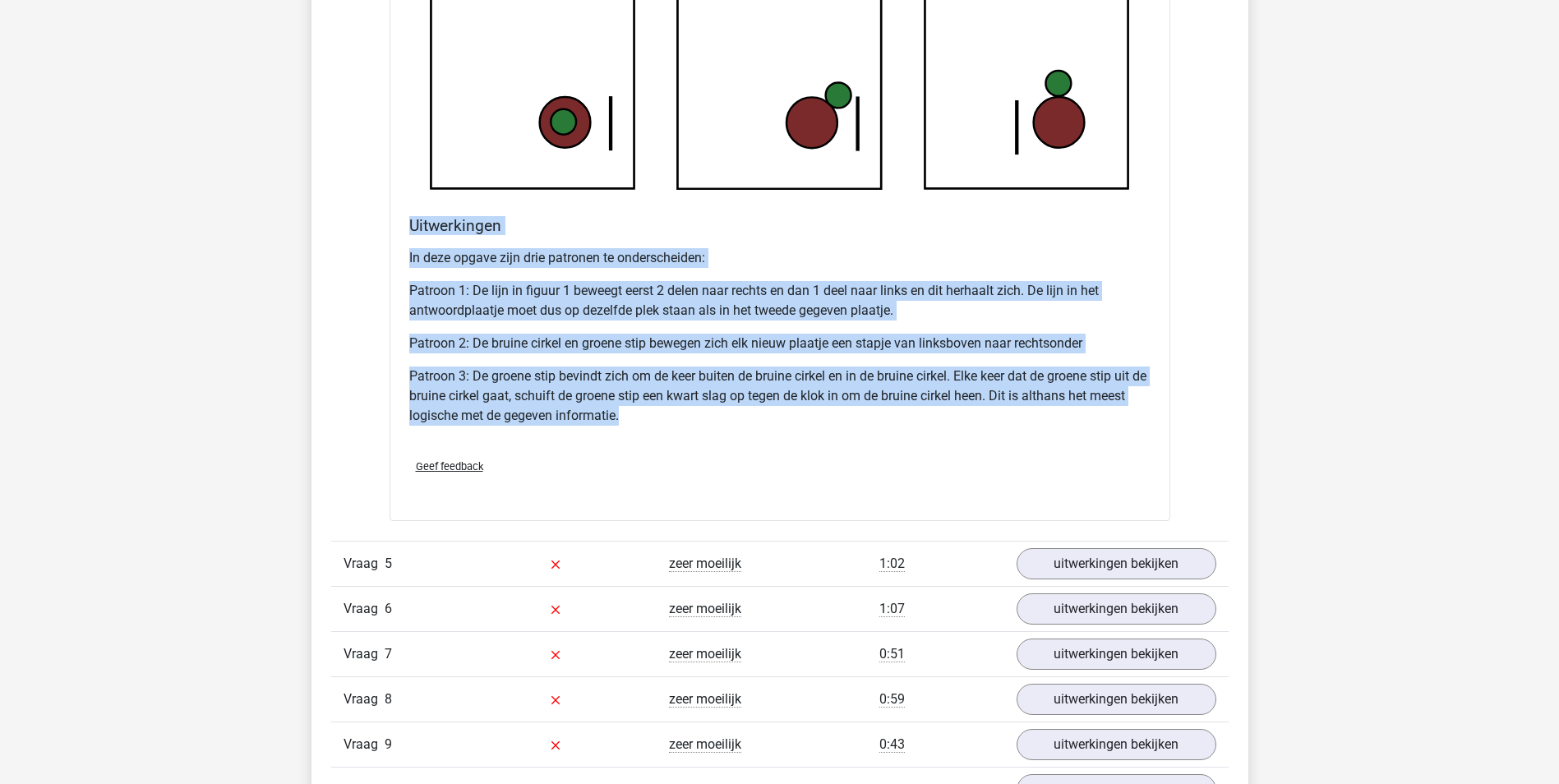
drag, startPoint x: 664, startPoint y: 415, endPoint x: 402, endPoint y: 226, distance: 323.1
click at [403, 226] on div "Uitwerkingen In deze opgave zijn drie patronen te onderscheiden: Patroon 1: De …" at bounding box center [780, 331] width 755 height 230
drag, startPoint x: 402, startPoint y: 226, endPoint x: 467, endPoint y: 281, distance: 85.1
copy div "Uitwerkingen In deze opgave zijn drie patronen te onderscheiden: Patroon 1: De …"
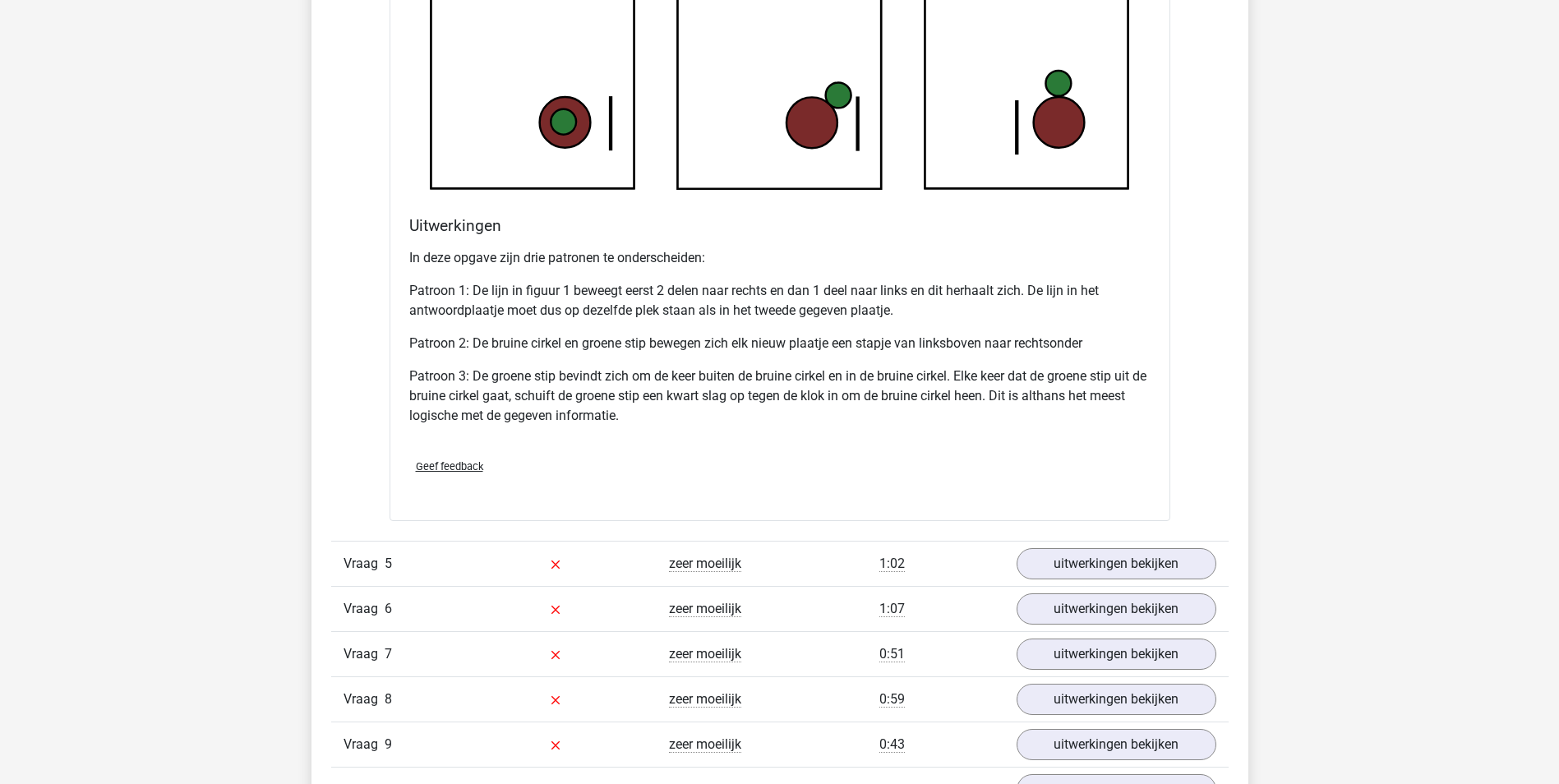
click at [721, 451] on div "Geef feedback" at bounding box center [780, 466] width 755 height 42
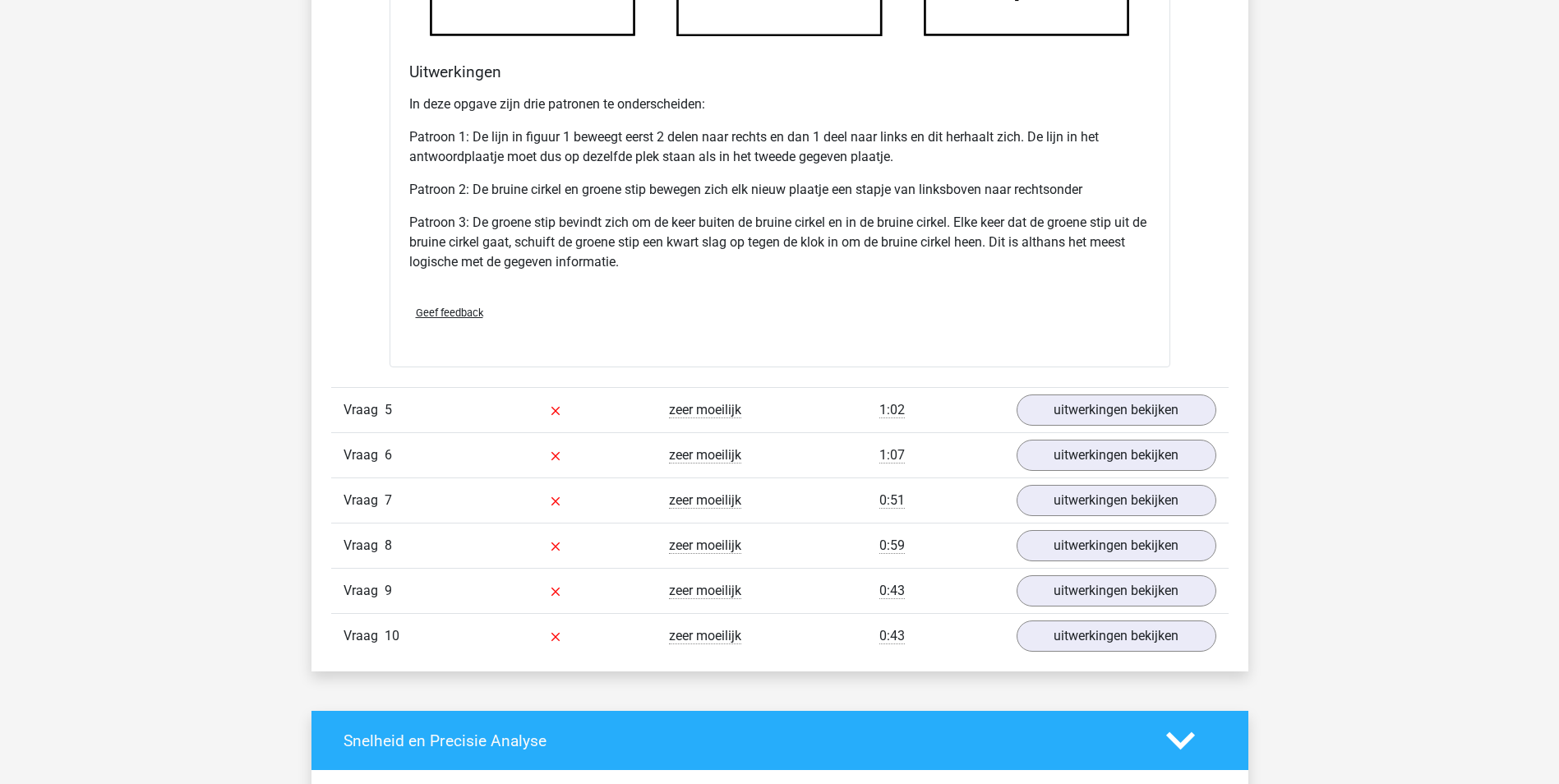
scroll to position [3040, 0]
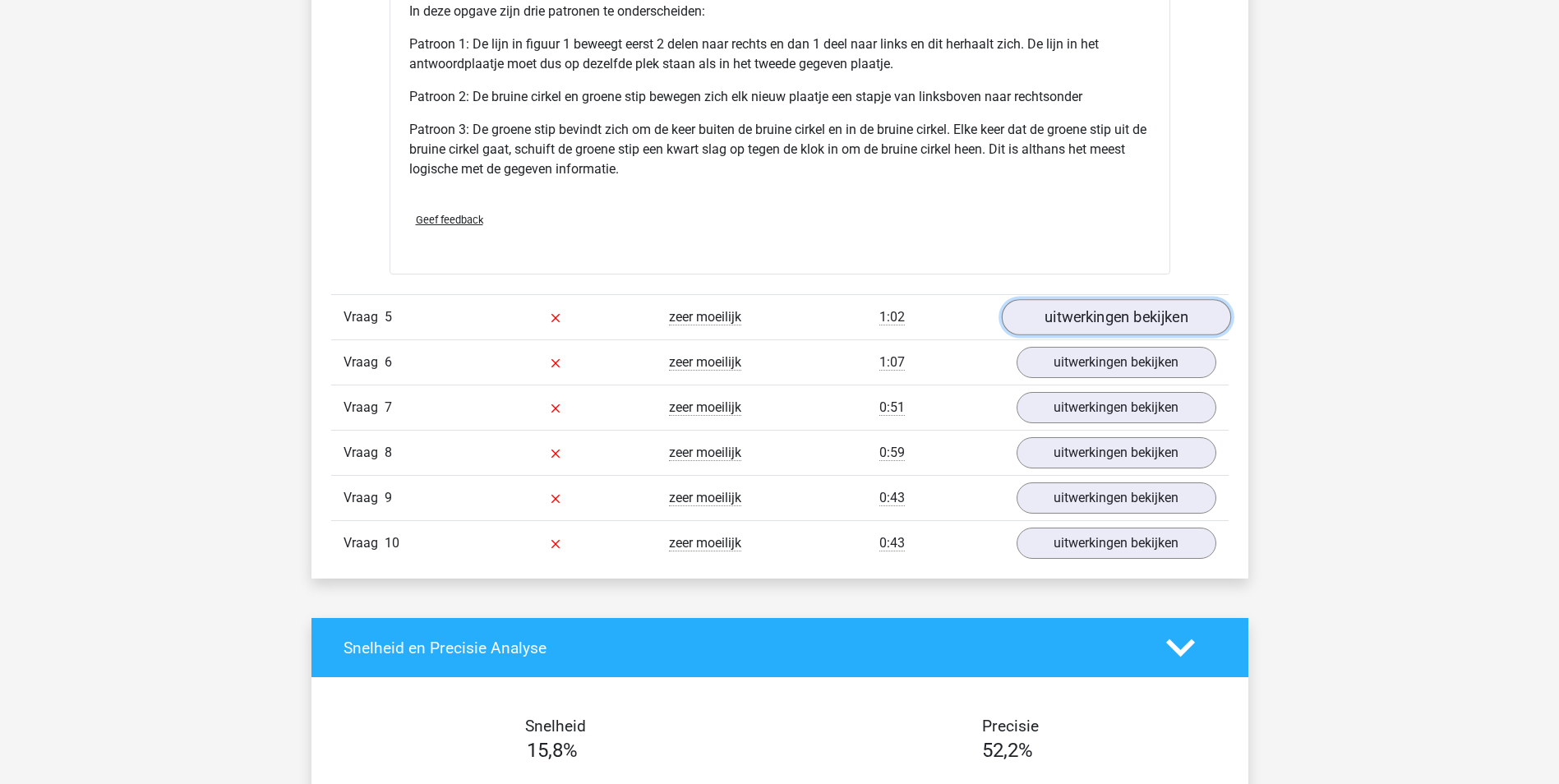
click at [1094, 321] on link "uitwerkingen bekijken" at bounding box center [1116, 317] width 230 height 36
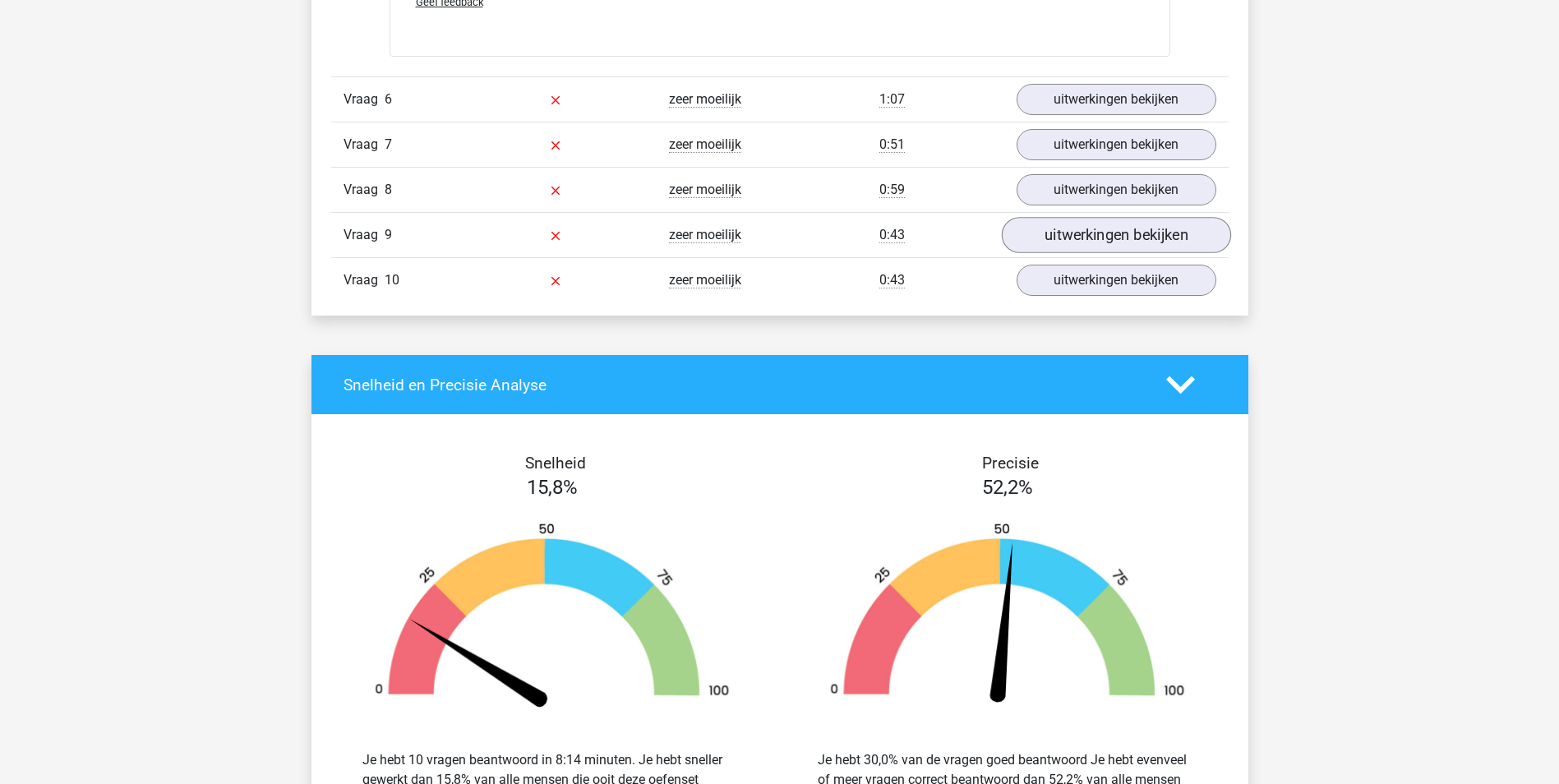
scroll to position [4026, 0]
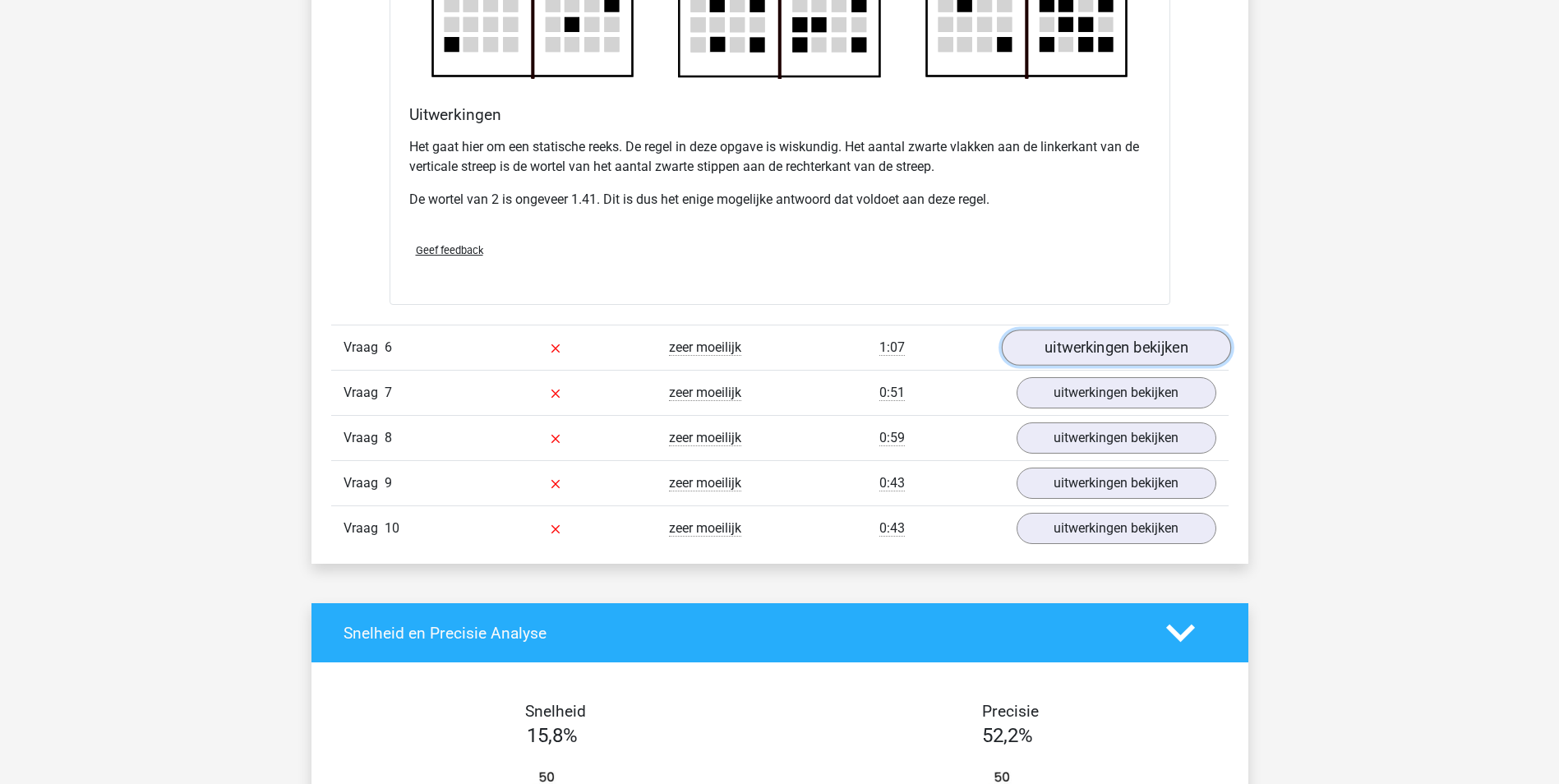
click at [1141, 345] on link "uitwerkingen bekijken" at bounding box center [1116, 347] width 230 height 36
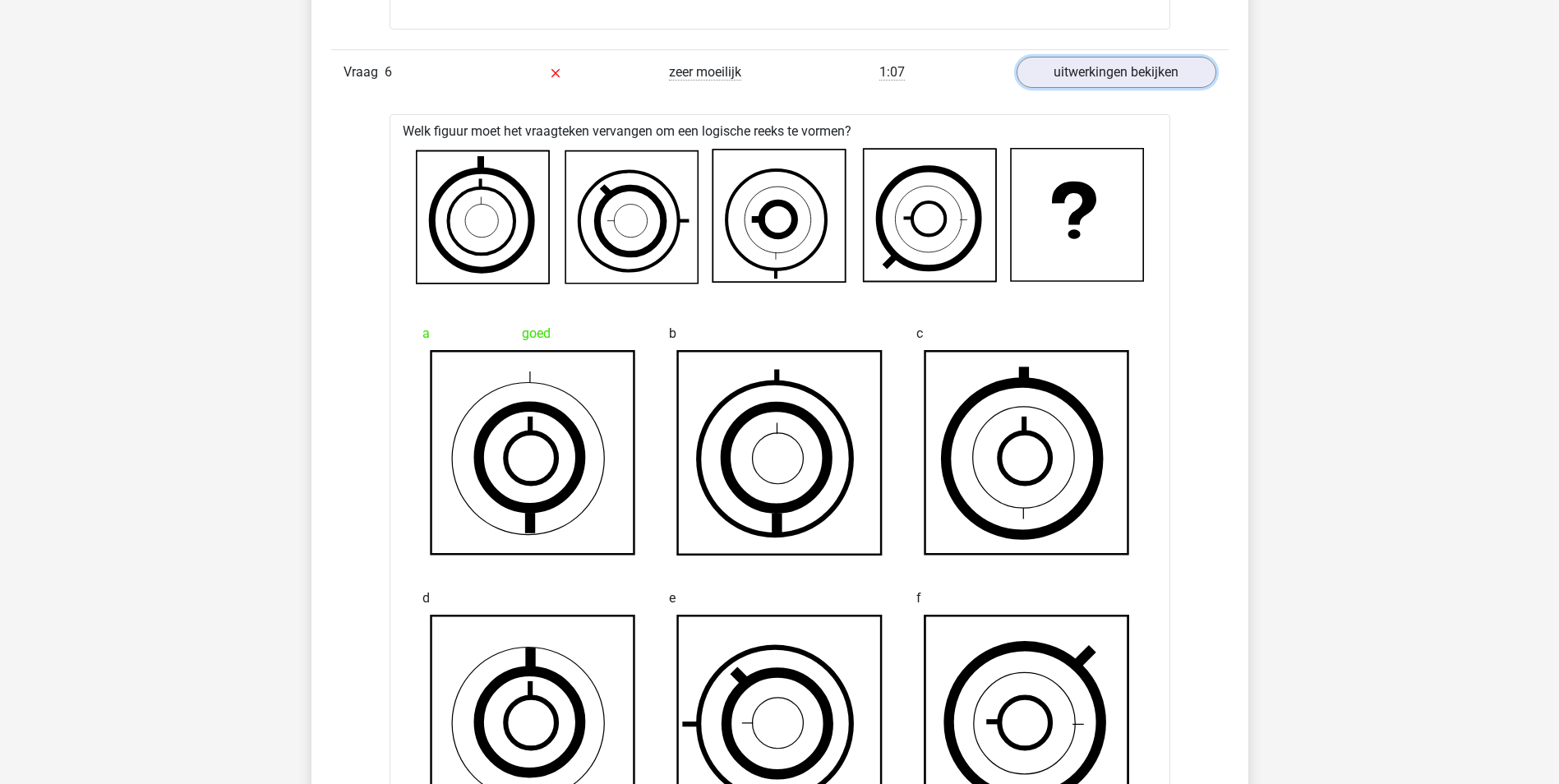
scroll to position [4272, 0]
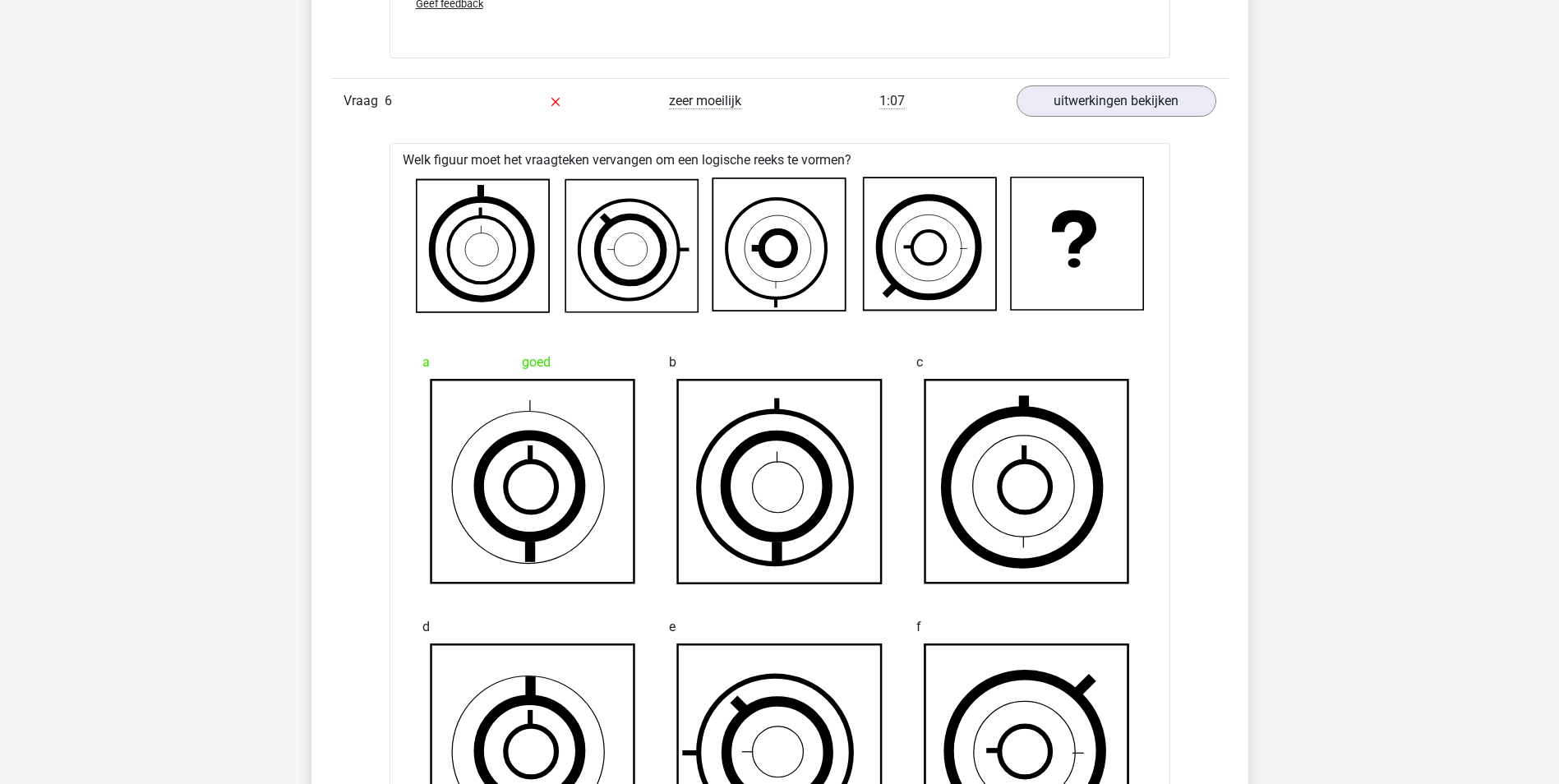
click at [894, 255] on icon at bounding box center [929, 244] width 133 height 132
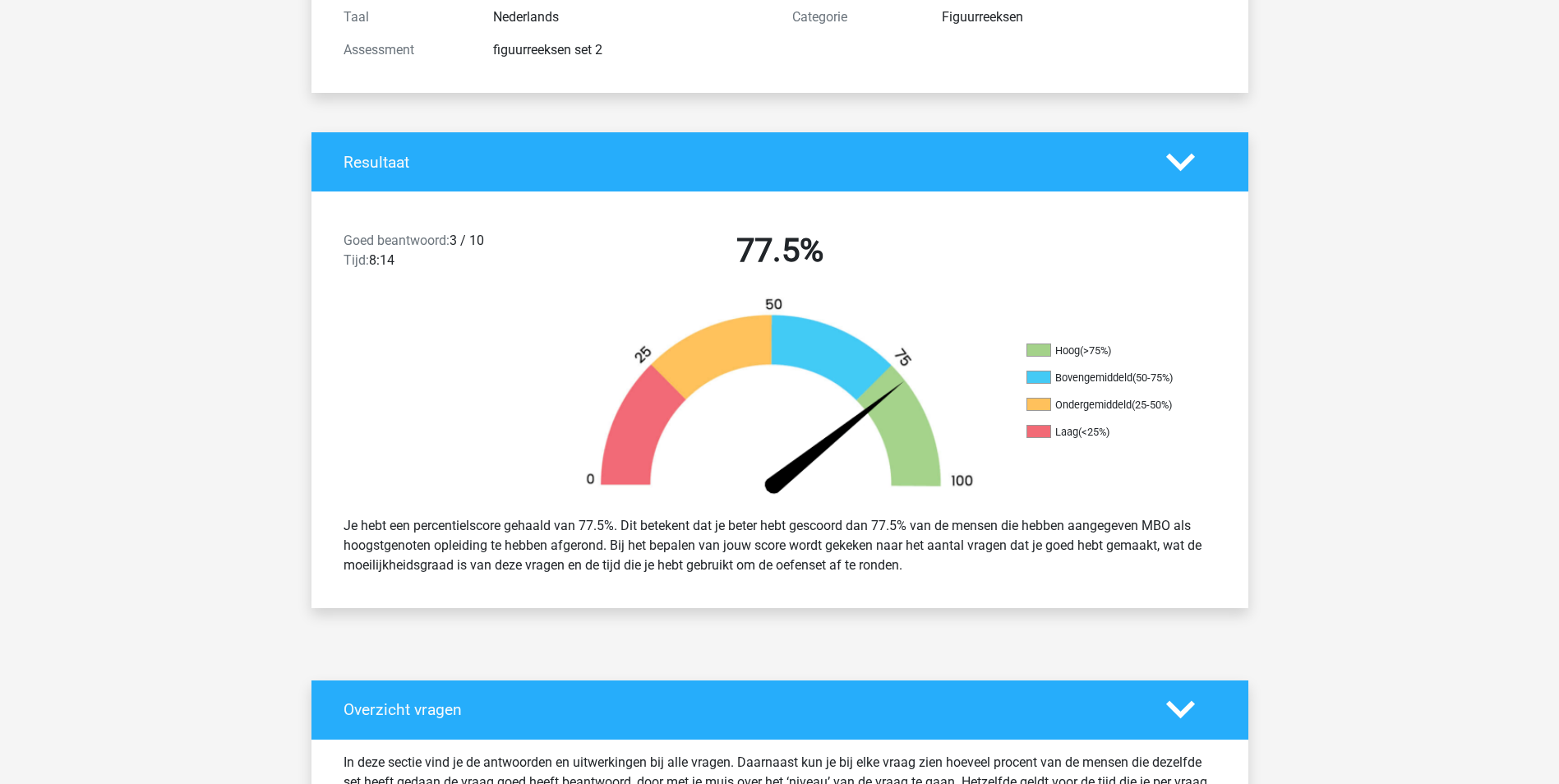
scroll to position [246, 0]
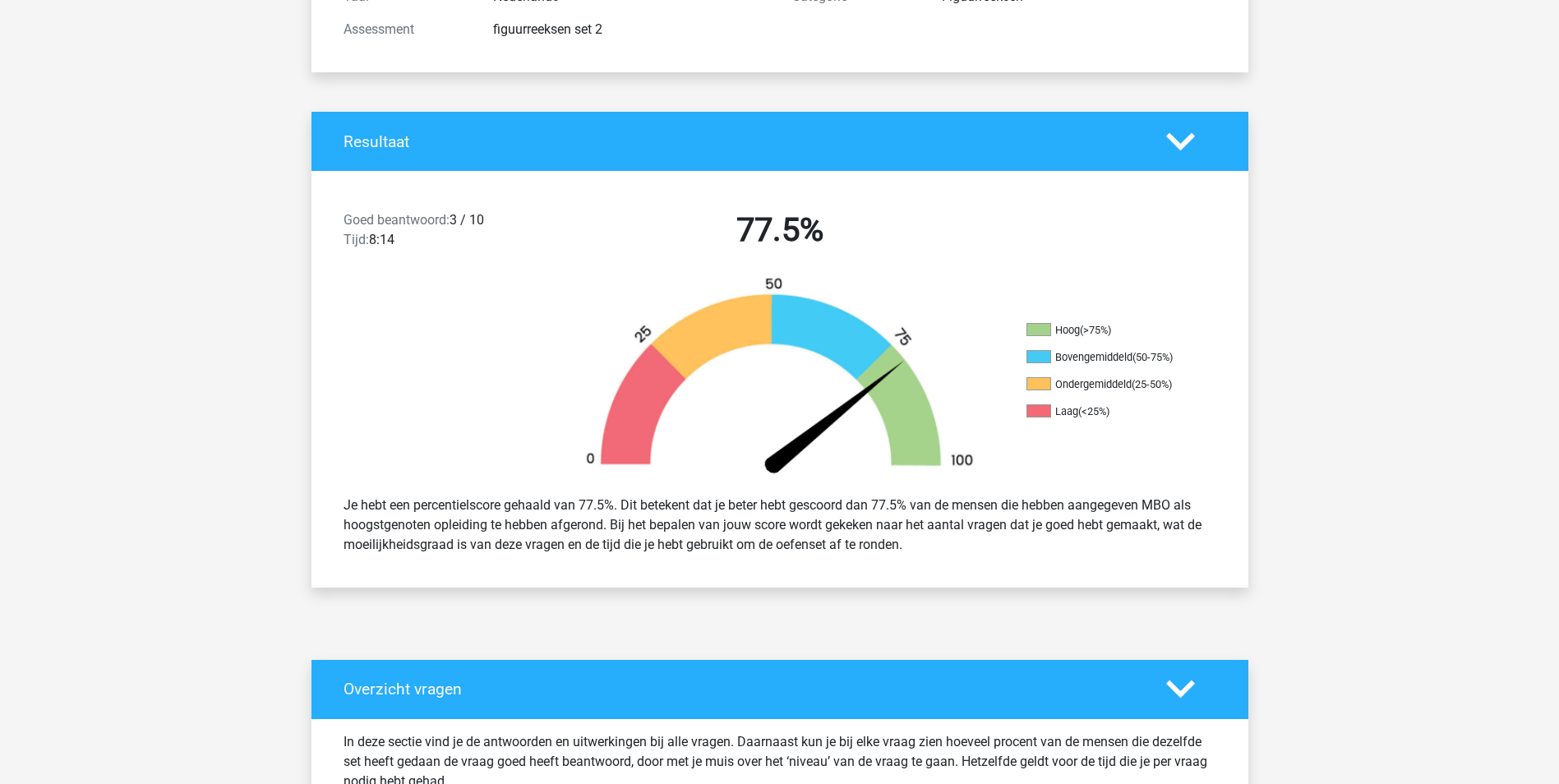
click at [1150, 396] on ul "Hoog (>75%) Bovengemiddeld (50-75%) Ondergemiddeld (25-50%) Laag (<25%)" at bounding box center [1108, 377] width 164 height 109
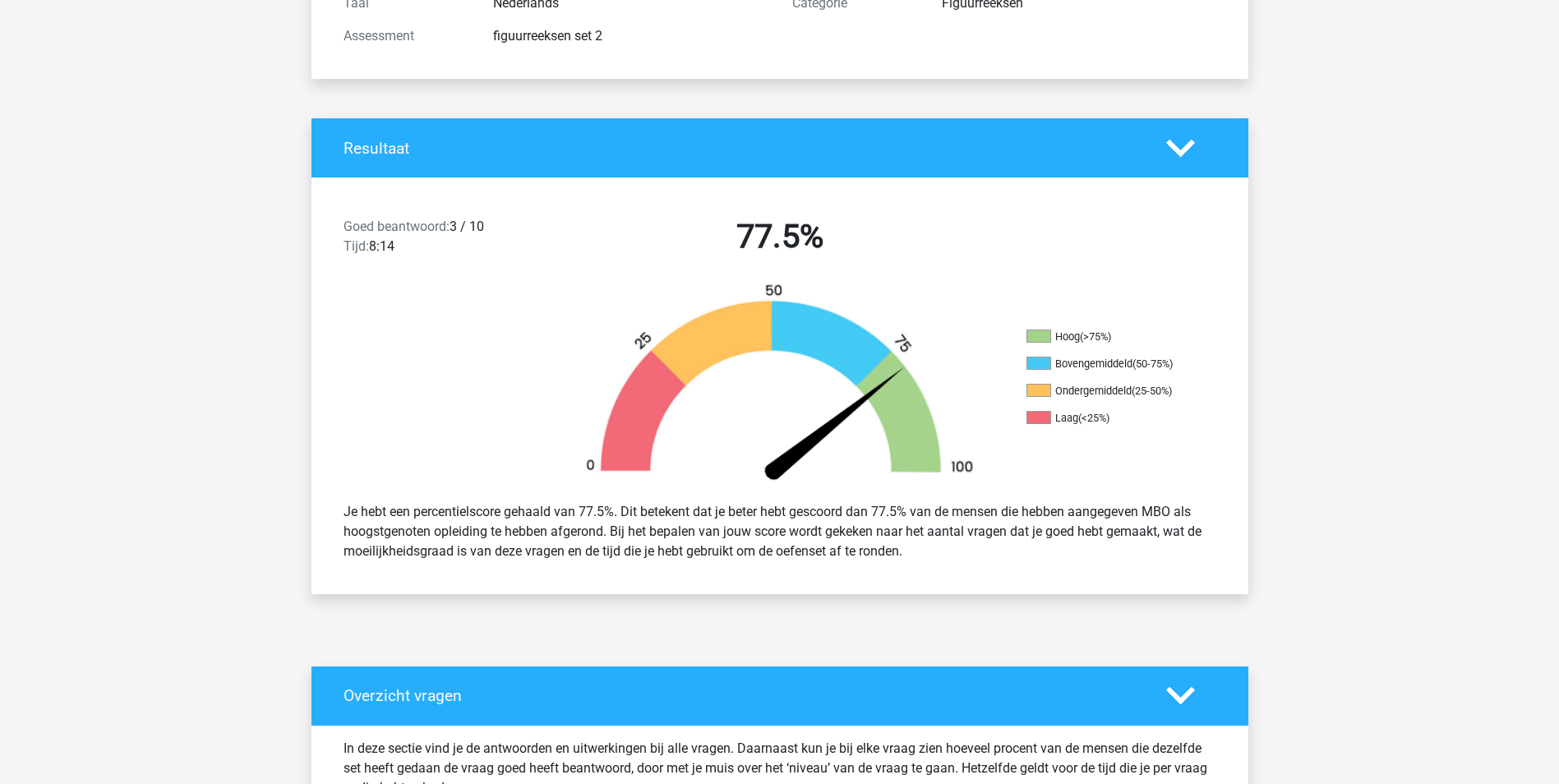
scroll to position [0, 0]
